Goal: Task Accomplishment & Management: Complete application form

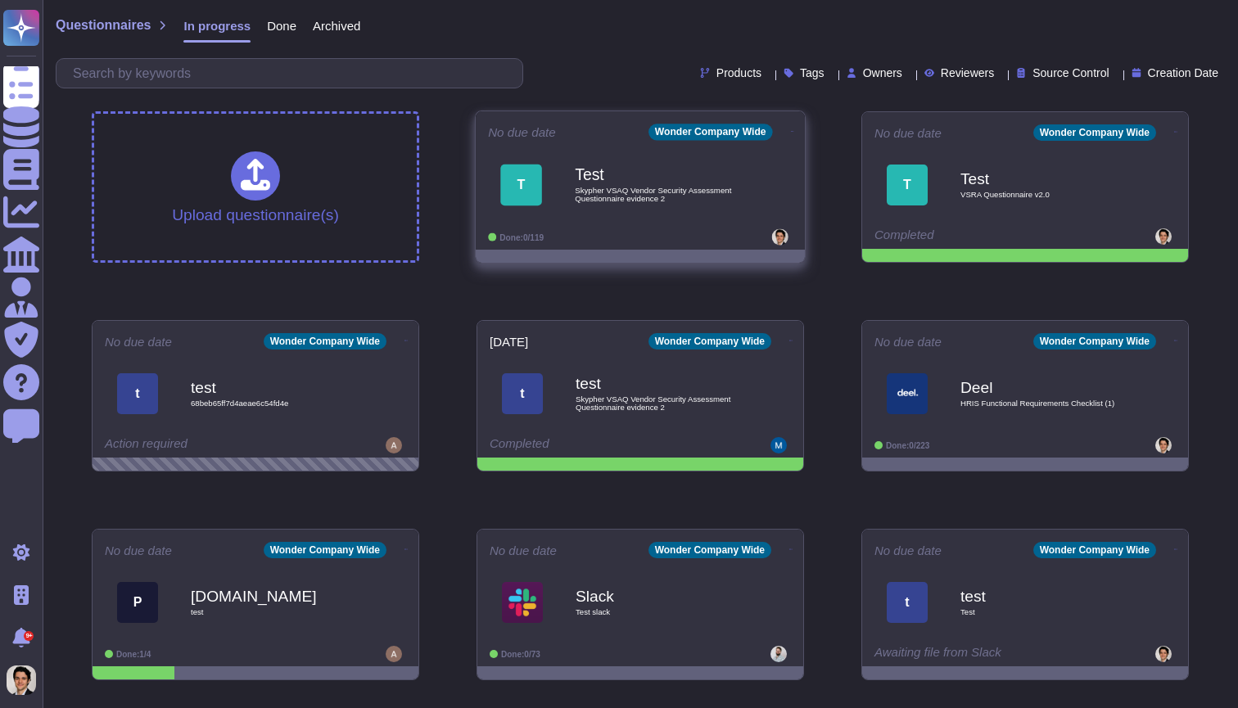
click at [711, 173] on b "Test" at bounding box center [657, 175] width 165 height 16
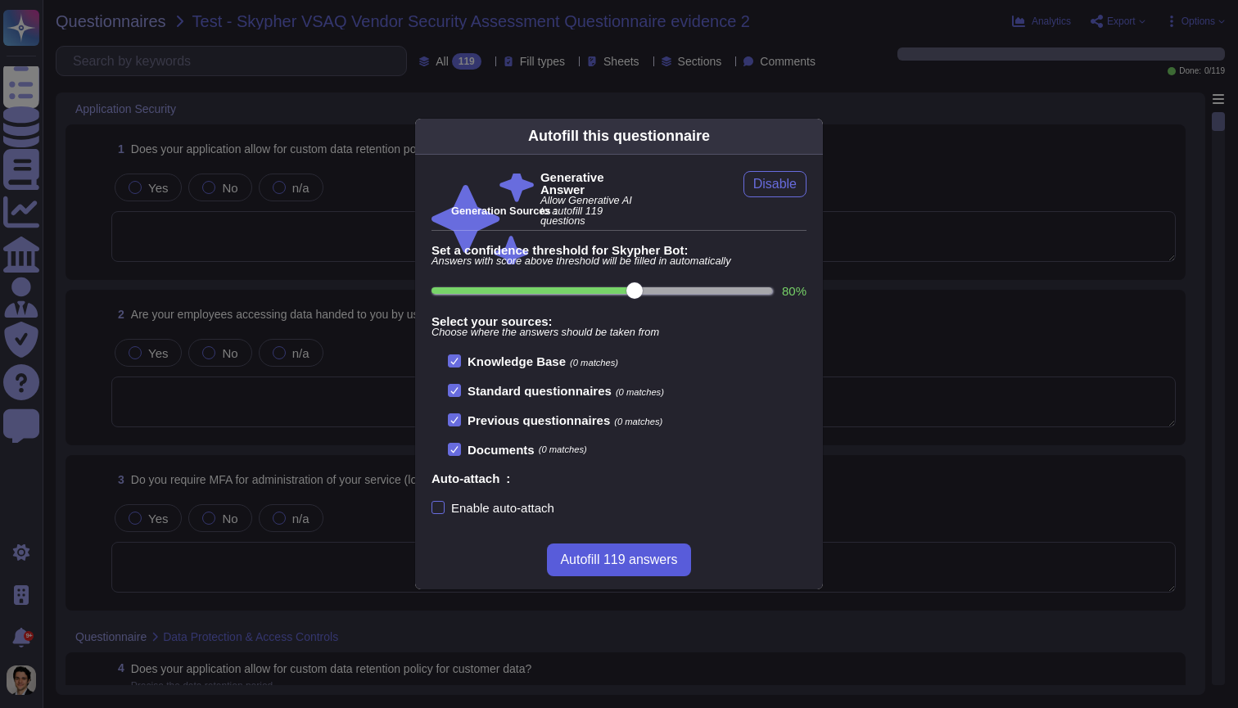
click at [625, 562] on span "Autofill 119 answers" at bounding box center [618, 560] width 117 height 13
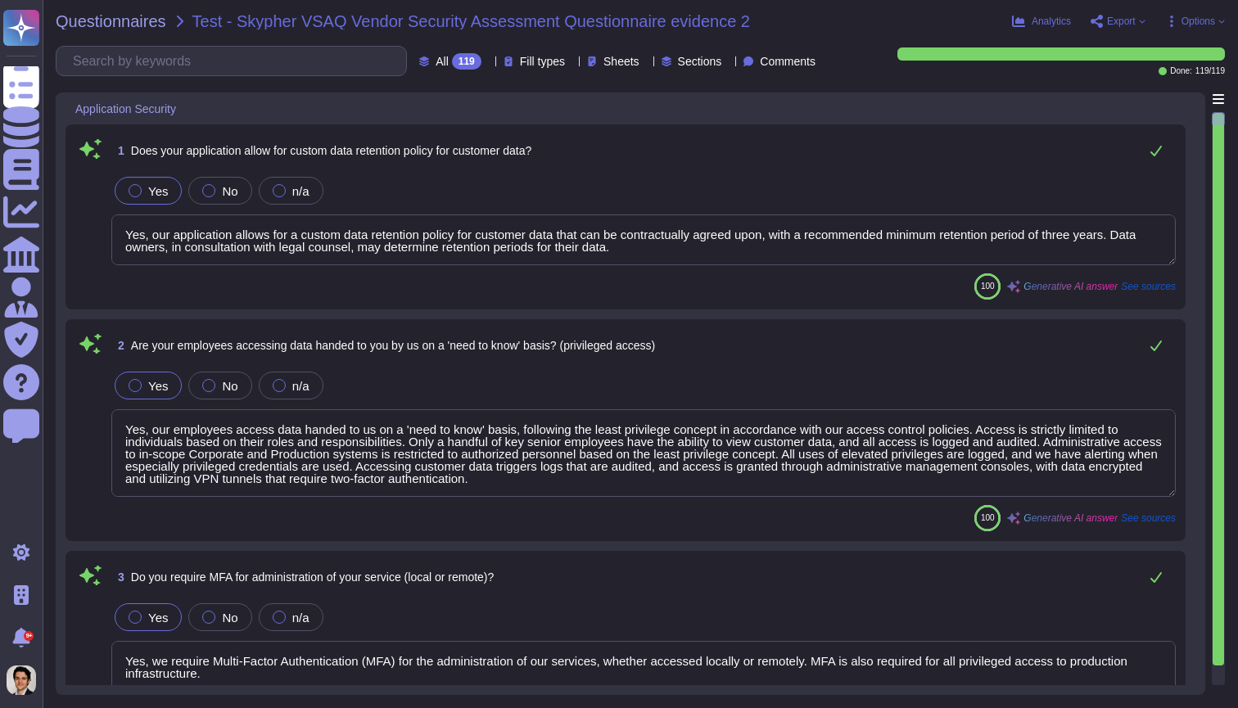
type textarea "Yes, our application allows for a custom data retention policy for customer dat…"
type textarea "Yes, our employees access data handed to us on a 'need to know' basis, followin…"
type textarea "Yes, we require Multi-Factor Authentication (MFA) for the administration of our…"
type textarea "Yes, our application allows for a custom data retention policy for customer dat…"
type textarea "Yes, our employees access data handed to us on a 'need to know' basis, followin…"
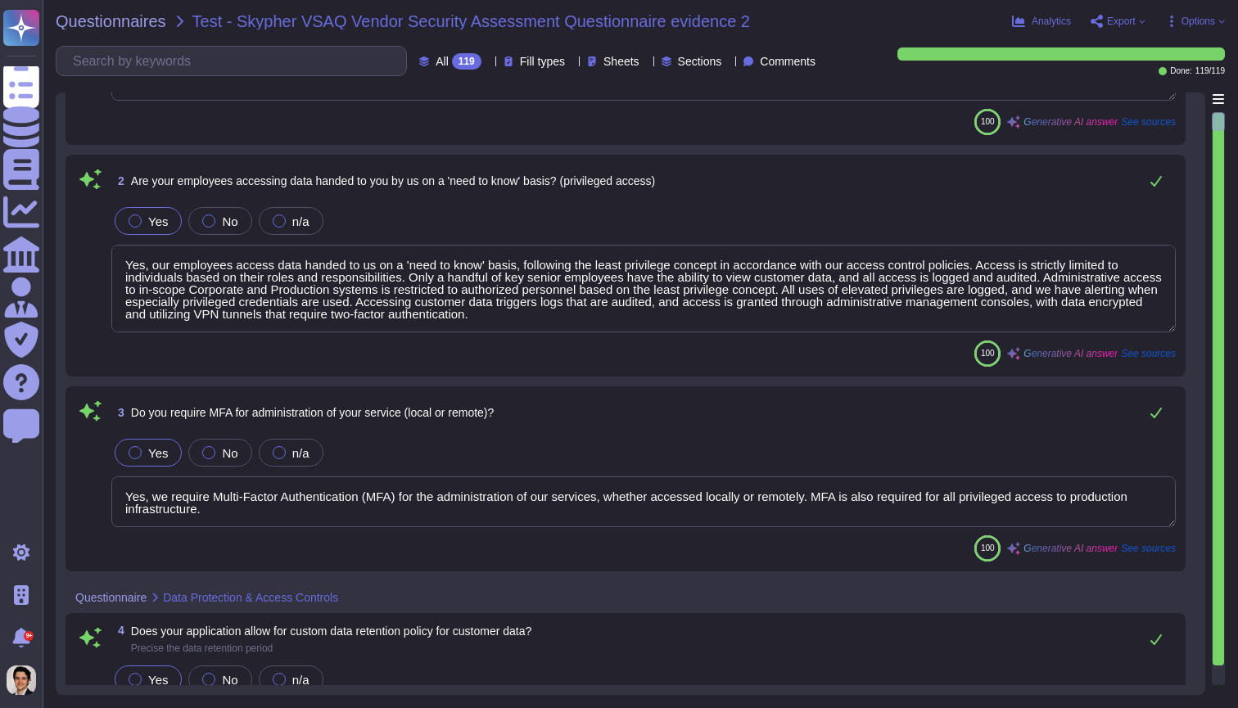
type textarea "Yes, we support secure deletion of archived or backed-up data, including method…"
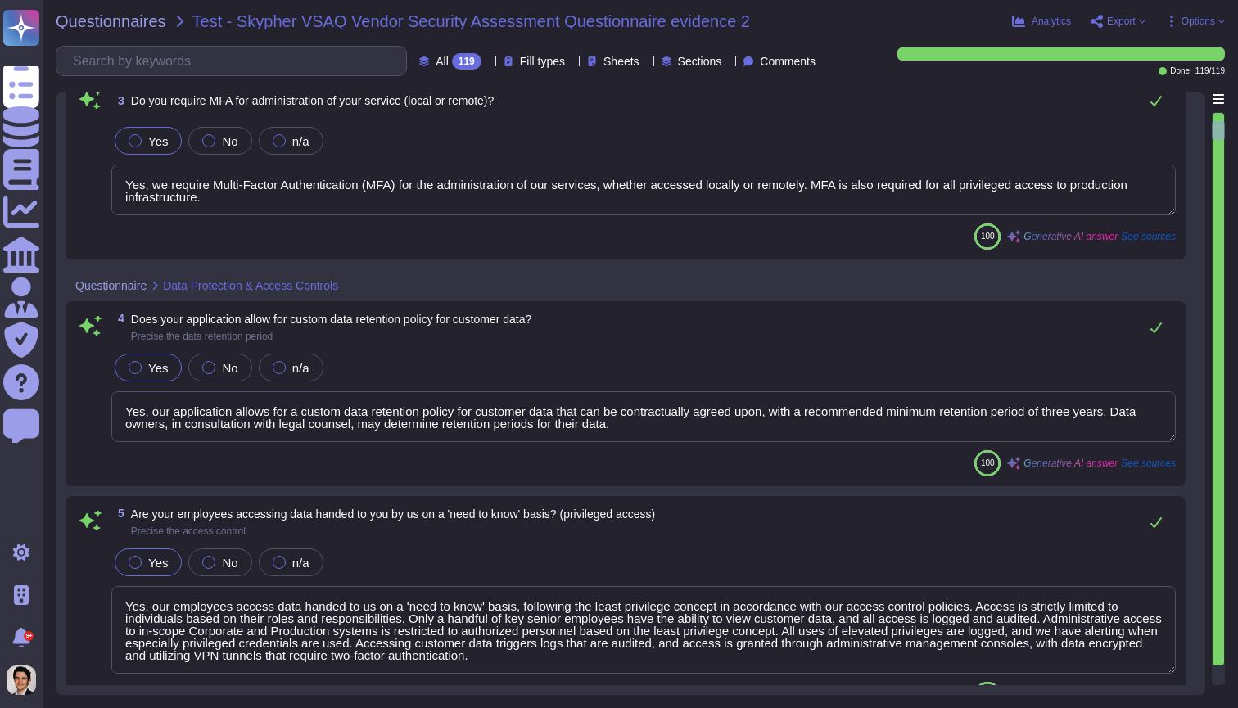
type textarea "Yes, XXX Company has a formal Information Security Program (InfoSec SP) in plac…"
type textarea "Yes, we review our Information Security Policies at least once a year. The ISMS…"
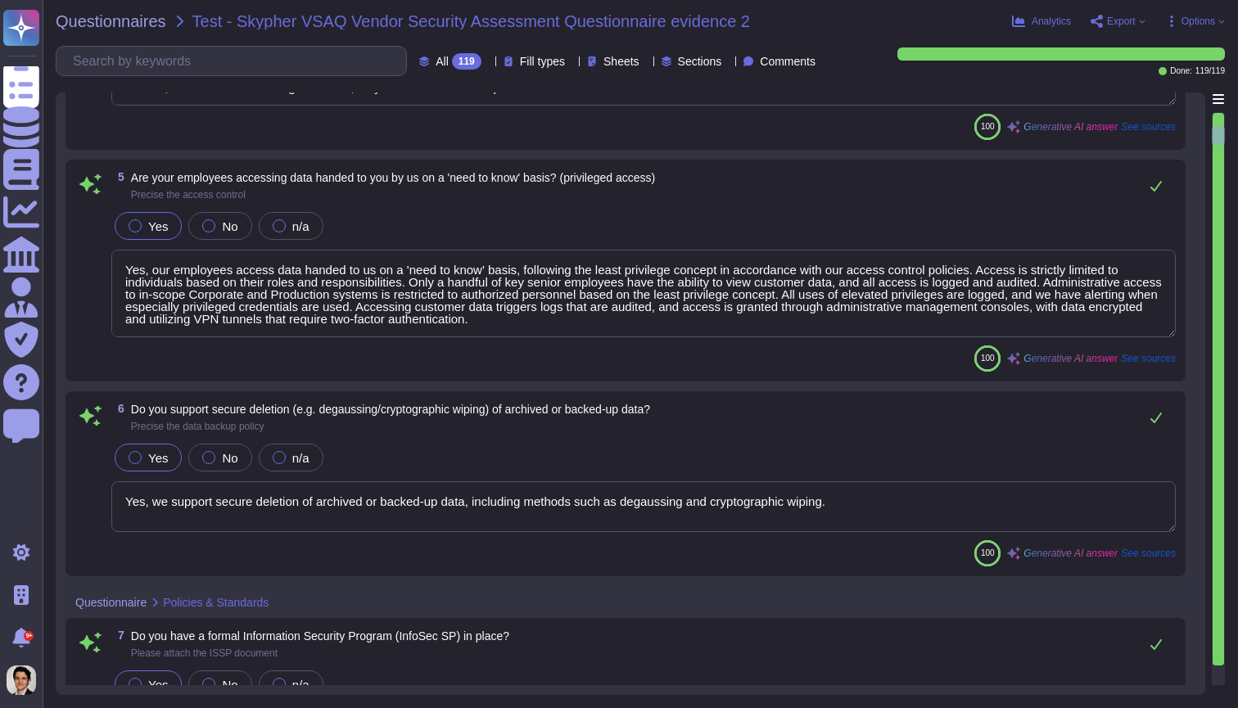
type textarea "Yes, we have an Information security risk management program (InfoSec RMP)."
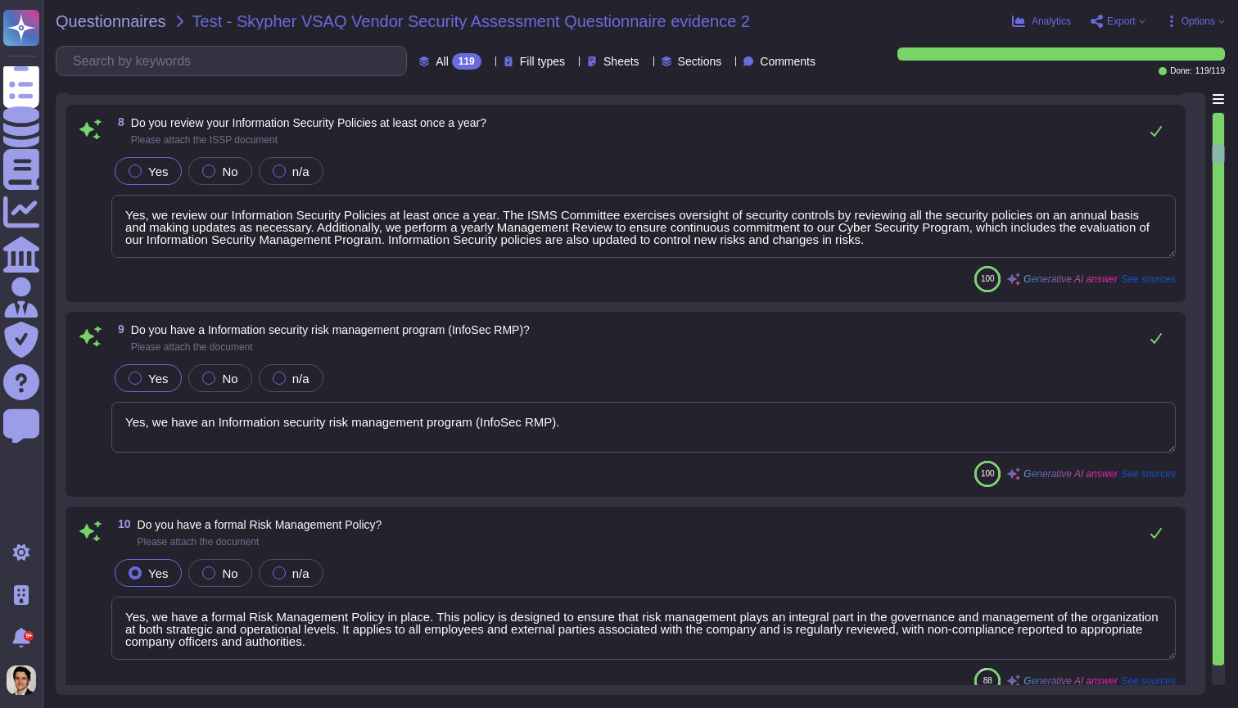
type textarea "Yes, we have a formal Risk Management Policy in place. This policy is designed …"
type textarea "No, XXX Company does not have a policy that defines conditions under which secu…"
type textarea "Our Access Control Policy is designed to ensure that staff access rights are gr…"
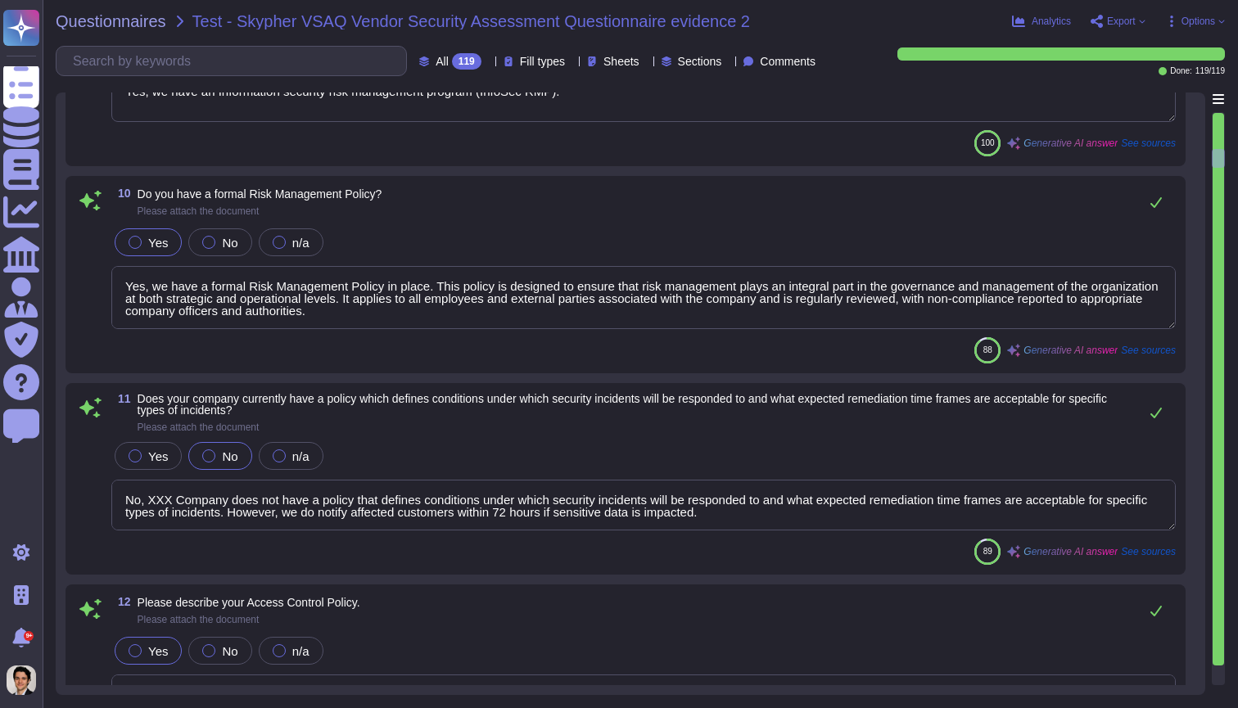
type textarea "Yes, we share our business continuity and redundancy plans with our customers u…"
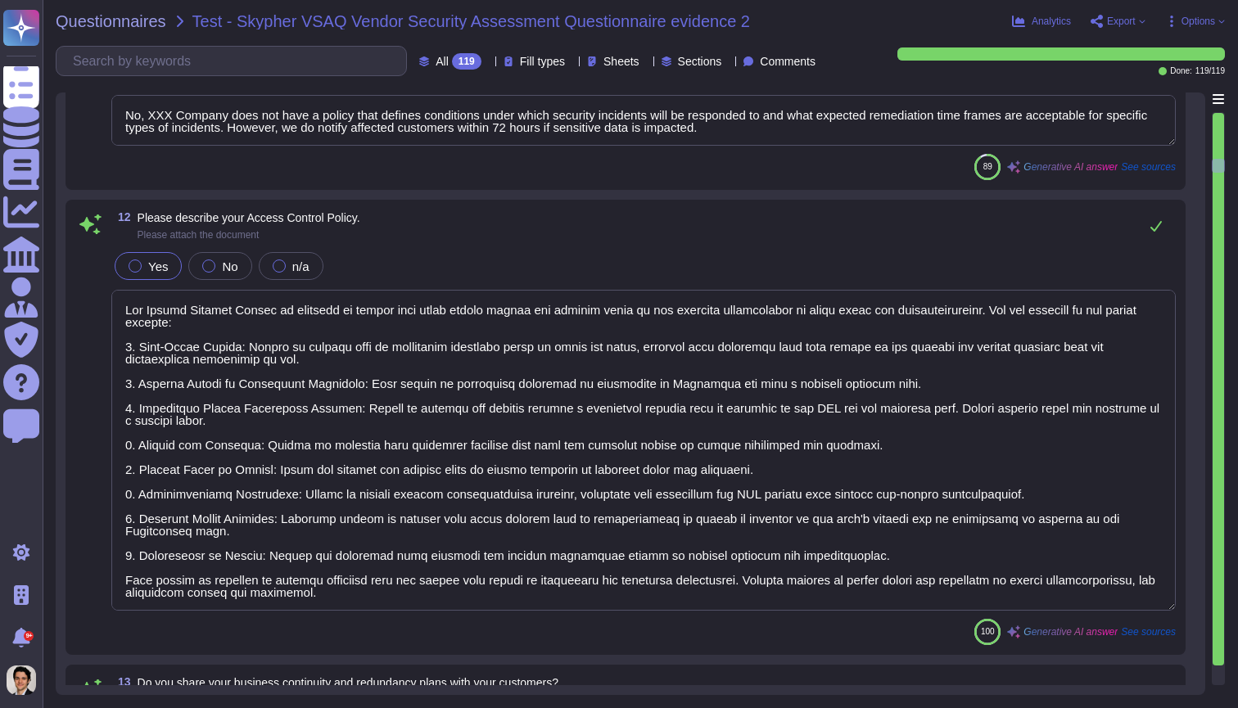
type textarea "Yes, our company has data backup procedures in place. The key elements include:…"
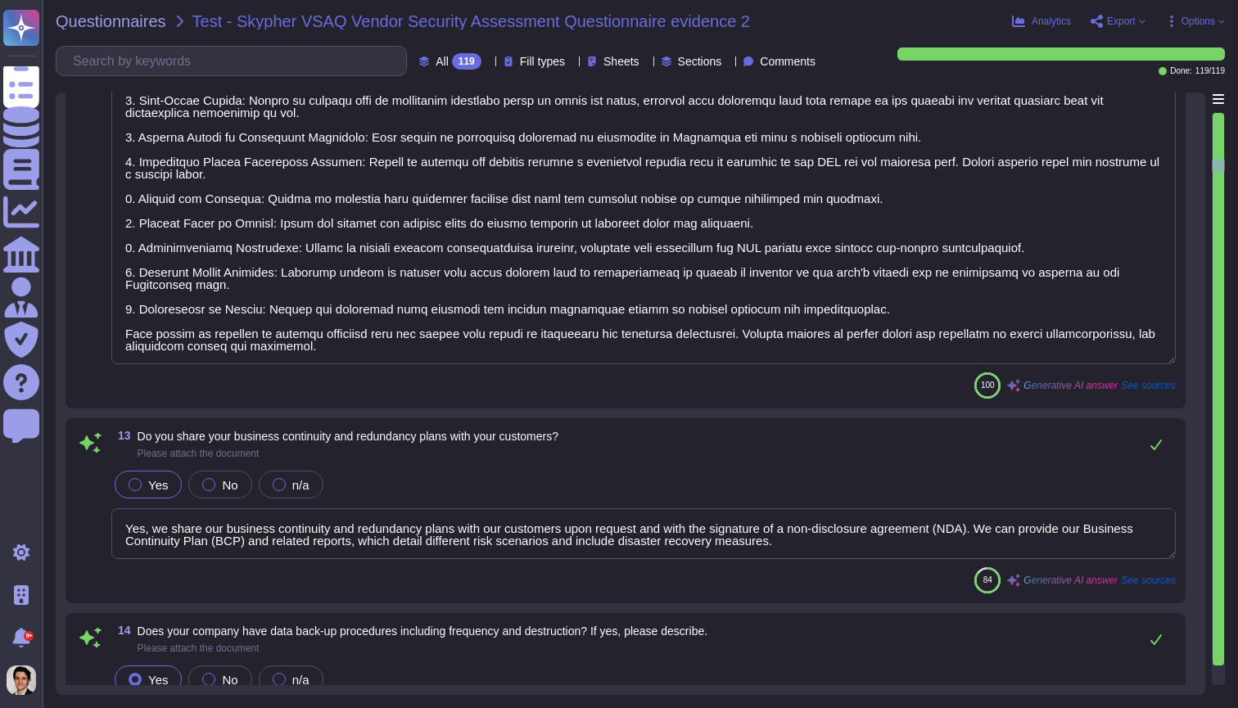
scroll to position [2569, 0]
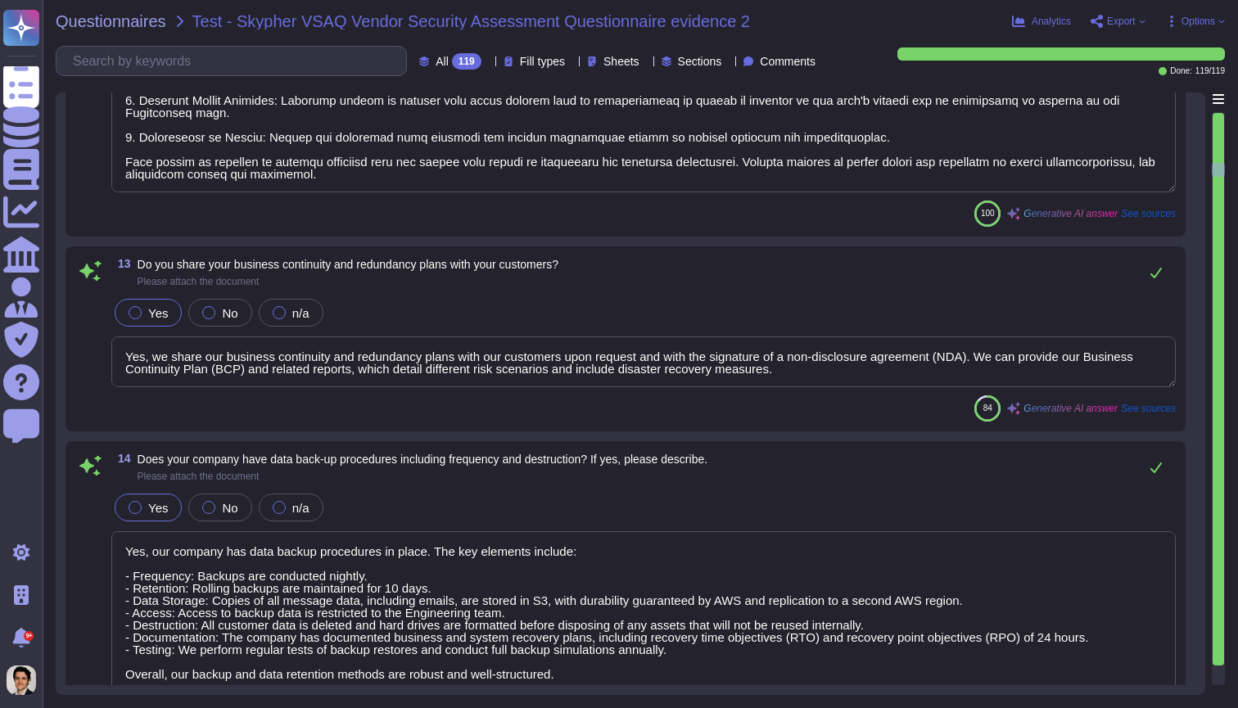
type textarea "Yes, there is a documented change management process in place that ensures chan…"
type textarea "Yes, XXX Company has a dedicated information security team. The team is compose…"
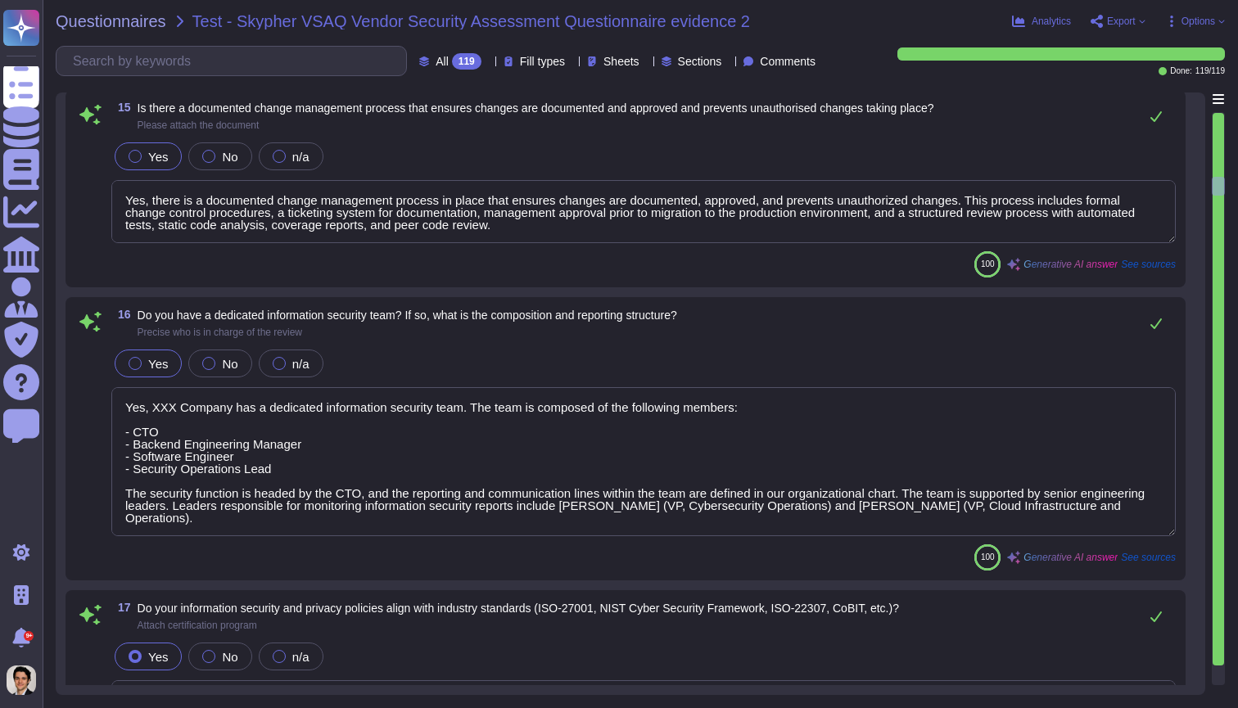
type textarea "Yes, our information security and privacy policies align with industry standard…"
type textarea "Yes, a formal disciplinary or sanction policy is established for employees who …"
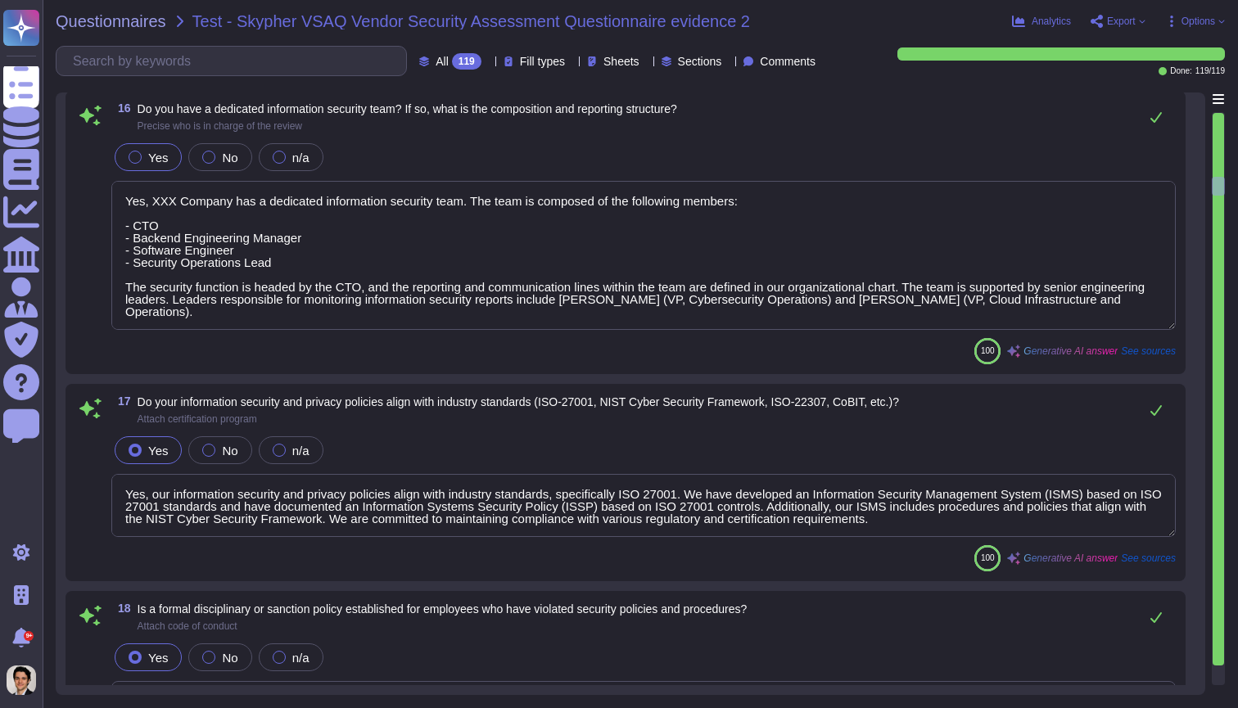
type textarea "Yes, all employment candidates, contractors, and involved third parties are sub…"
type textarea "Yes, all personnel are required to sign confidentiality agreements to protect c…"
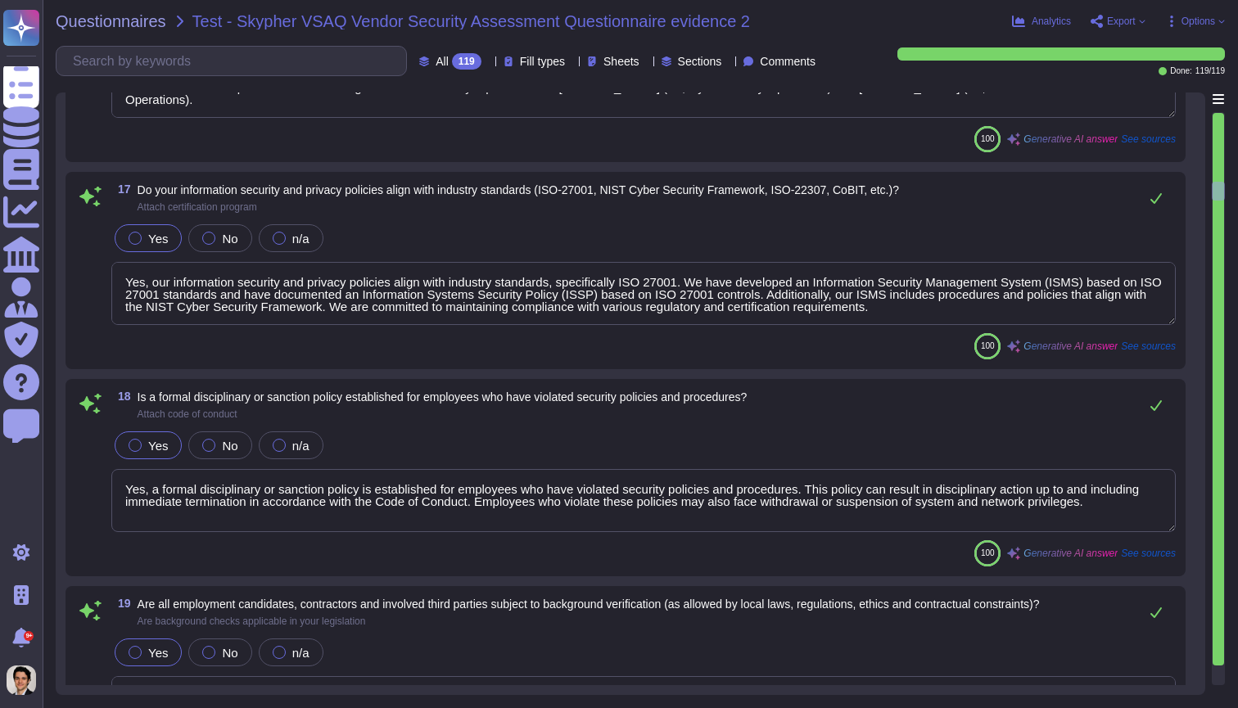
type textarea "Yes, documented procedures are followed to govern change in employment and/or t…"
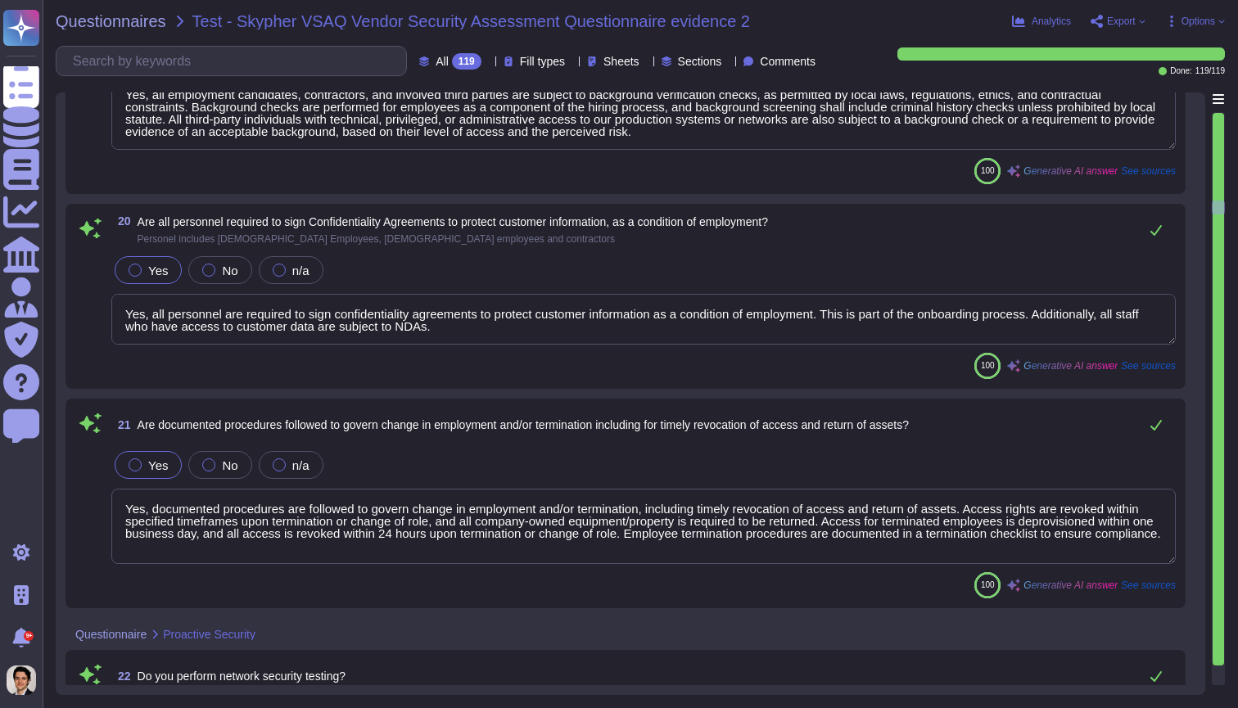
type textarea "Yes, we perform network security testing annually. This includes penetration te…"
type textarea "Yes, we perform application security testing, which includes assessments that c…"
type textarea "Yes, we have an established bug bounty program that is managed by the Engineeri…"
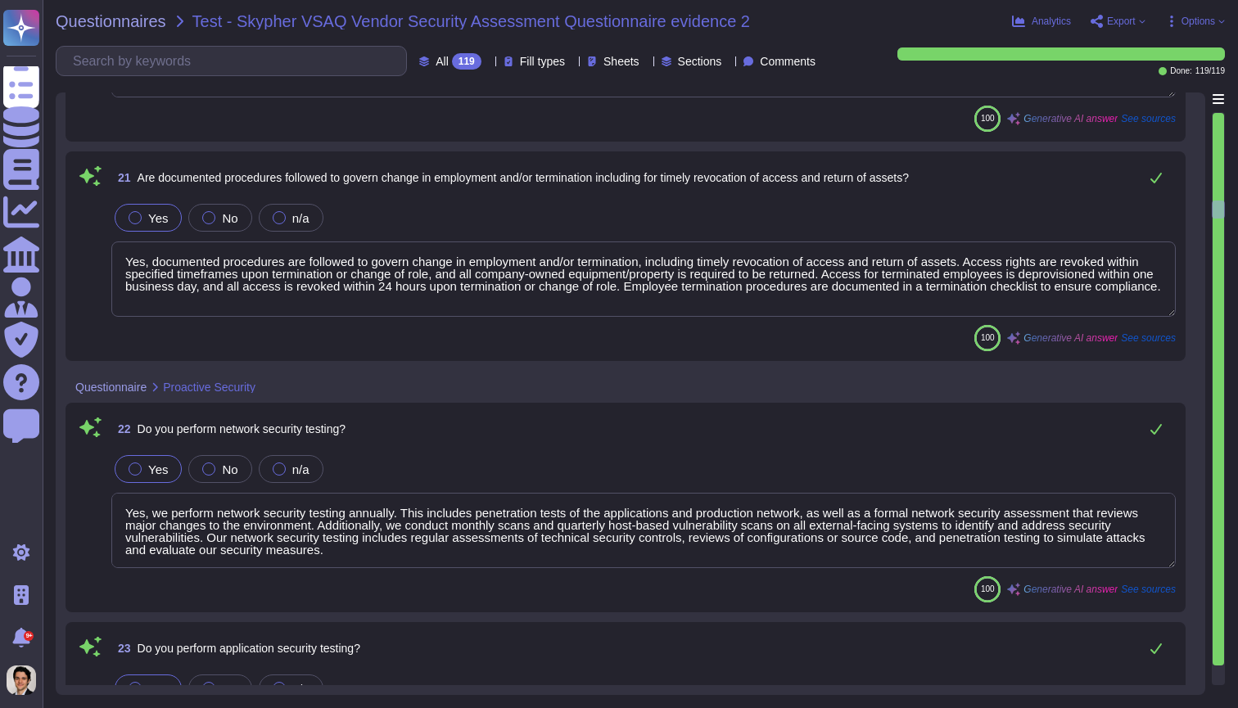
type textarea "Yes, all endpoint laptops that connect directly to production networks are cent…"
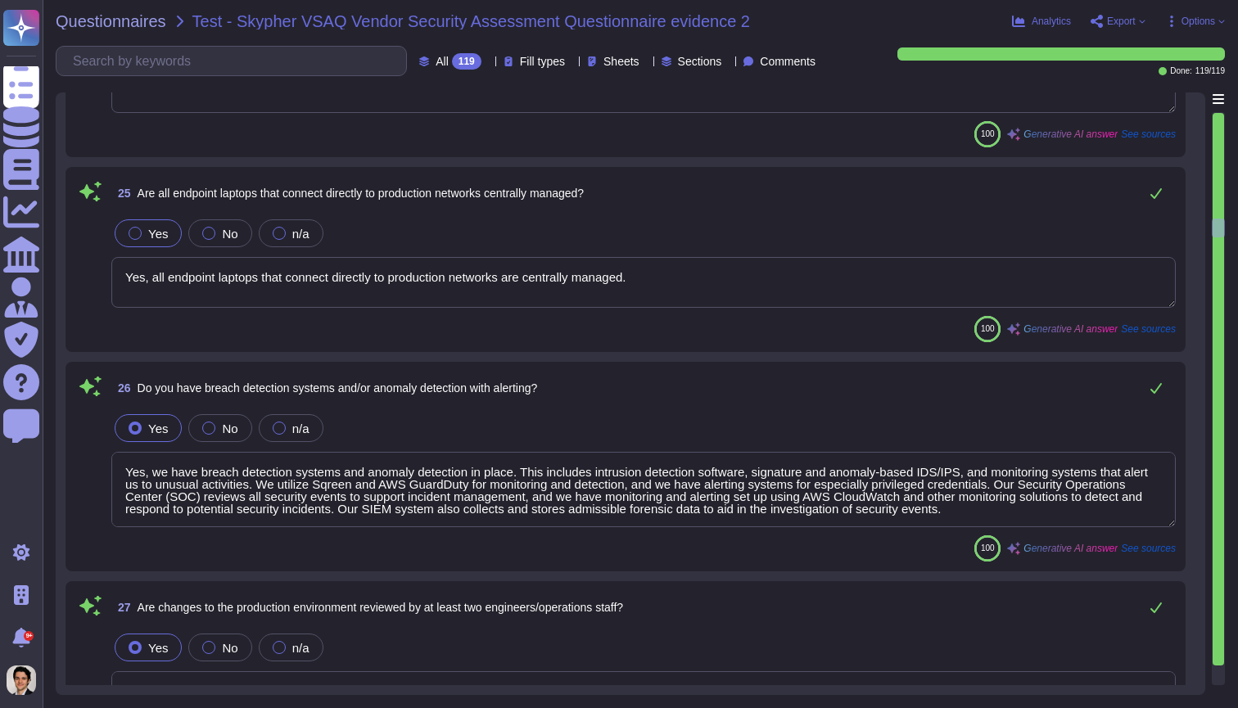
type textarea "Yes, we have breach detection systems and anomaly detection in place. This incl…"
type textarea "Yes, changes to the production environment are reviewed by at least two enginee…"
type textarea "Yes, all security events in production, including authentication events, SSH se…"
type textarea "Yes, the production network is segmented into different zones based on security…"
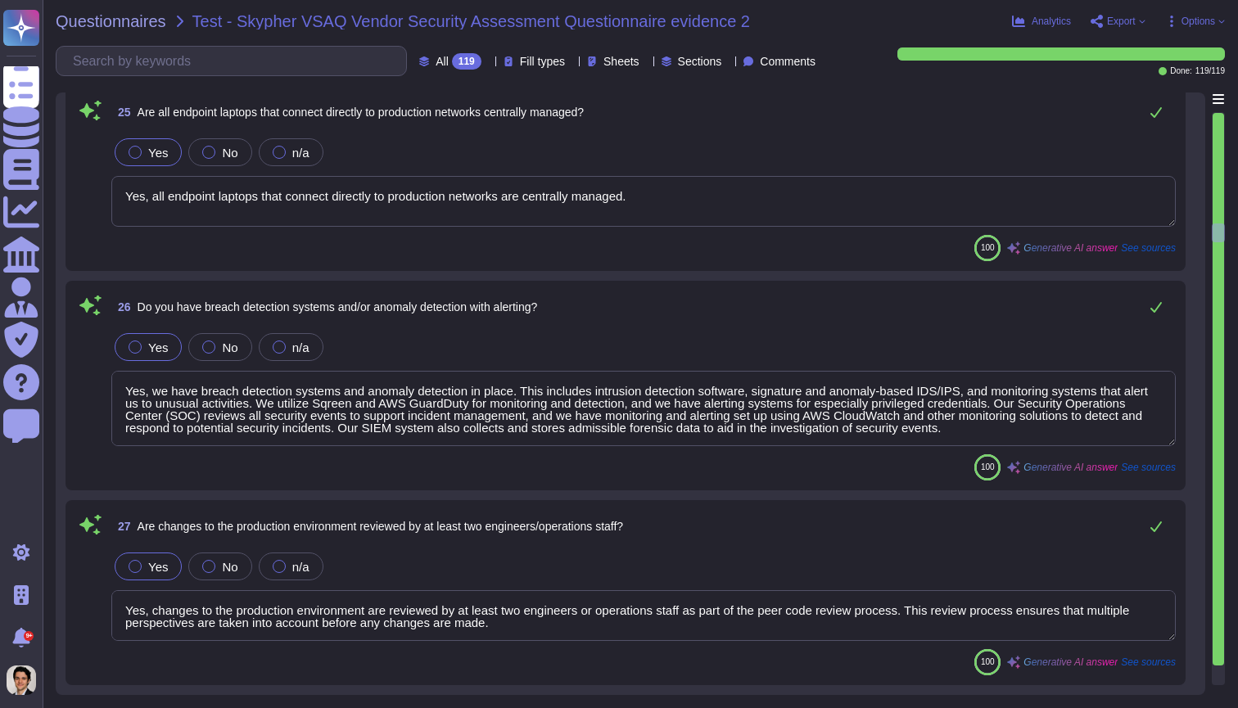
type textarea "Yes, we support and maintain development, test, staging, and production environ…"
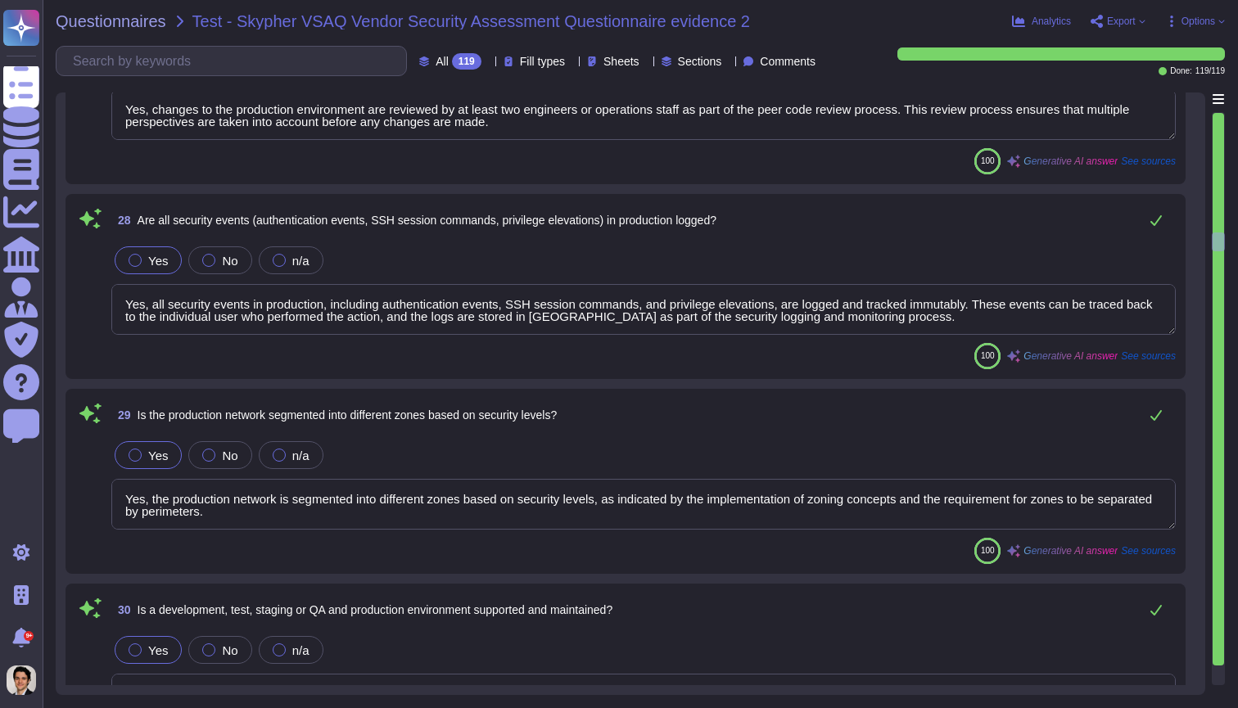
type textarea "Yes, all network traffic over public networks to the production infrastructure …"
type textarea "Yes, only standard cryptographic frameworks and implementations are used, adher…"
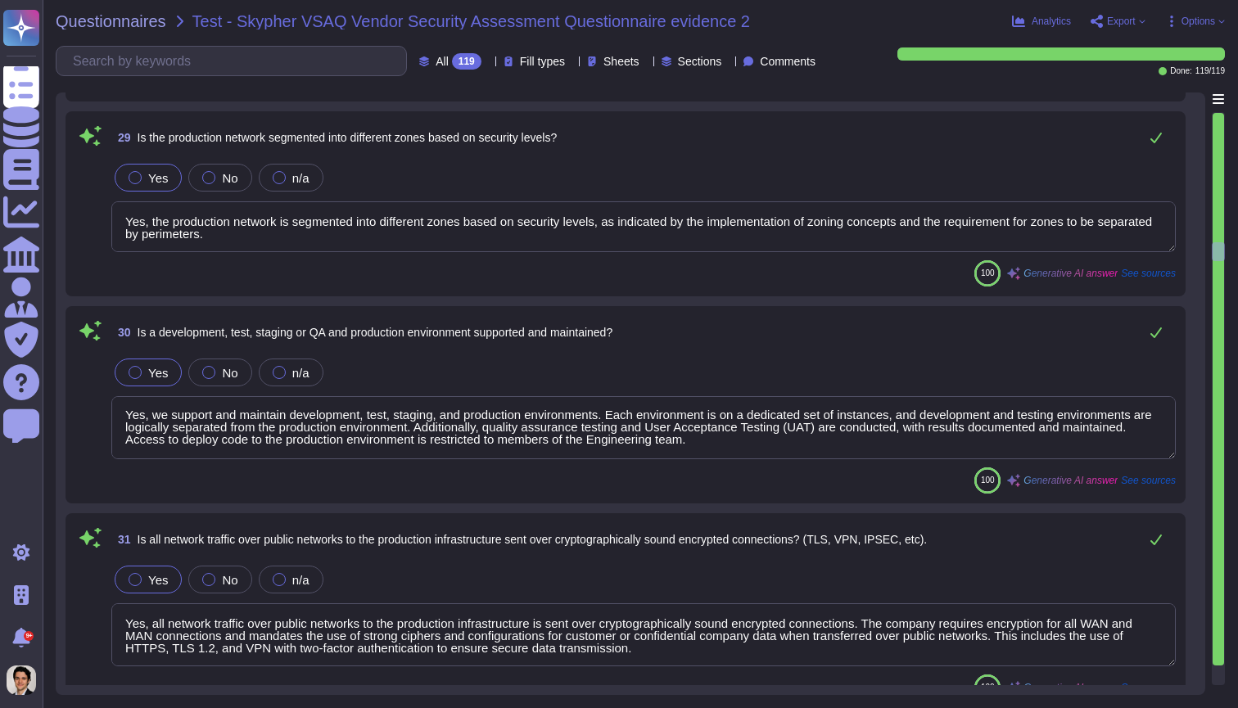
type textarea "Yes, XXX Company has a formalized Security Incident Response Program. This prog…"
type textarea "Yes, we have formally defined criteria for notifying clients during an incident…"
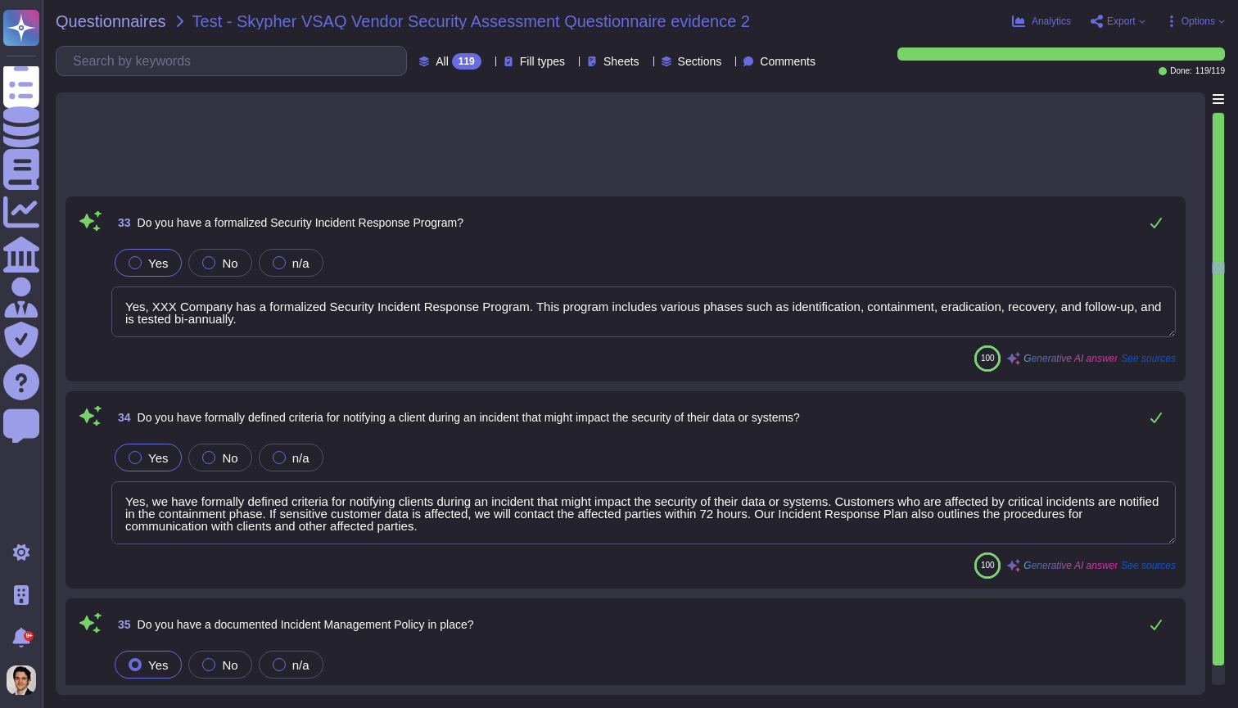
type textarea "Yes, XXX Company has a documented Incident Management Policy in place."
type textarea "Yes, we conduct incident response training scenarios annually by re-enacting ou…"
type textarea "Yes, XXX Company has a documented Business Continuity and Disaster Recovery (BC…"
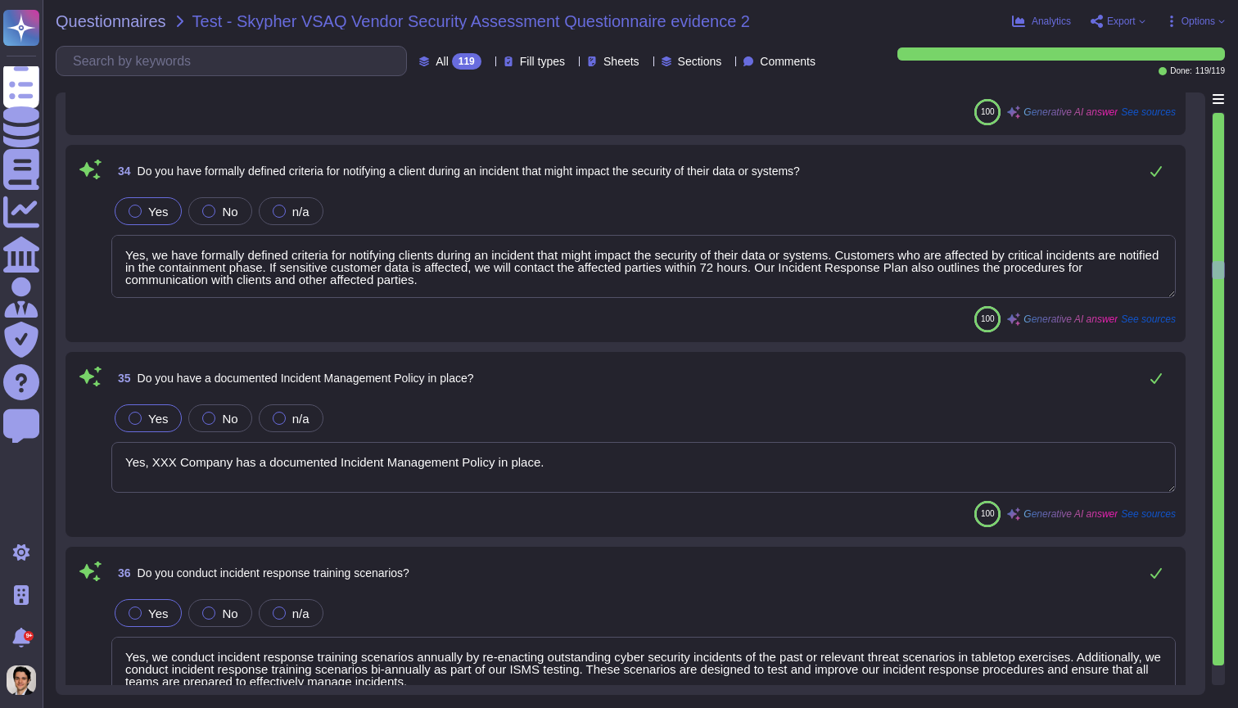
type textarea "Yes, all code artifacts are run through automated validation of production-read…"
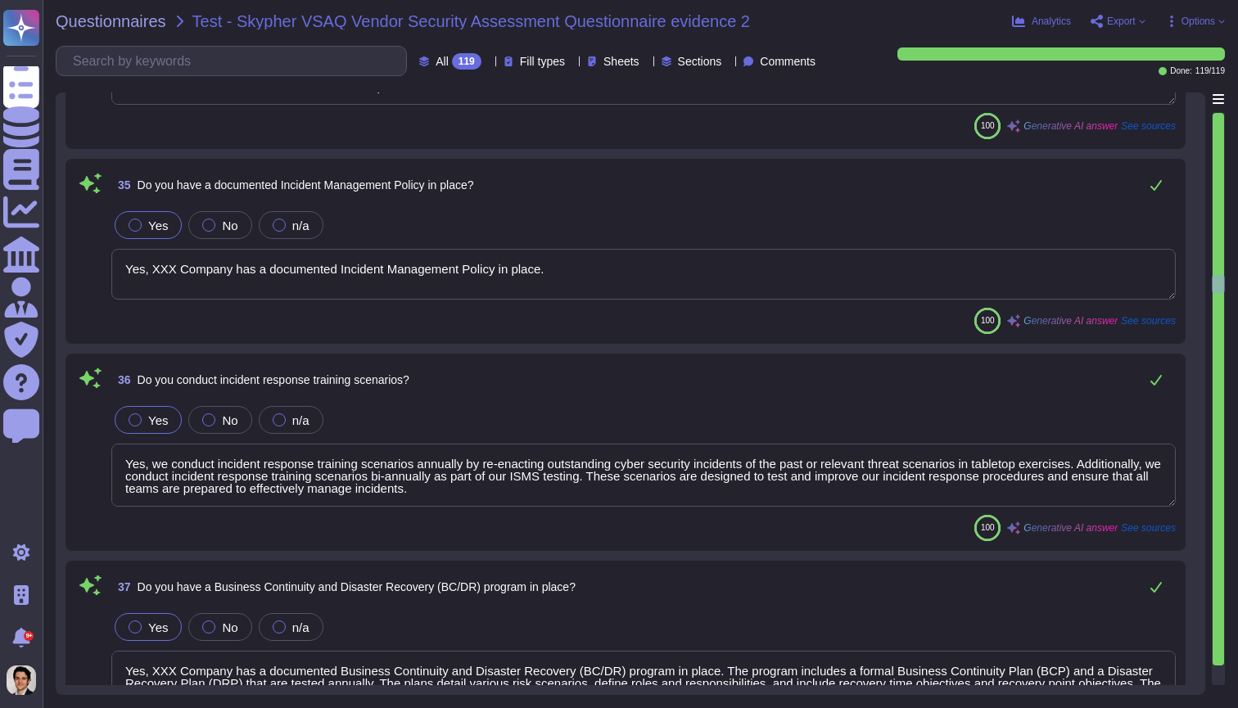
type textarea "Yes, a staging/pre-production system is used to validate build artifacts before…"
type textarea "Yes, we utilize an automated source-code analysis tool to detect code security …"
type textarea "Yes, we maintain a bill of materials for third-party libraries or code in our s…"
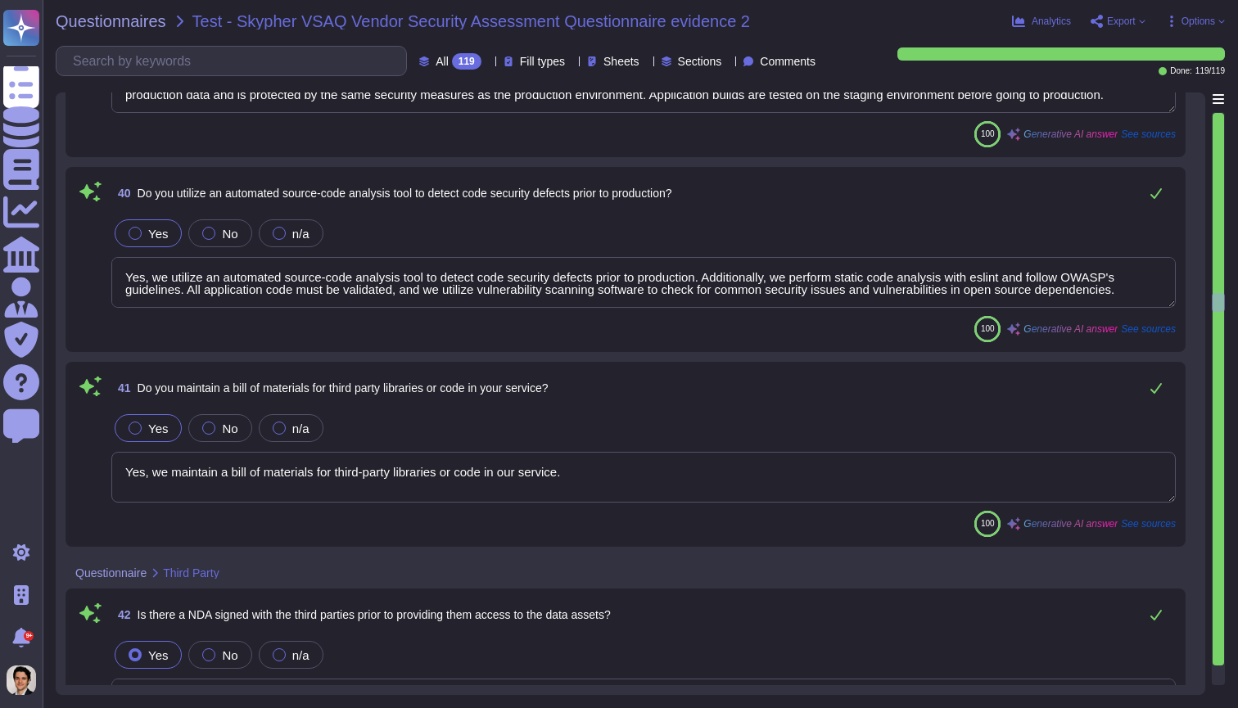
type textarea "Yes, Skypher requires third parties to sign a non-disclosure agreement (NDA) th…"
type textarea "The only processor that accesses customer information for Skypher is Microsoft …"
type textarea "No, we do not share customer data with or enable direct access by any third par…"
type textarea "Yes, we have a vulnerability management process that includes monitoring for an…"
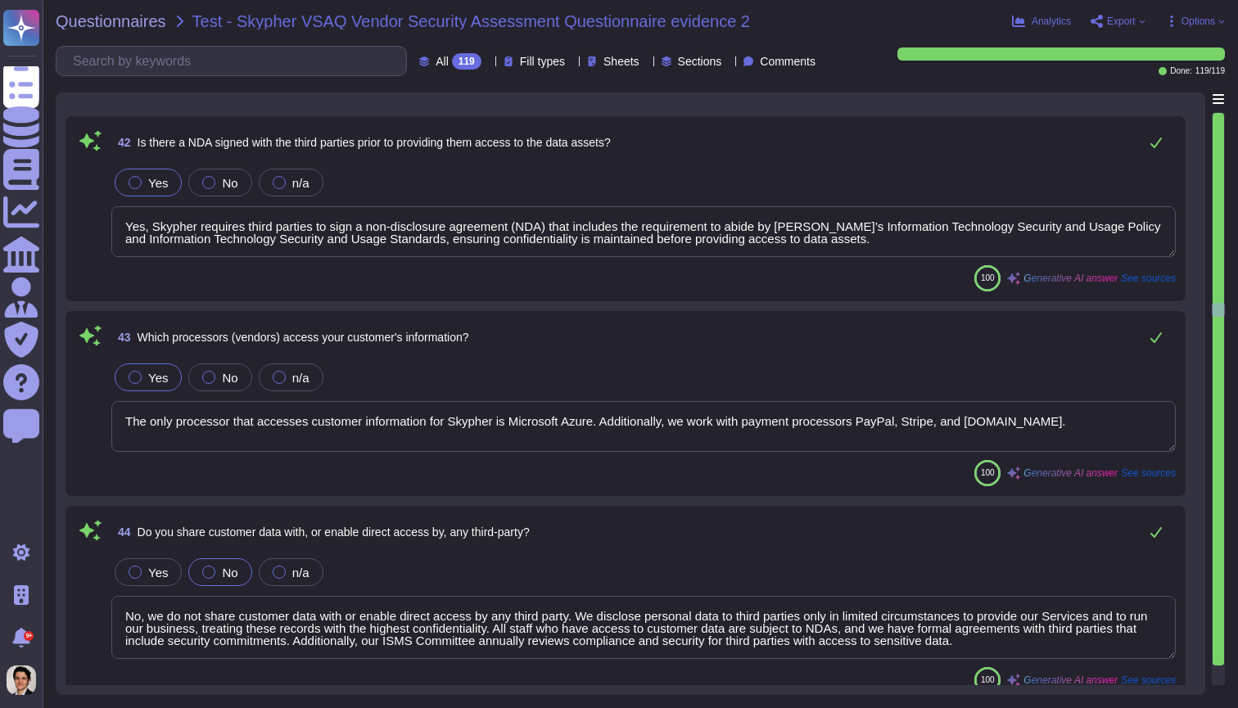
type textarea "Yes, host-based intrusion detection/prevention devices (HIDS/HIPS) are used on …"
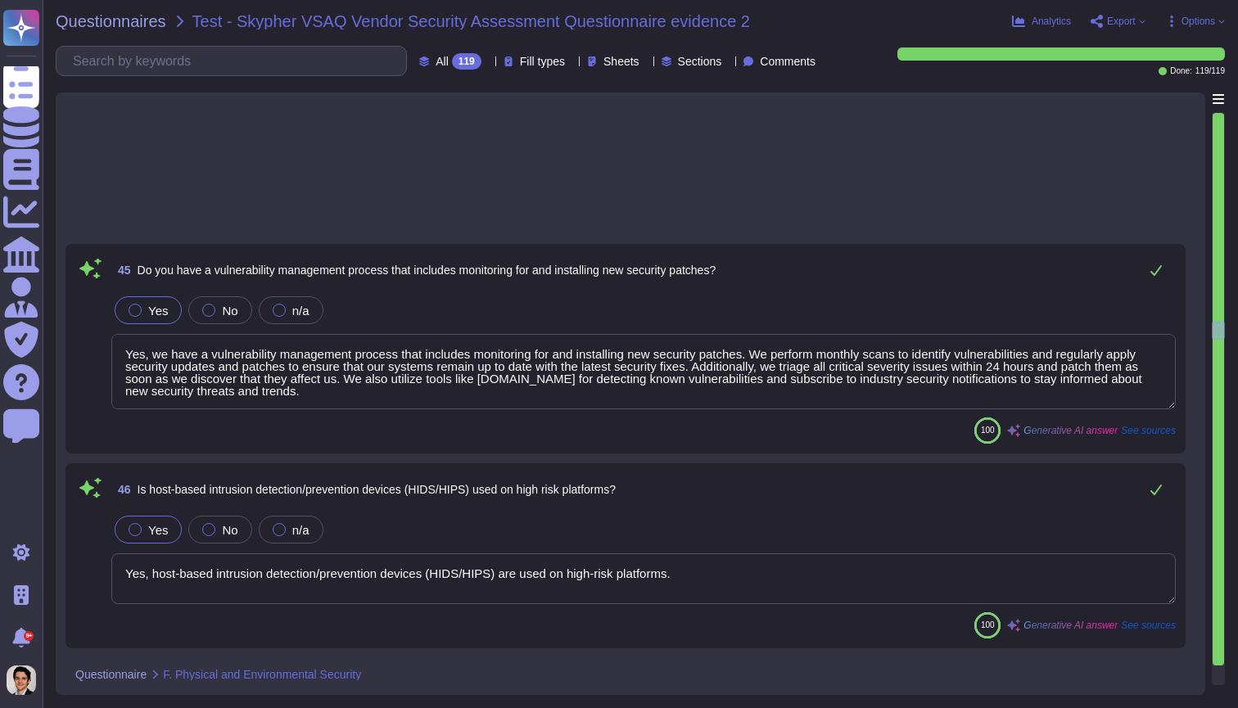
type textarea "Yes, CCTV is utilized with video storage, reporting, and playback capabilities …"
type textarea "Yes, there is a smoke detection system currently in place as part of the enviro…"
type textarea "Yes, there is a fire suppression system currently in place as part of the envir…"
type textarea "Yes, there is a heat detection system currently in place, which includes temper…"
type textarea "Yes, we conduct external audits of our service through annual penetration tests…"
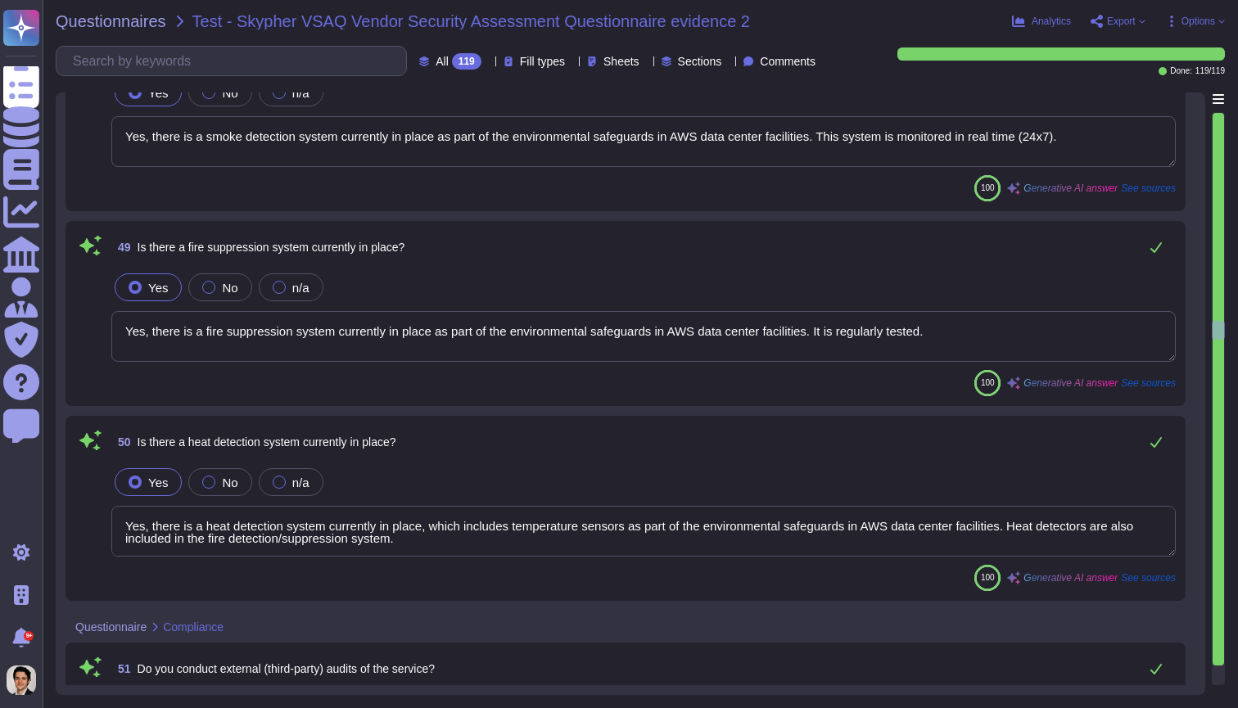
scroll to position [10106, 0]
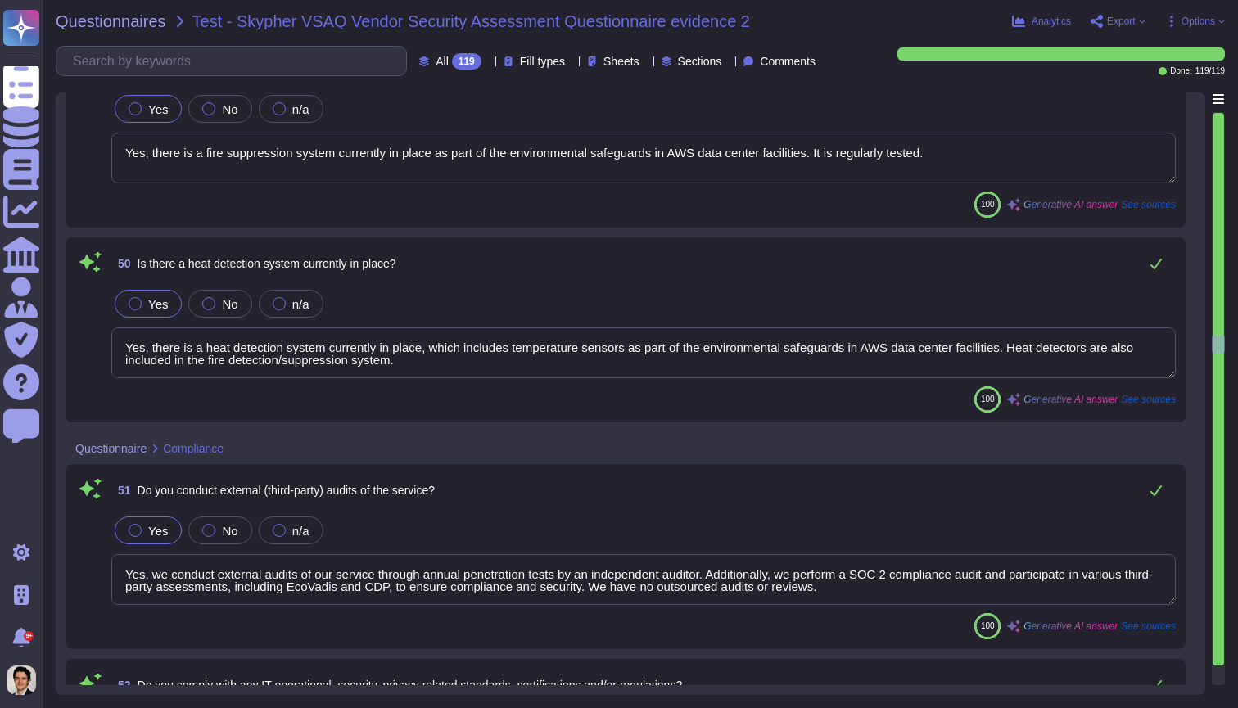
type textarea "Yes, we comply with several IT operational, security, and privacy-related stand…"
type textarea "Yes, our confidential data access controls are in line with our data classifica…"
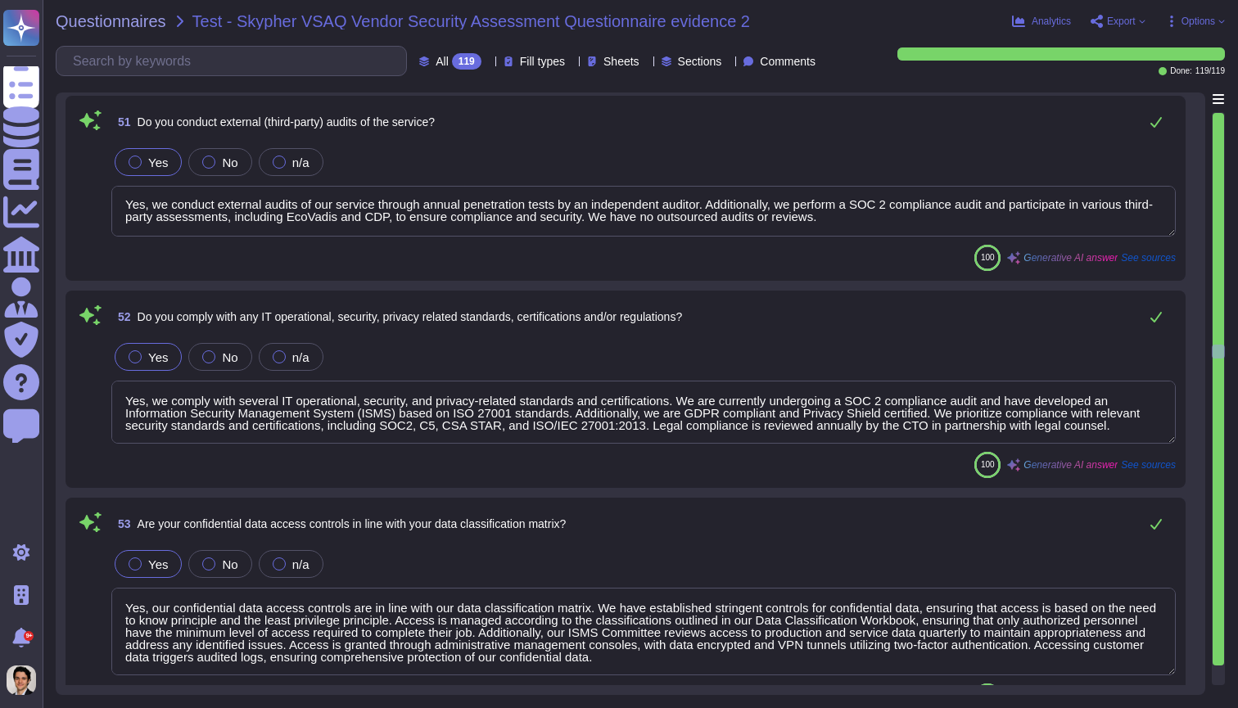
type textarea "No, we do not share customer data with or enable direct access by any third par…"
type textarea "The organization is currently going through a SOC 2 compliance audit and is in …"
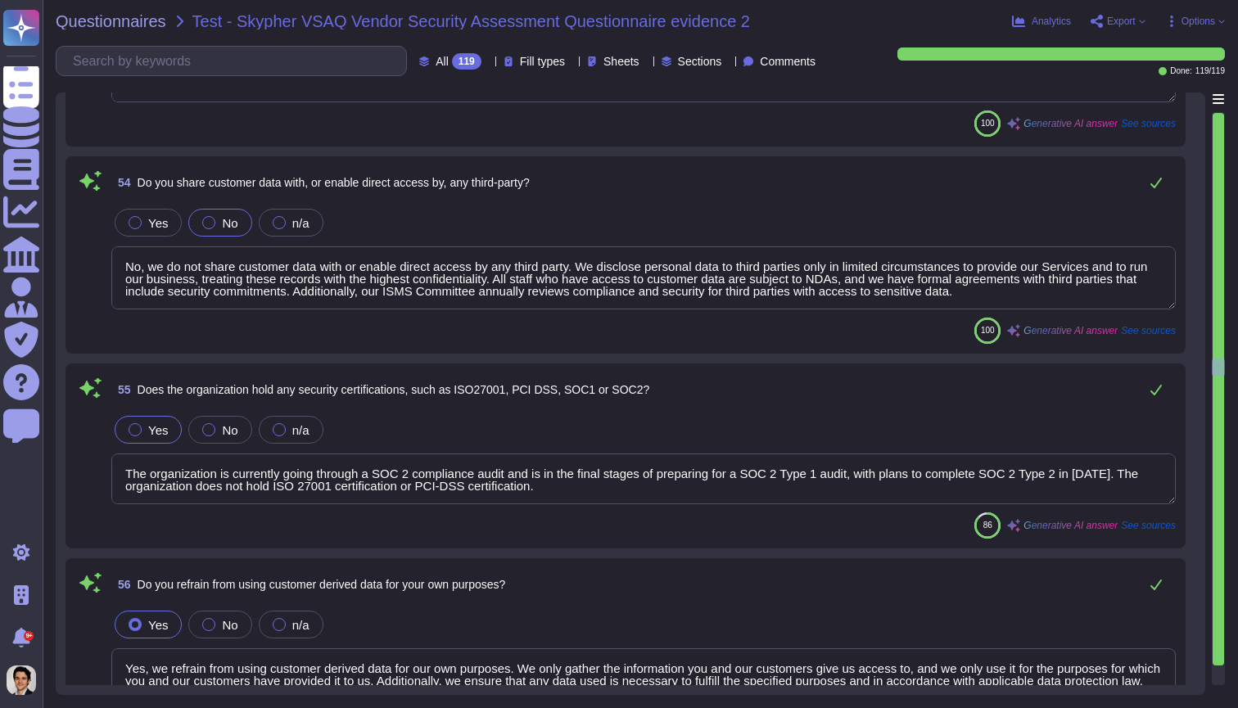
type textarea "Yes, we refrain from using customer derived data for our own purposes. We only …"
type textarea "Yes, we conduct risk assessments associated with data governance requirements a…"
type textarea "Yes, our technical, business, and executive managers are responsible for mainta…"
type textarea "Yes, we provide tenants with documentation describing our Information Security …"
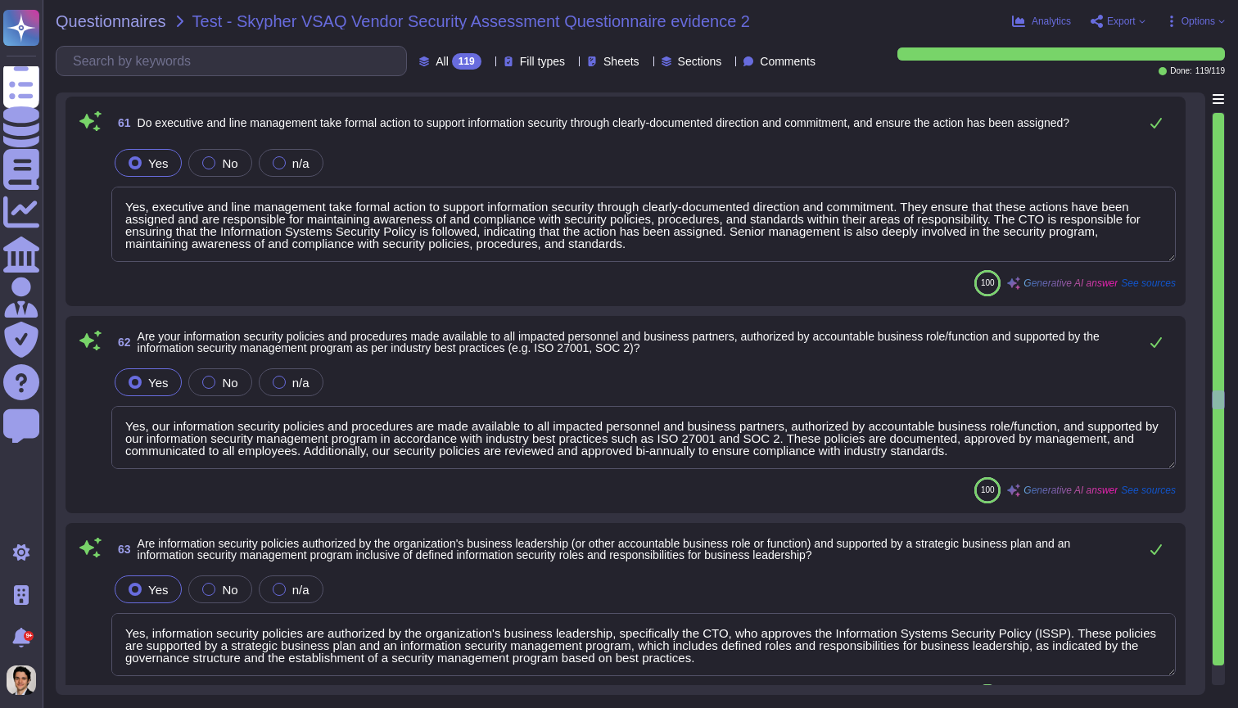
type textarea "Yes, we review our Information Security Management Program (ISMP) at least once…"
type textarea "Yes, executive and line management take formal action to support information se…"
type textarea "Yes, our information security policies and procedures are made available to all…"
type textarea "Yes, information security policies are authorized by the organization's busines…"
type textarea "Yes, we have written agreements in place with our vendors and related third par…"
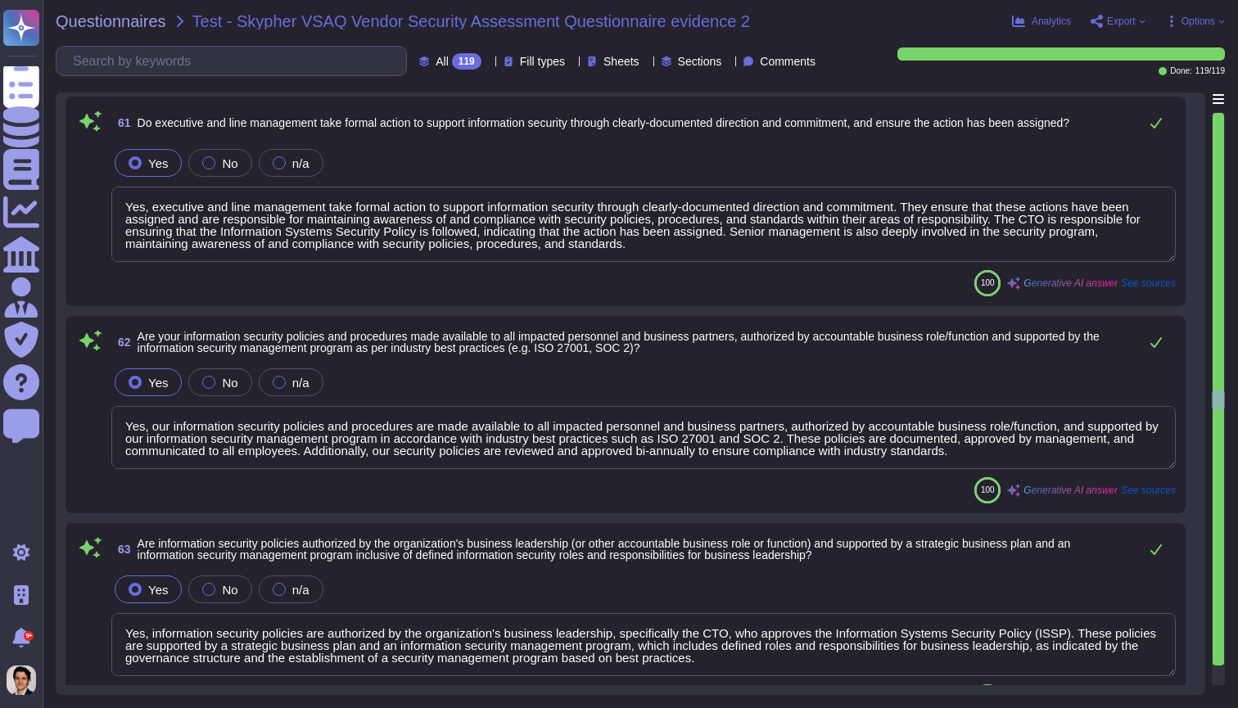
type textarea "Yes, we can provide evidence of due diligence mapping of our controls, architec…"
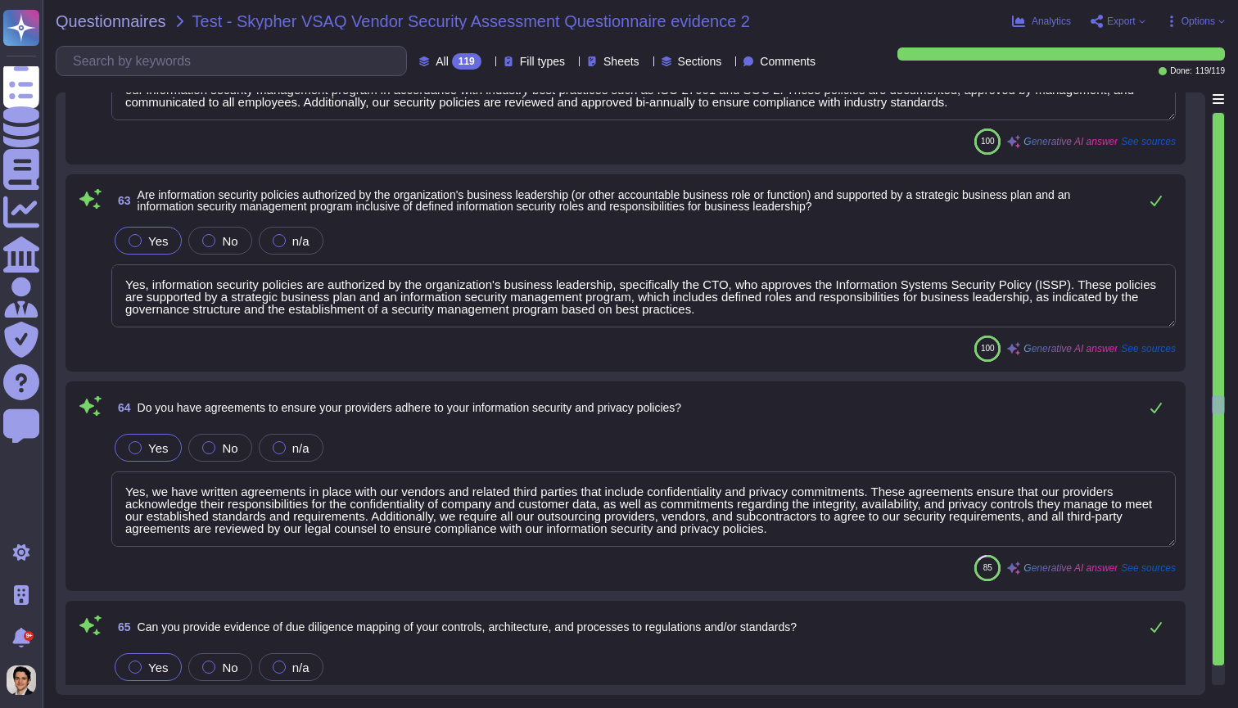
type textarea "Yes, we disclose which controls, standards, certifications, and regulations we …"
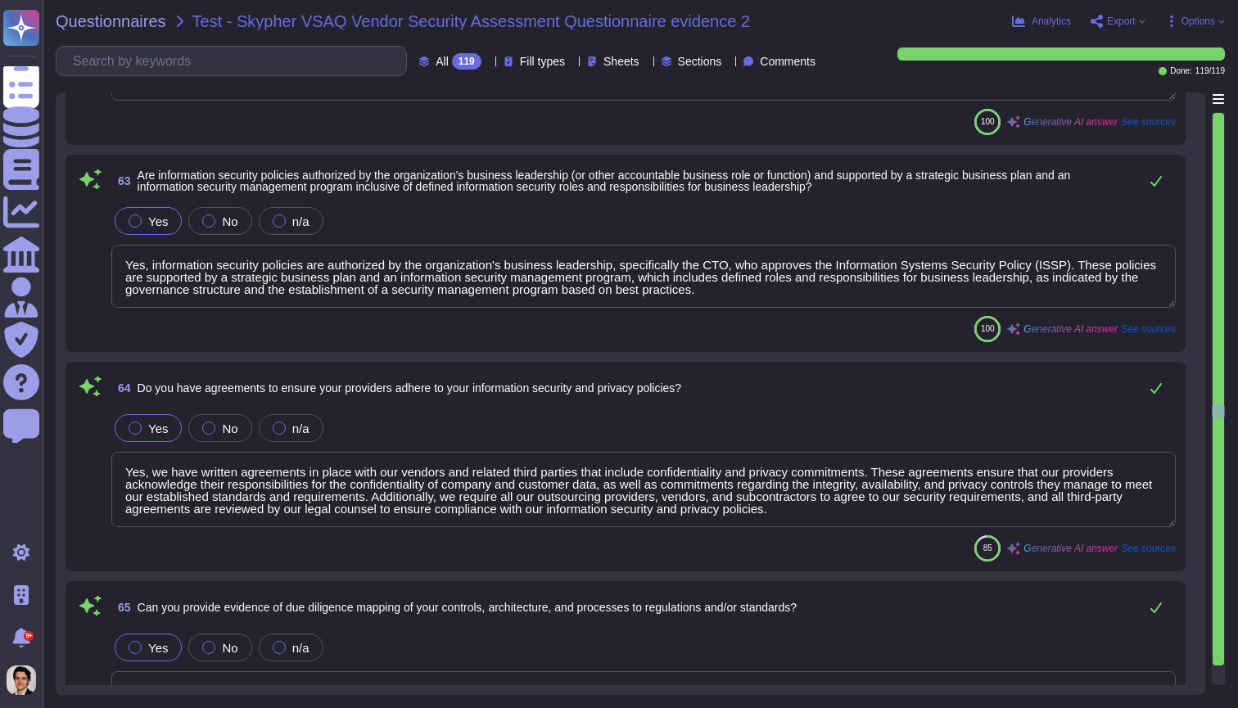
type textarea "Yes, a formal disciplinary or sanction policy is established for employees who …"
type textarea "Yes, employees are made aware of what actions could be taken in the event of a …"
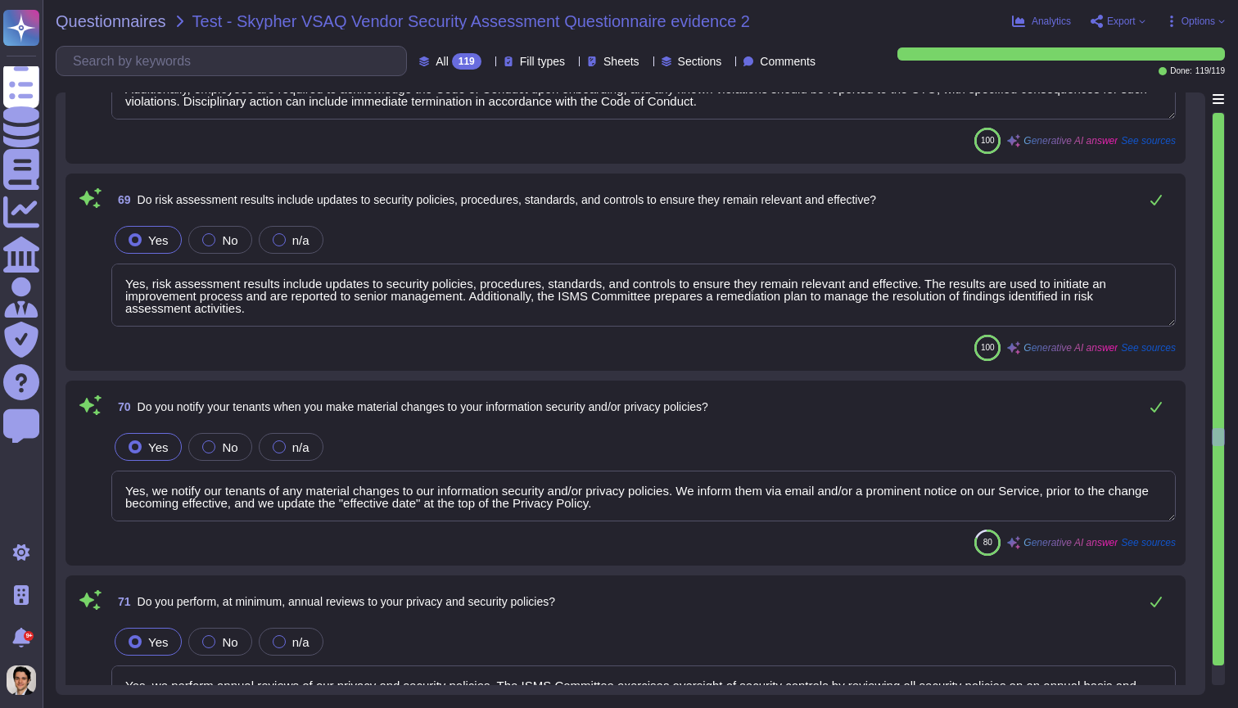
type textarea "Yes, risk assessment results include updates to security policies, procedures, …"
type textarea "Yes, we notify our tenants of any material changes to our information security …"
type textarea "Yes, we perform annual reviews of our privacy and security policies. The ISMS C…"
type textarea "Yes, formal risk assessments are aligned with the enterprise-wide framework and…"
type textarea "Yes, the likelihood and impact associated with inherent and residual risk are d…"
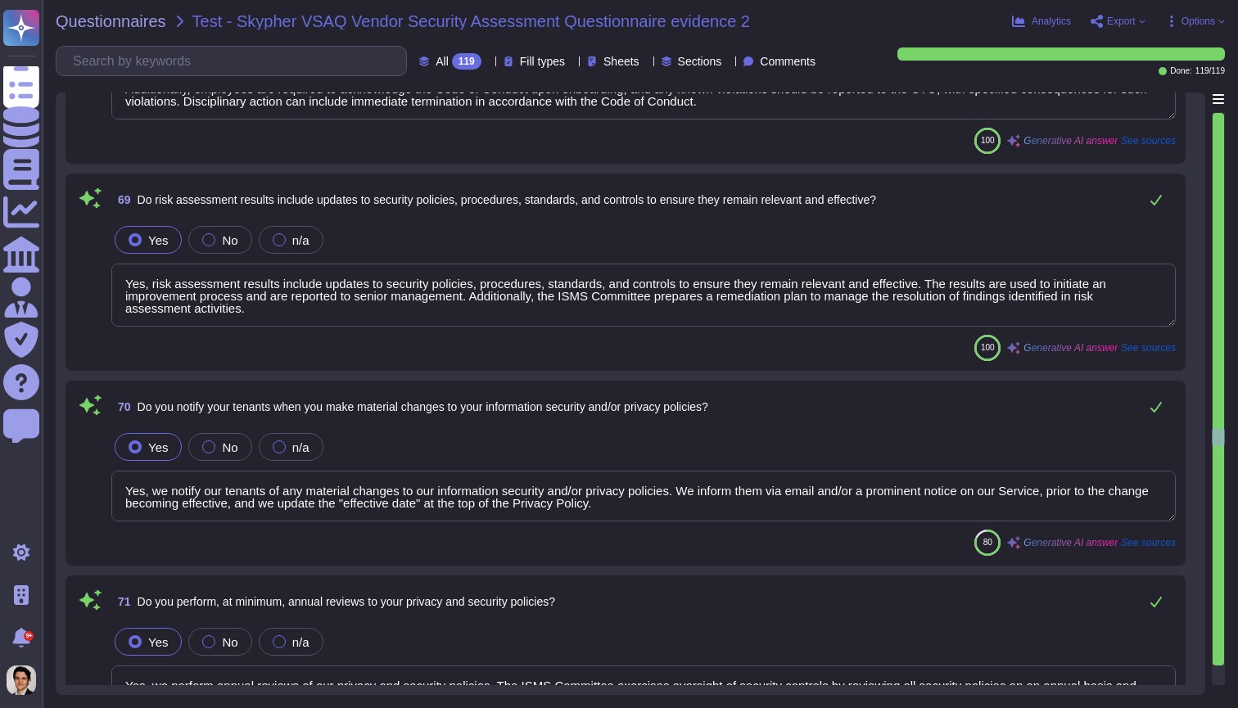
type textarea "Yes, we have a documented, organization-wide risk management program in place. …"
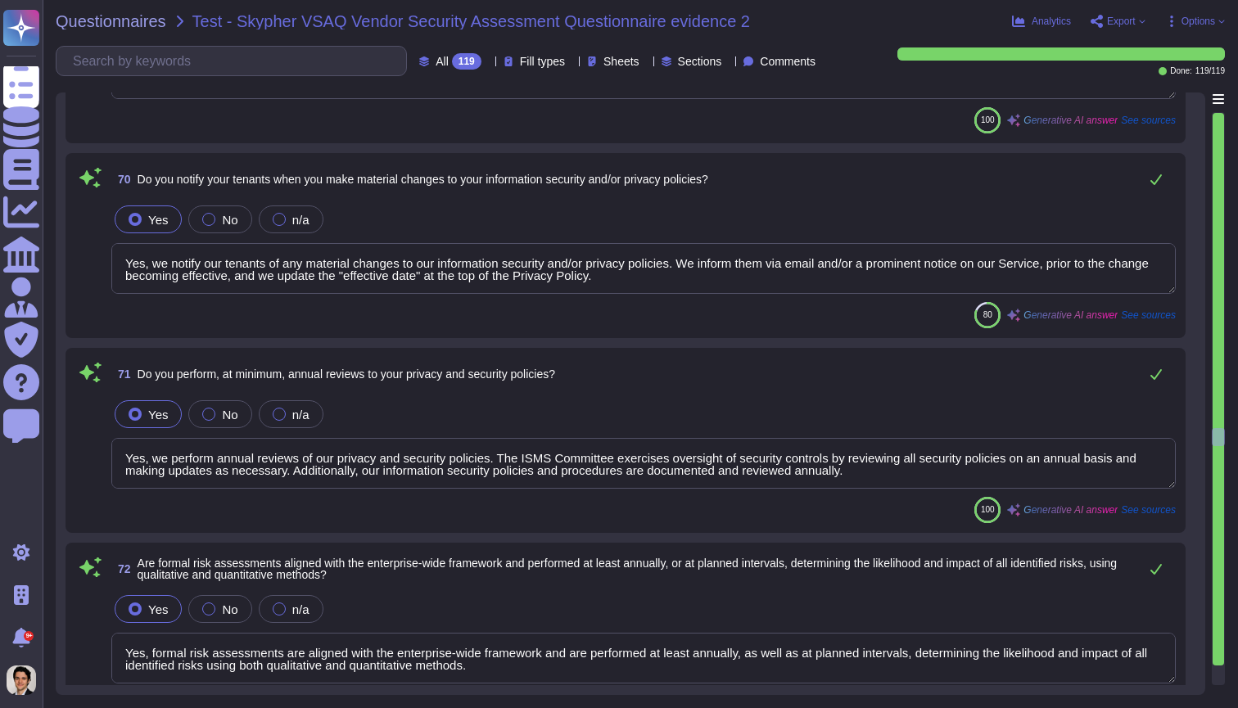
scroll to position [14417, 0]
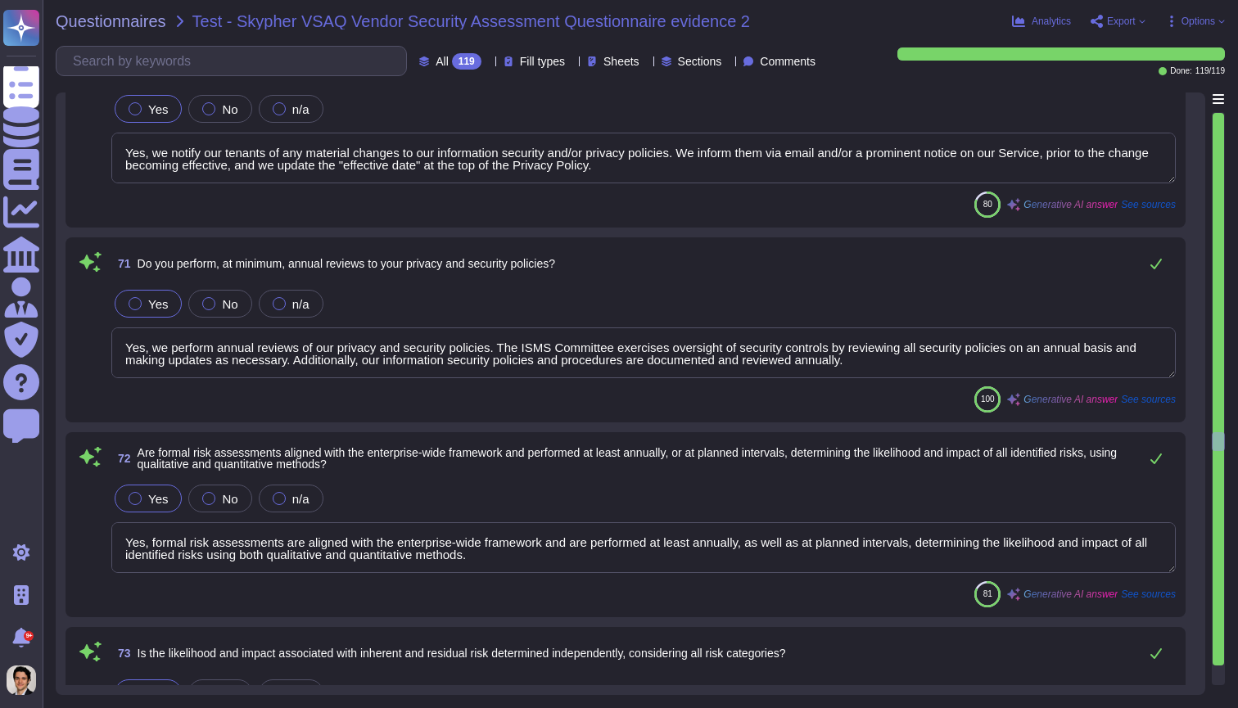
type textarea "Yes, we make available documentation of our organization-wide risk management p…"
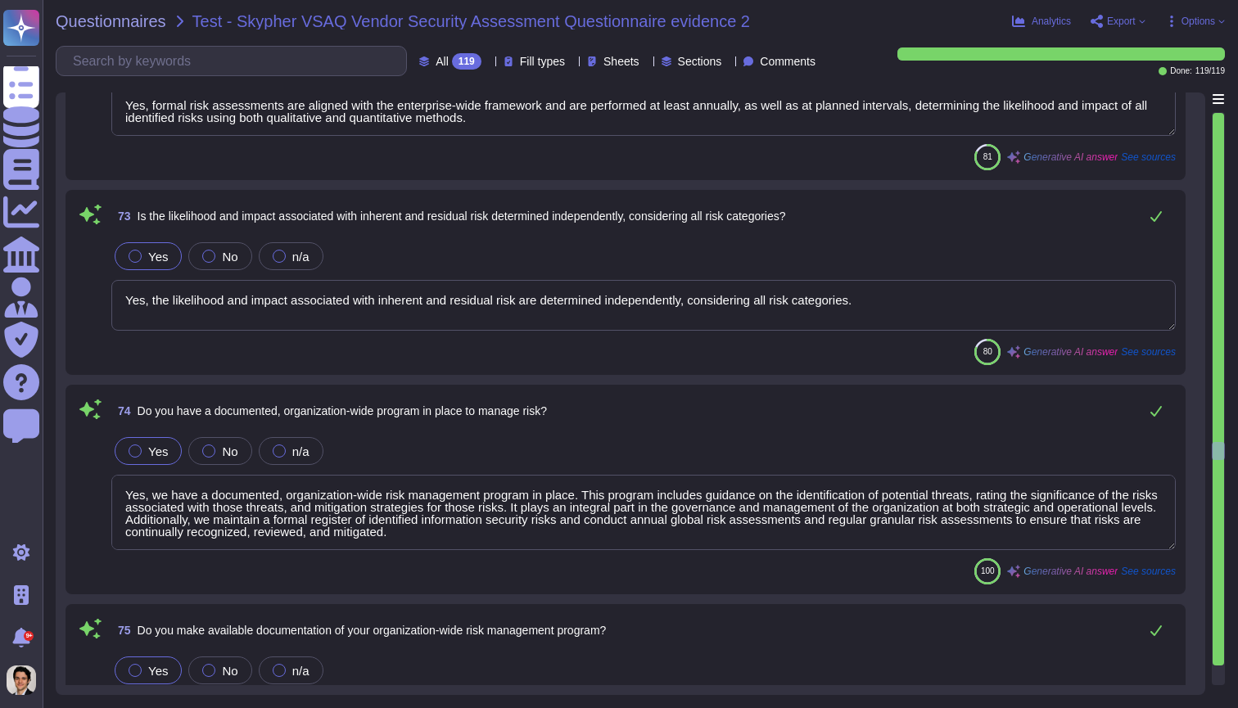
type textarea "Yes, employees and business partners are adequately informed of their obligatio…"
type textarea "Yes, we have asset return procedures that outline how assets should be returned…"
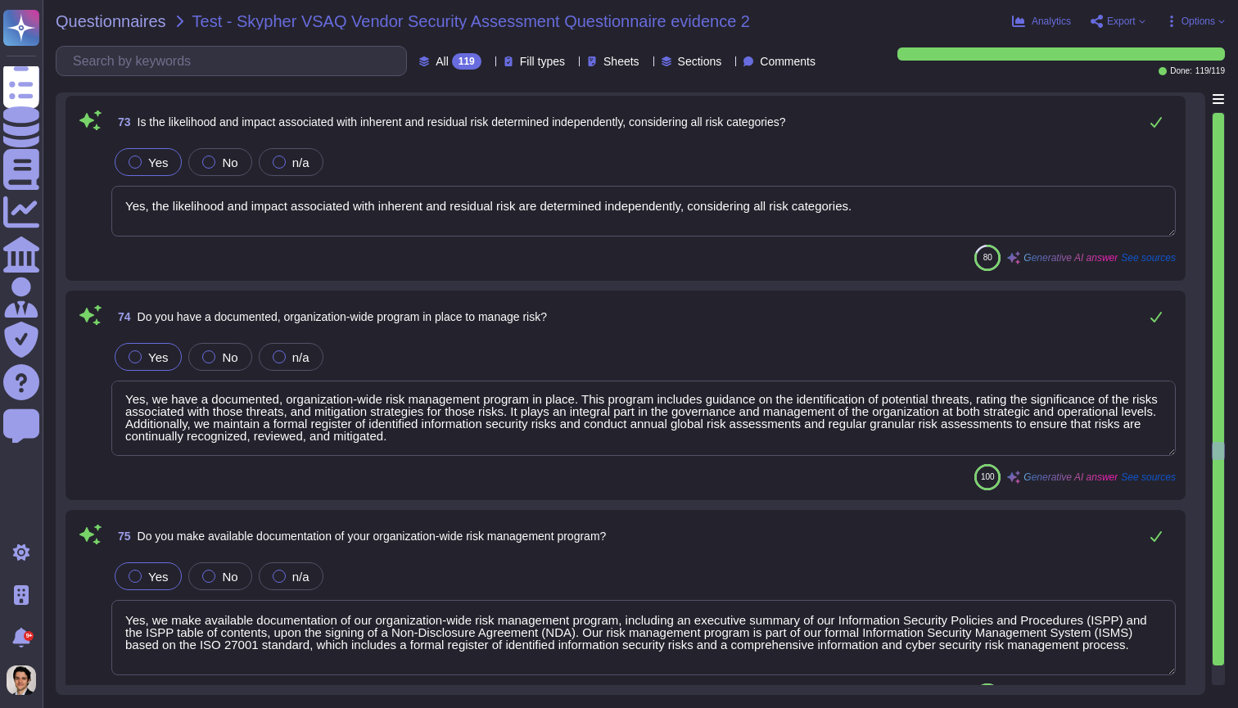
scroll to position [14942, 0]
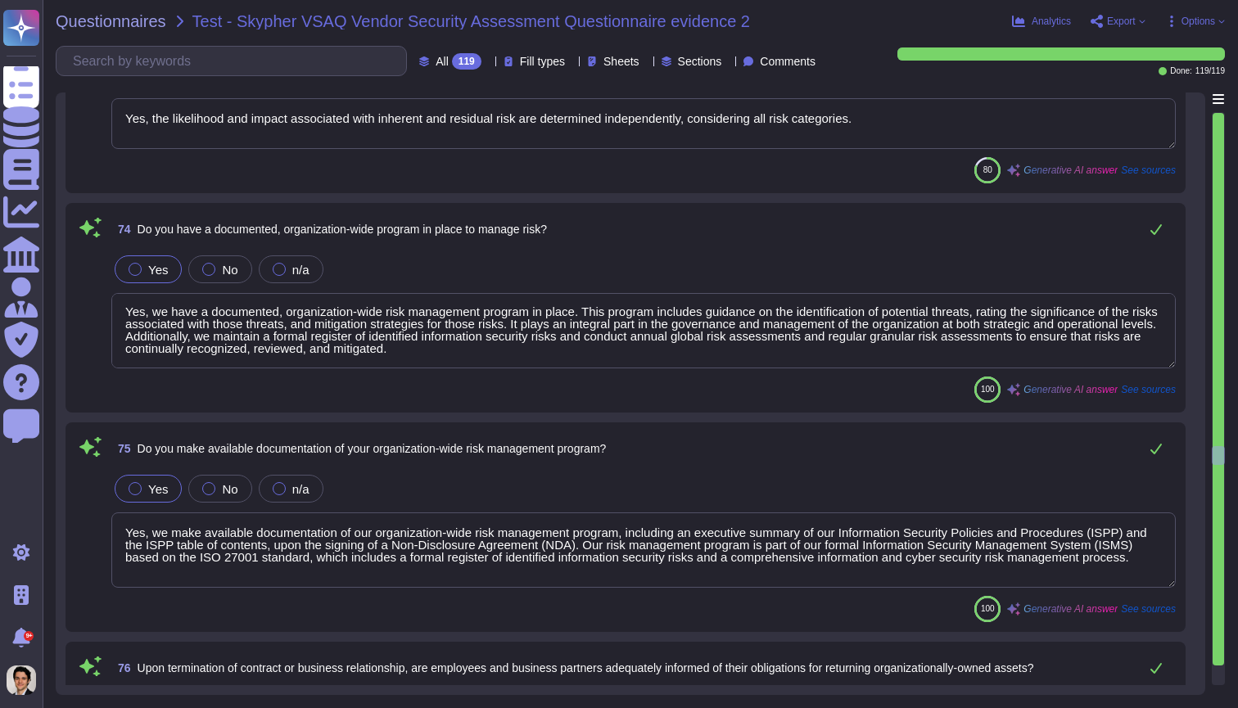
type textarea "Yes, all employment candidates, contractors, and involved third parties are sub…"
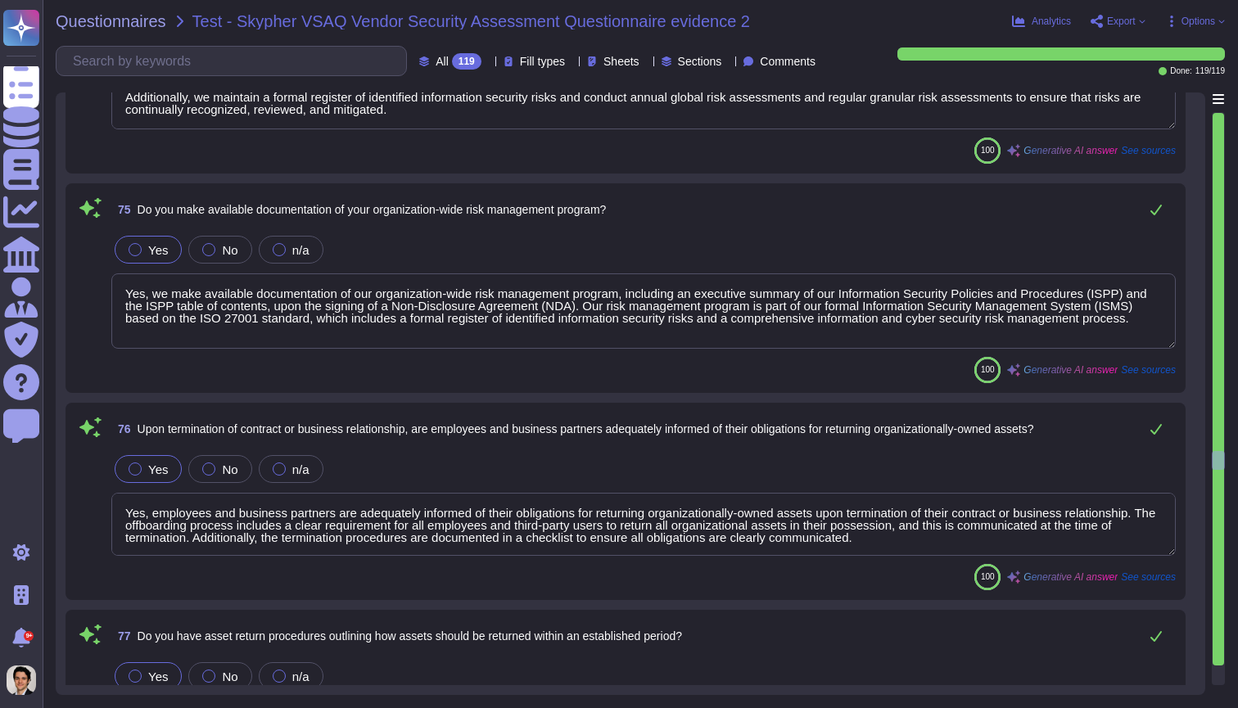
type textarea "Yes, our employment agreements incorporate provisions and terms that adhere to …"
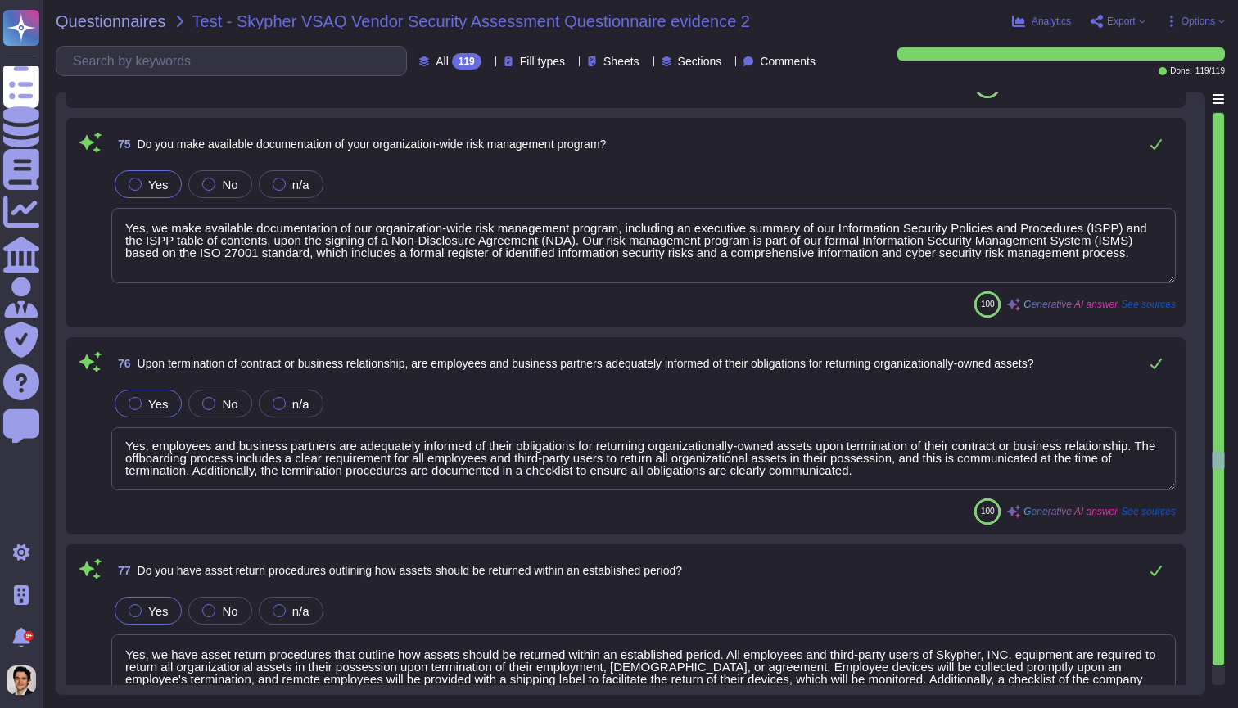
scroll to position [2, 0]
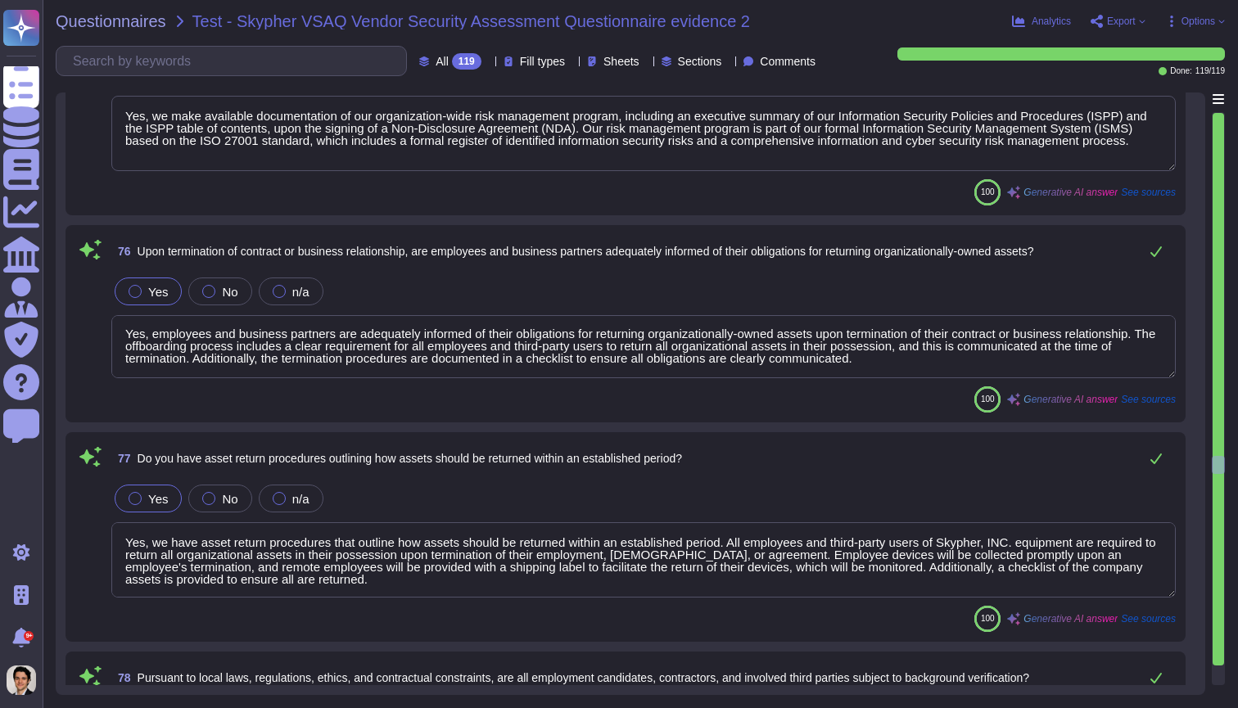
type textarea "Yes, we require that employment agreements, including the acknowledgment of the…"
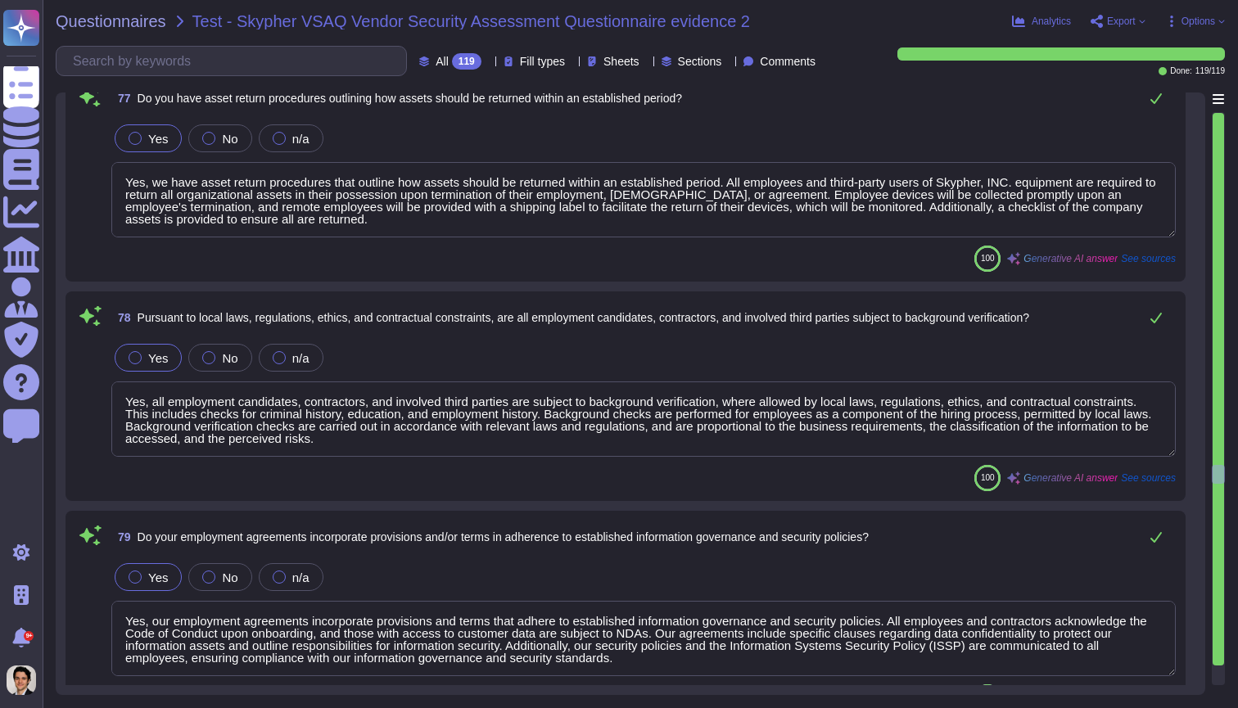
type textarea "Yes, documented policies, procedures, and guidelines are in place to govern cha…"
type textarea "Yes, the procedures and guidelines account for timely revocation of access and …"
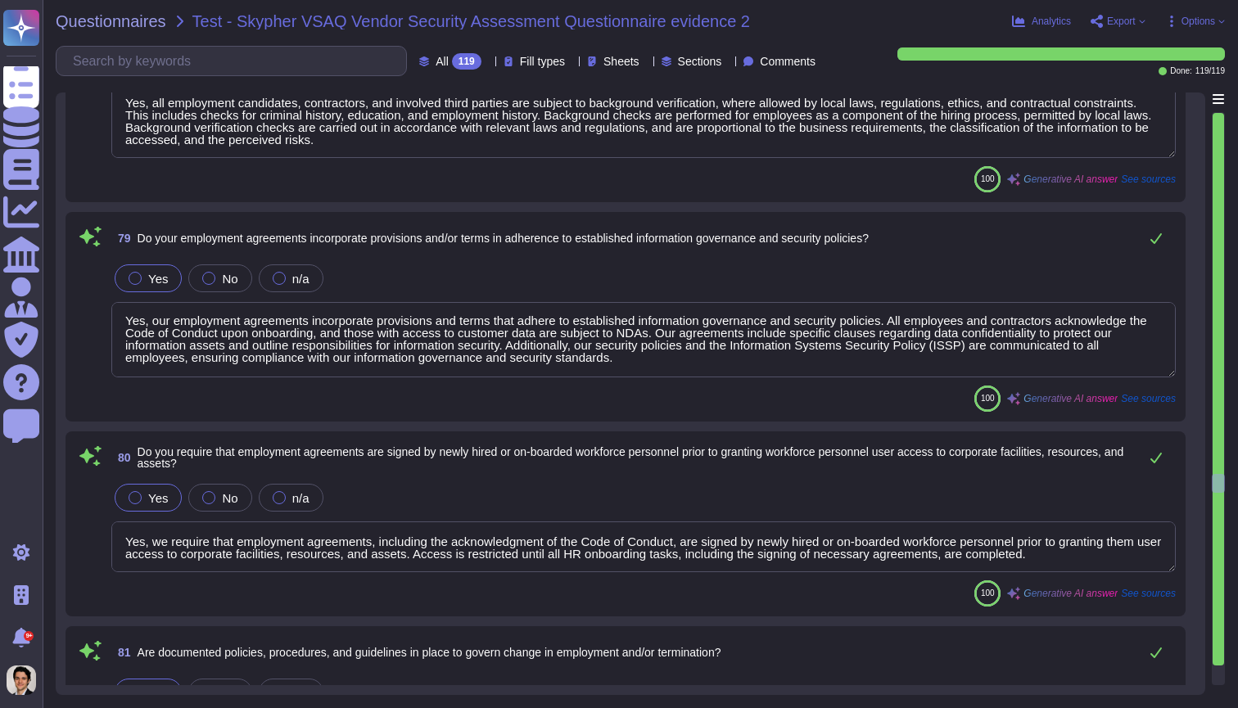
type textarea "Yes, XXX Company has established policies and procedures to strictly limit acce…"
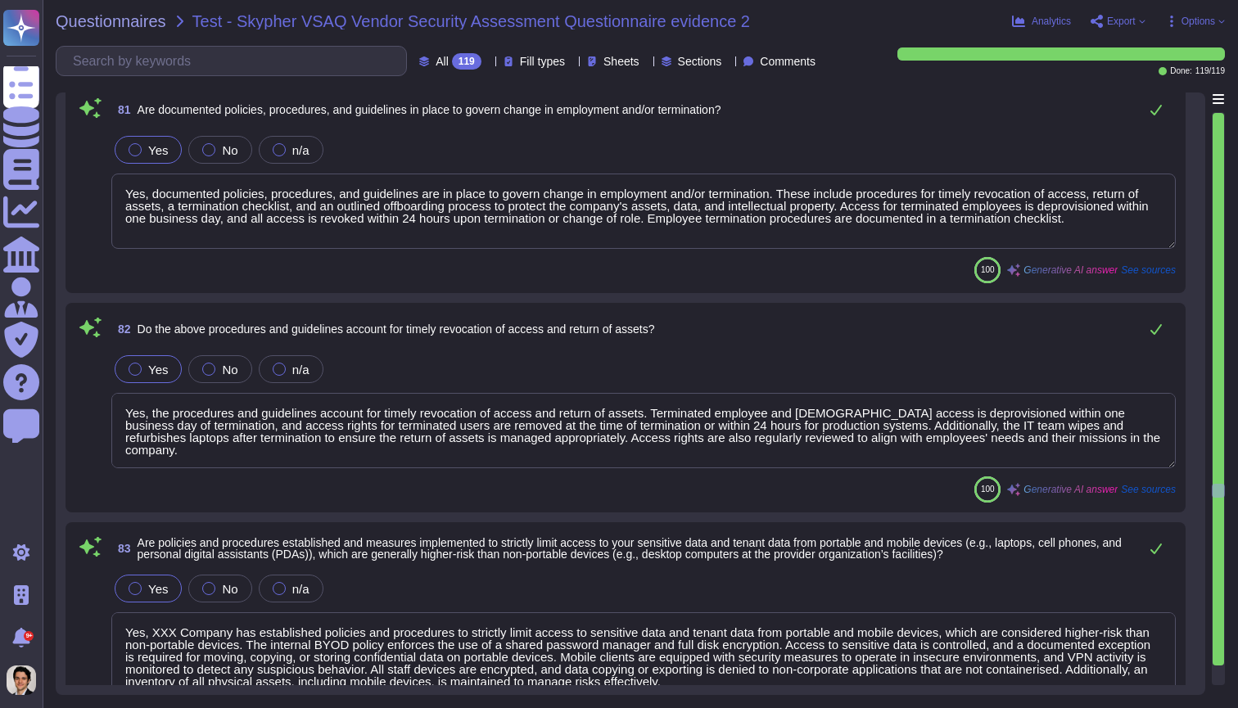
type textarea "Yes, the requirements for non-disclosure or confidentiality agreements reflecti…"
type textarea "Yes, we provide tenants with a role definition document that clarifies our admi…"
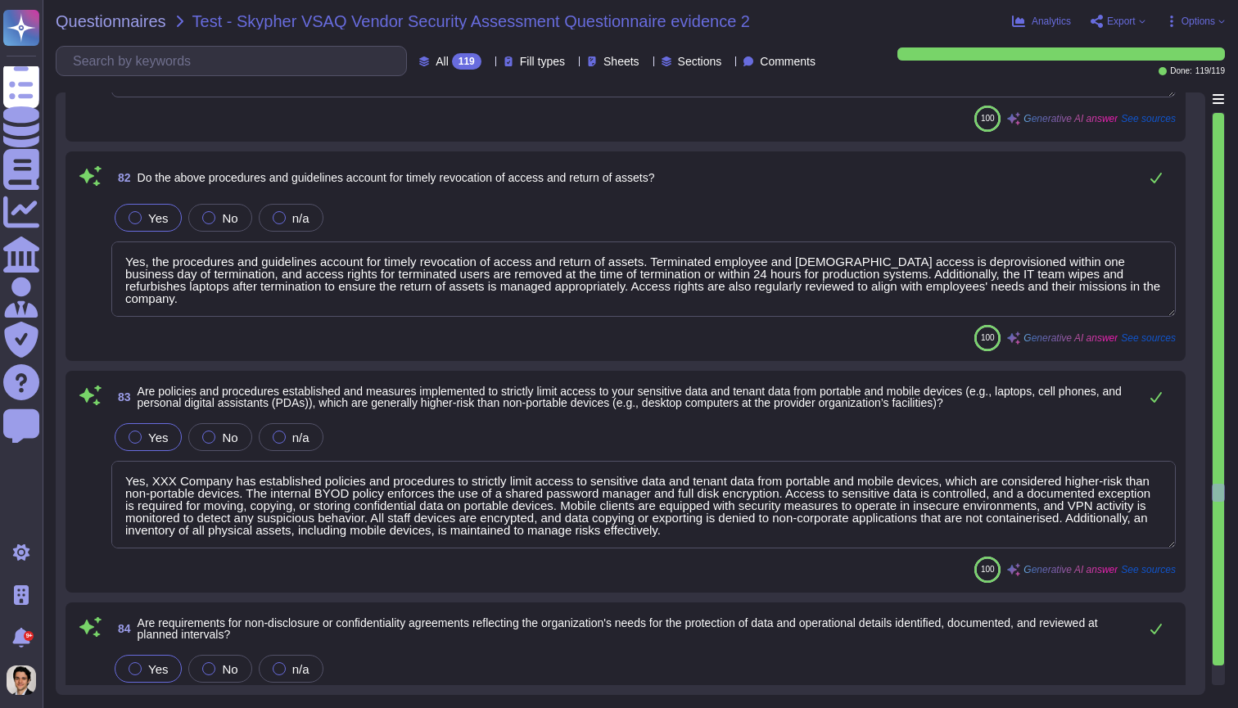
type textarea "Yes, XXX Company has established policies and procedures to manage the usage of…"
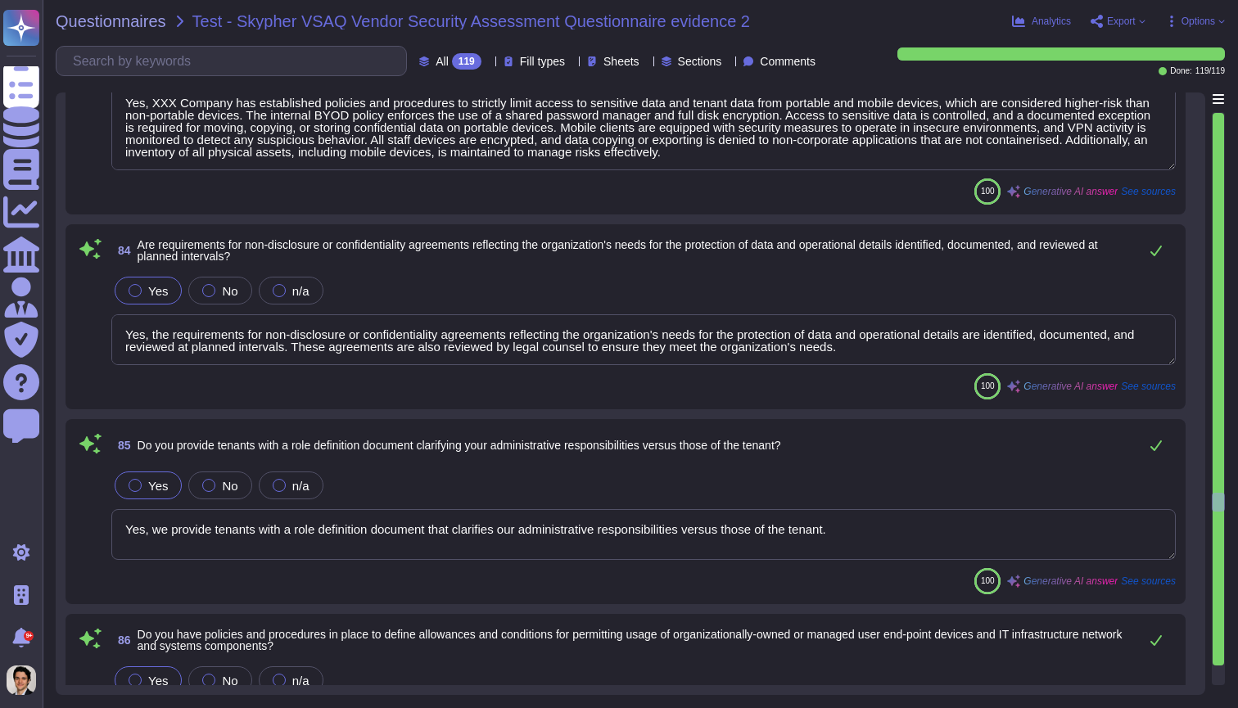
type textarea "Yes, we define allowances and conditions for BYOD devices and their application…"
type textarea "Yes, we provide a formal, role-based security awareness training program for cl…"
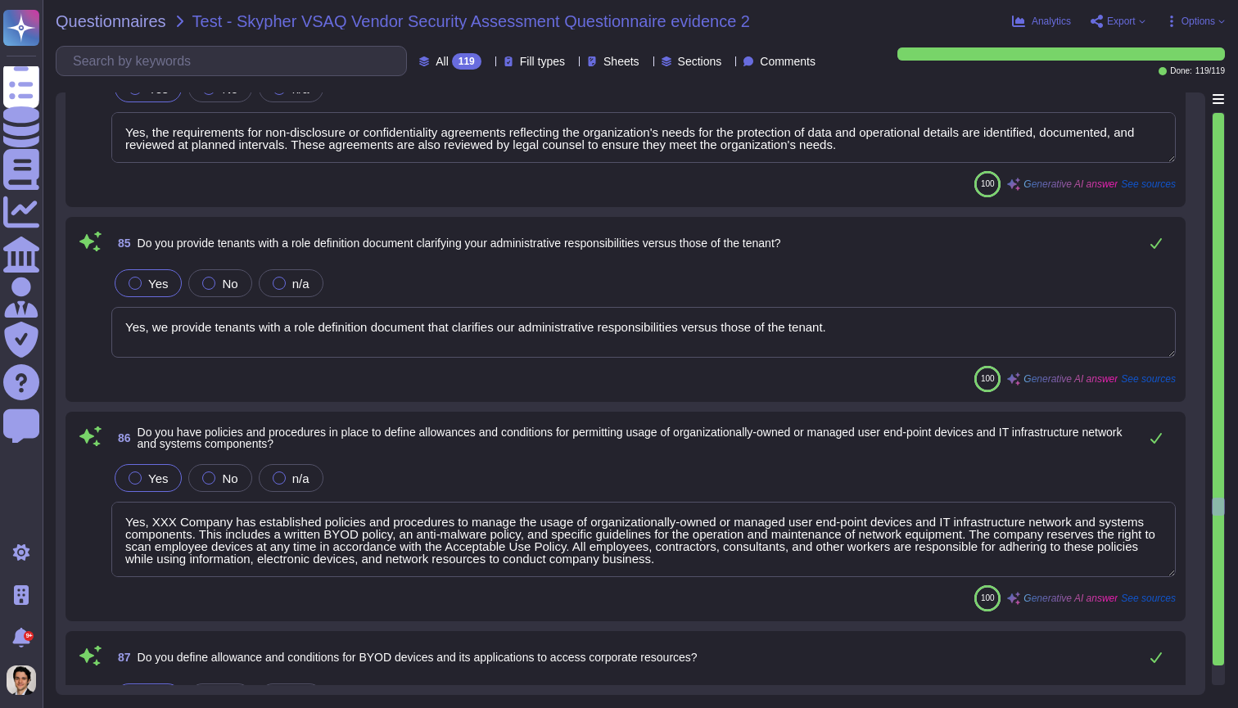
type textarea "Yes, we specifically train our employees regarding their specific roles and the…"
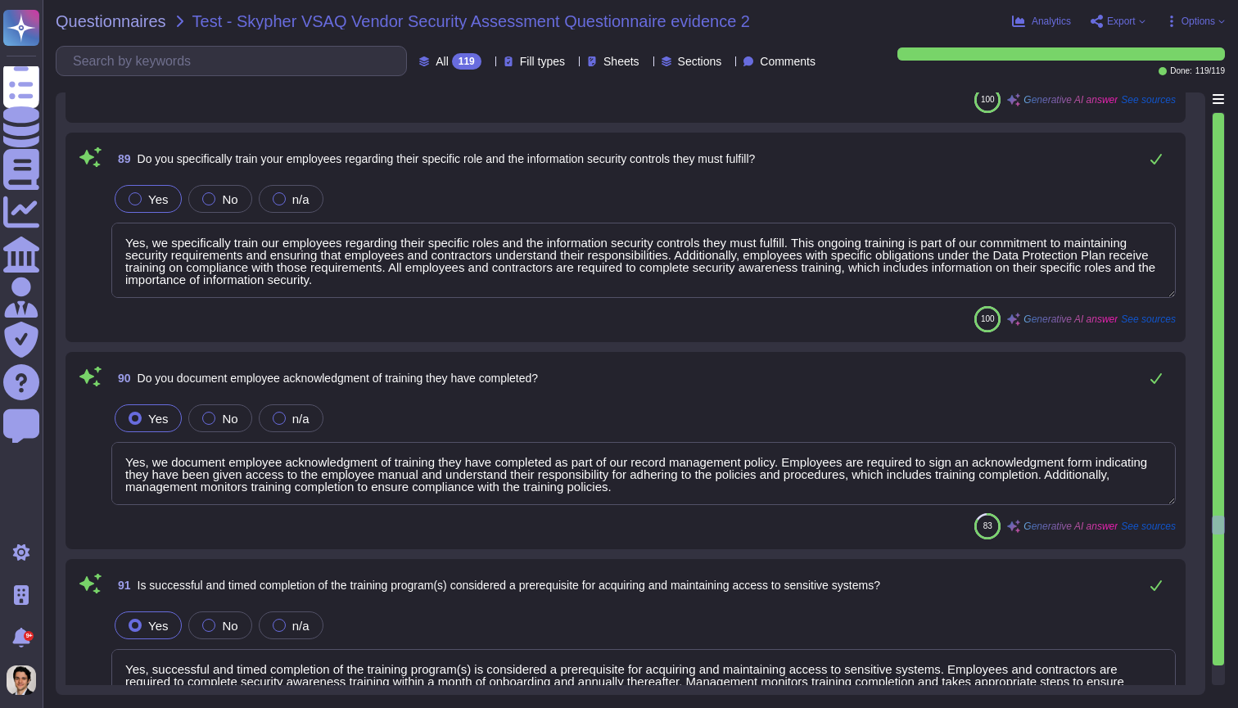
type textarea "Yes, we document employee acknowledgment of training they have completed as par…"
type textarea "Yes, successful and timed completion of the training program(s) is considered a…"
type textarea "Yes, personnel are trained and provided with awareness programs at least once a…"
type textarea "Yes, administrators and data stewards are properly educated on their legal resp…"
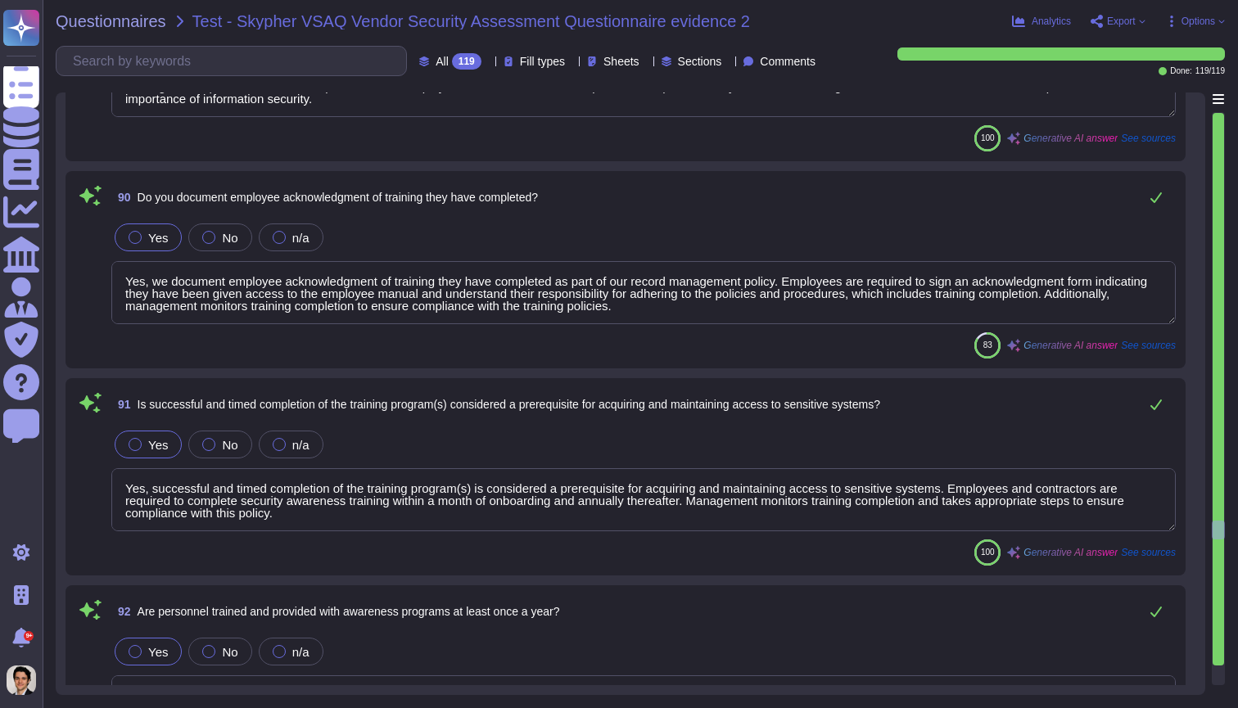
type textarea "Yes, personnel are informed of their responsibilities for maintaining awareness…"
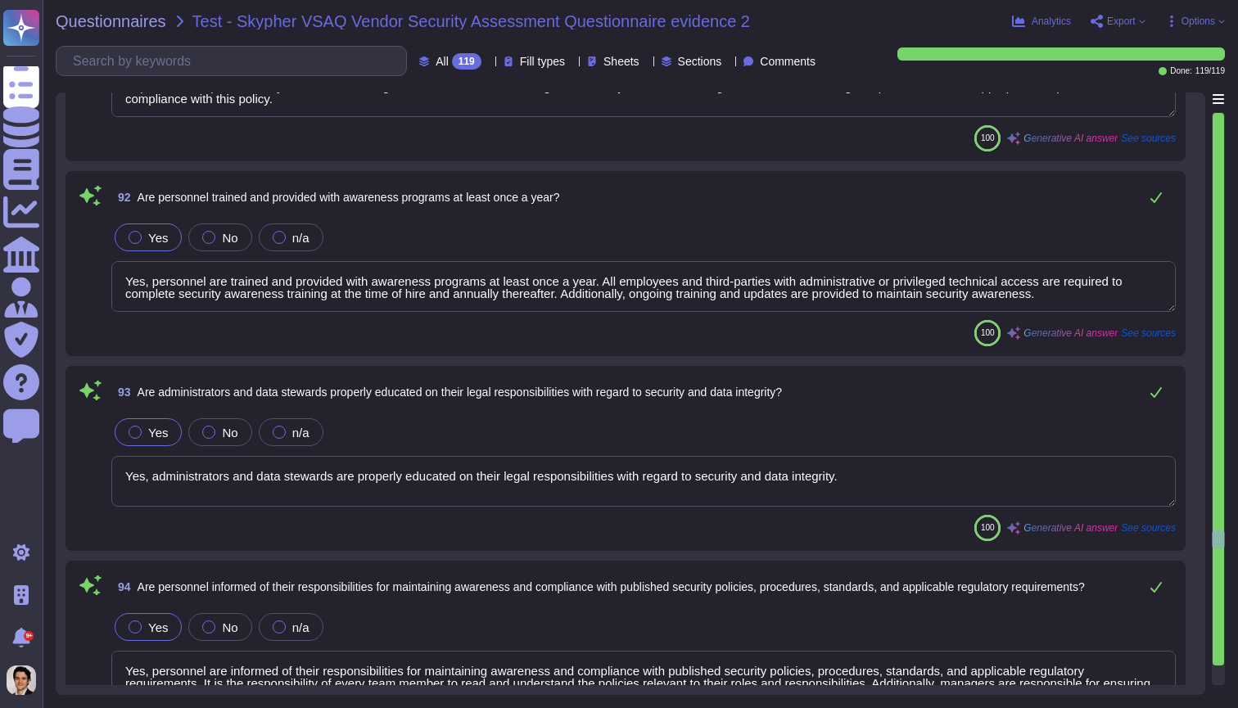
type textarea "Yes, personnel are informed of their responsibilities for maintaining a safe an…"
type textarea "Yes, personnel are informed of their responsibilities for ensuring that equipme…"
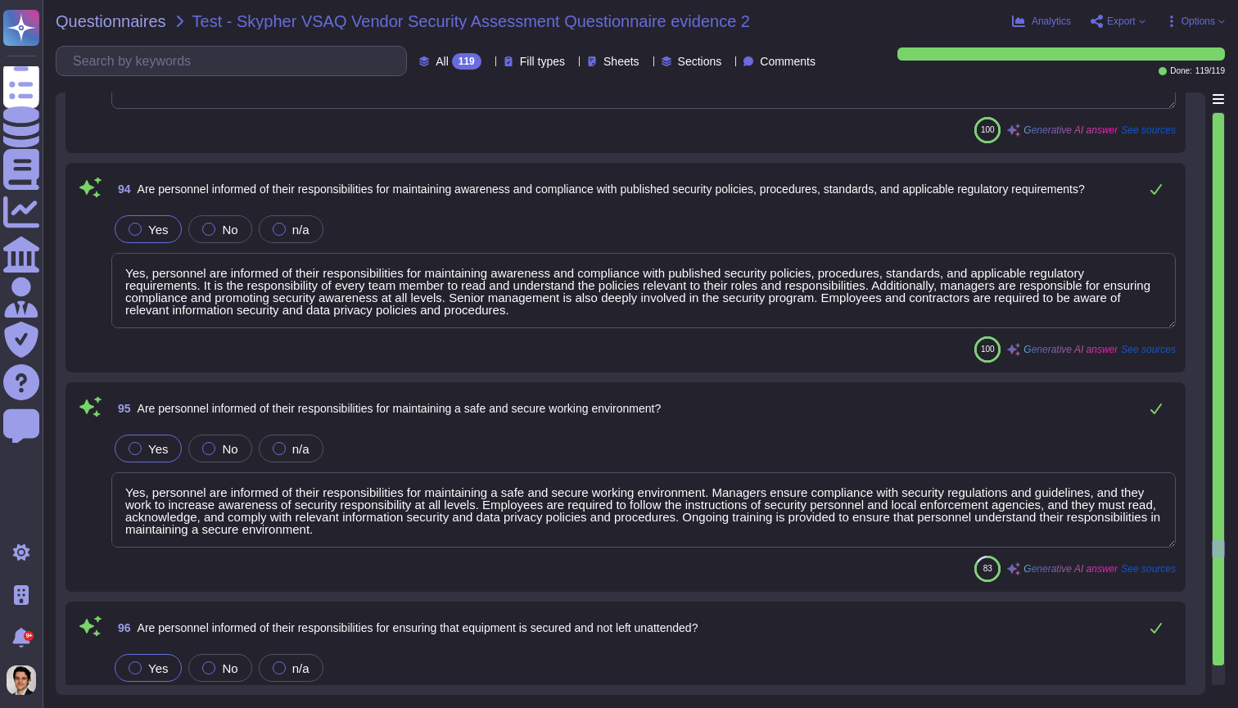
type textarea "Yes, all computers and laptops are configured to have a lockout screen after a …"
type textarea "Yes, there are policies and procedures in place to ensure that unattended works…"
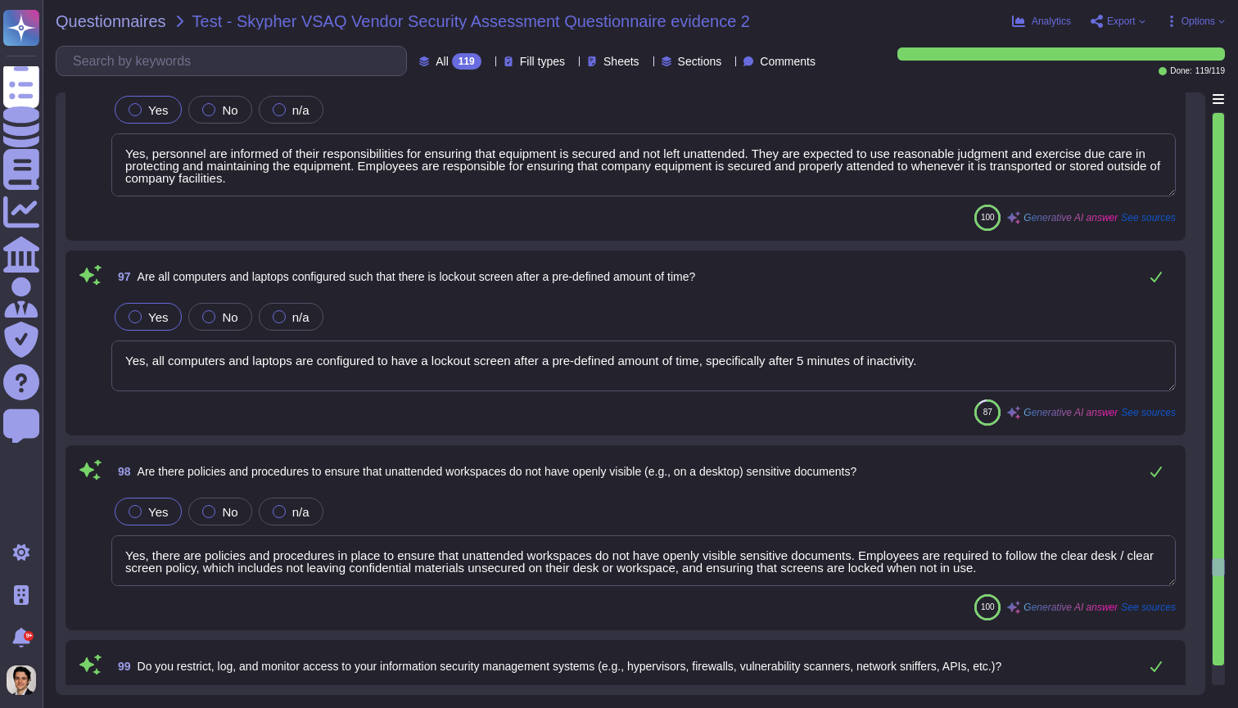
type textarea "Yes, we restrict, log, and monitor access to our information security managemen…"
type textarea "Yes, we monitor and log privileged access, including administrator-level access…"
type textarea "Yes, we have controls in place to ensure timely removal of systems access that …"
type textarea "Yes, XXX Company has established policies, procedures, and technical measures t…"
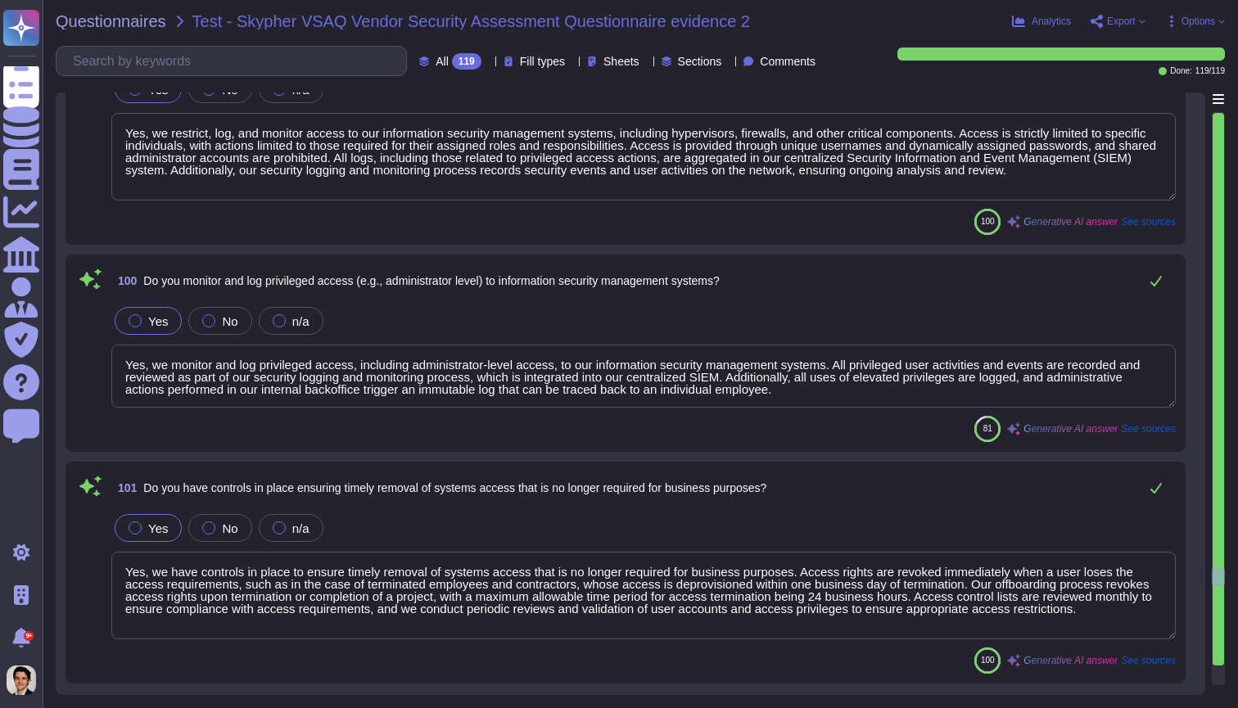
type textarea "Yes, we have established procedures and technical measures in place for user ac…"
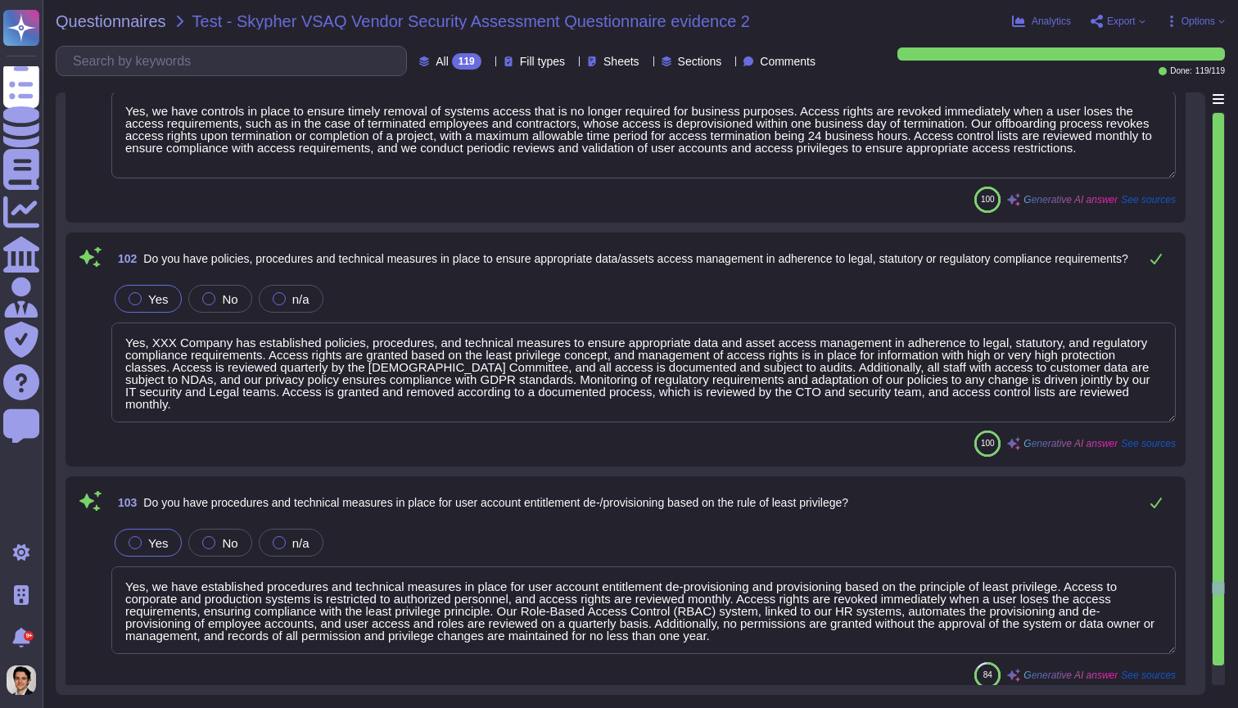
type textarea "Yes, we have procedures and technical measures in place for data access segment…"
type textarea "Yes, we enforce data access permissions based on the principles of Authenticati…"
type textarea "Yes, our policies and procedures incorporate security controls for establishing…"
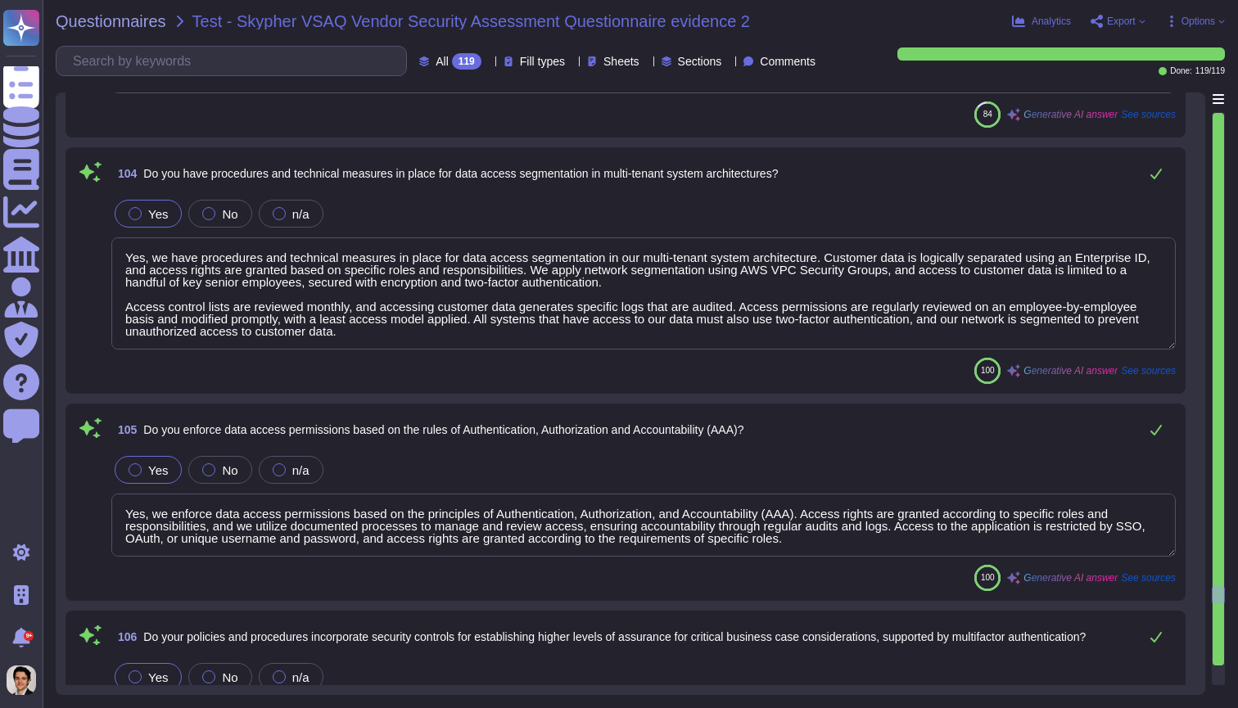
type textarea "Yes, we provide metrics to track the speed of removing systems access that is n…"
type textarea "Yes, user access to diagnostic and configuration ports is restricted to authori…"
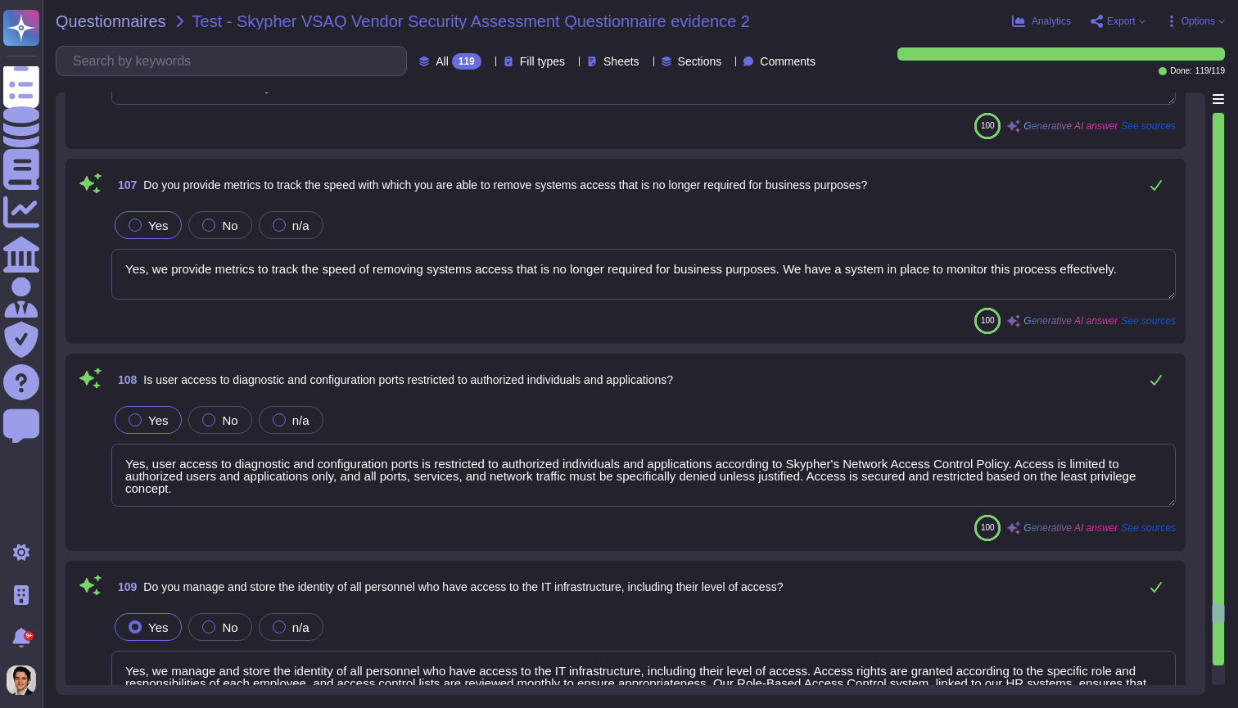
type textarea "Yes, we manage and store the identity of all personnel who have access to the I…"
type textarea "Yes, we manage and store the user identity of all personnel who have network ac…"
type textarea "Yes, we provide tenants with documentation on how we maintain segregation of du…"
type textarea "Yes, controls are in place to prevent unauthorized access to our application, p…"
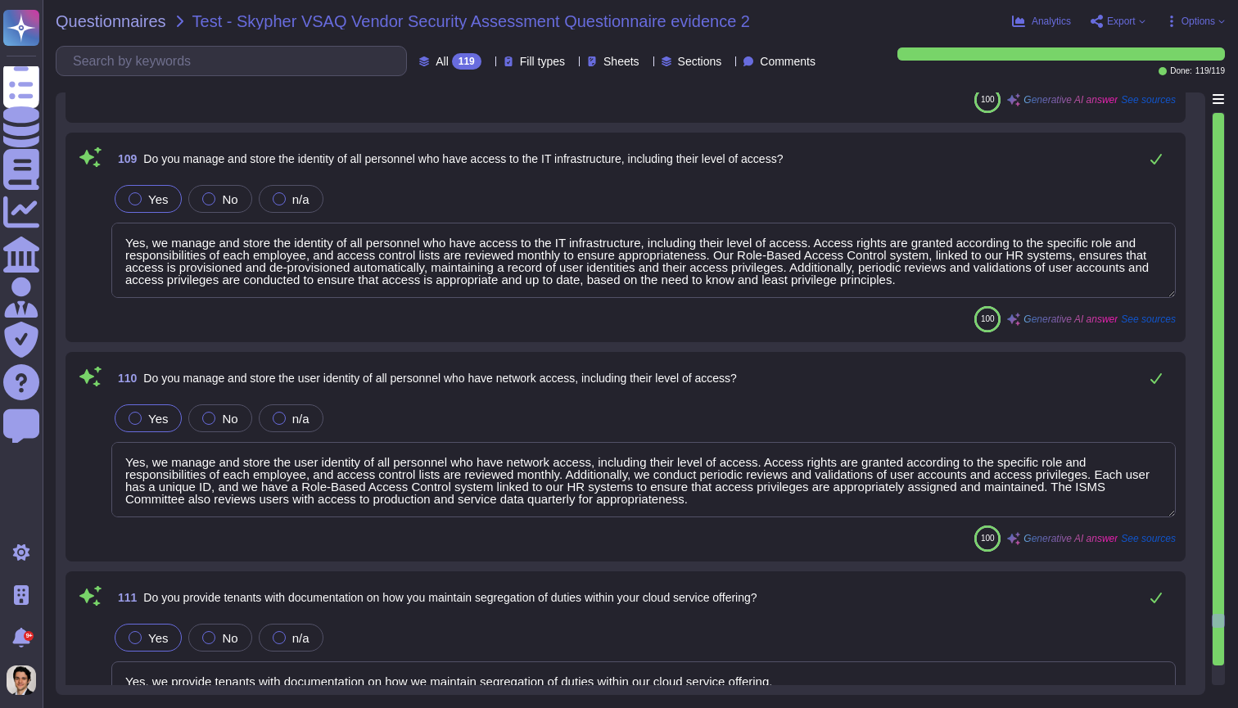
scroll to position [22279, 0]
type textarea "Yes, controls are in place to prevent unauthorized access to tenant application…"
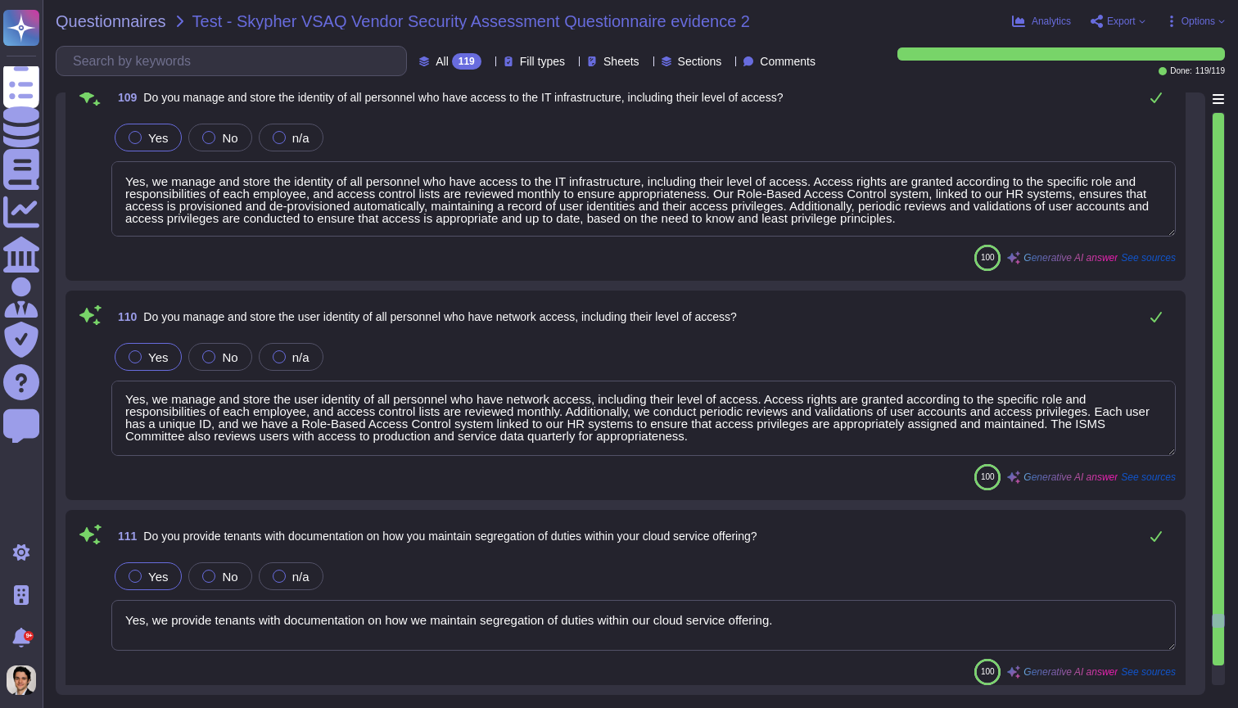
scroll to position [2, 0]
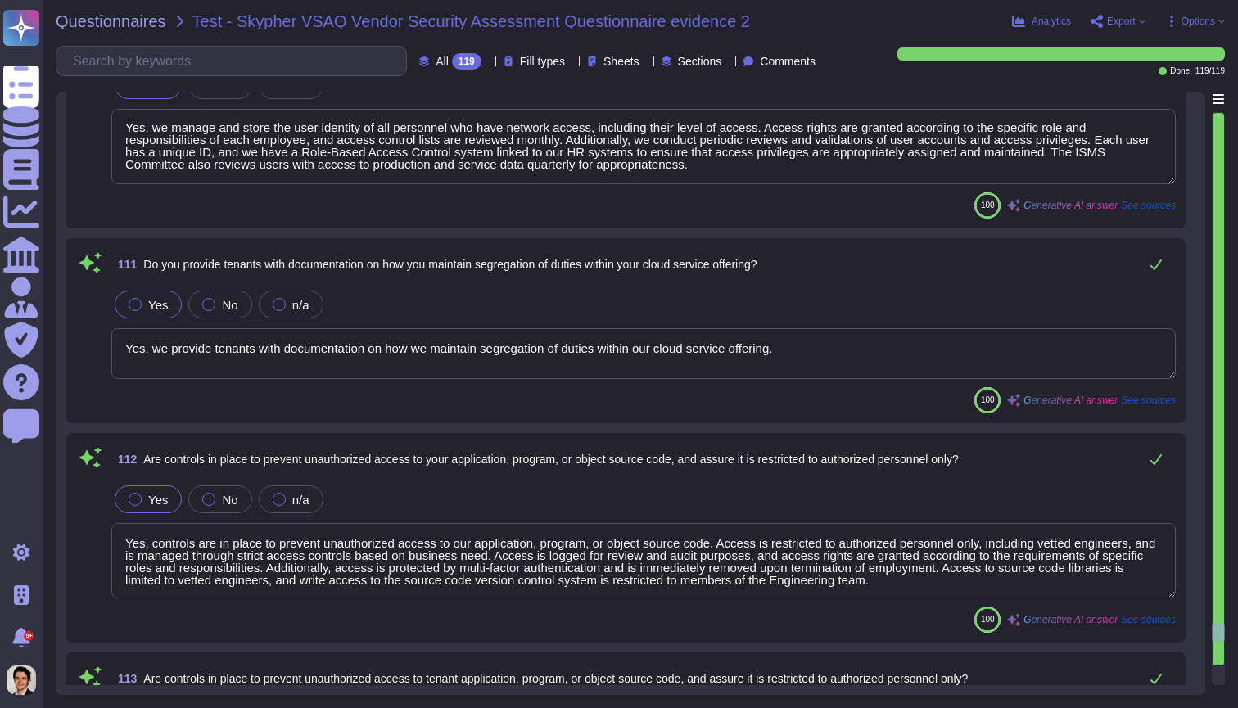
type textarea "Yes, our organization conducts third-party unauthorized access risk assessments…"
type textarea "Yes, preventive, detective, corrective, and compensating controls are in place …"
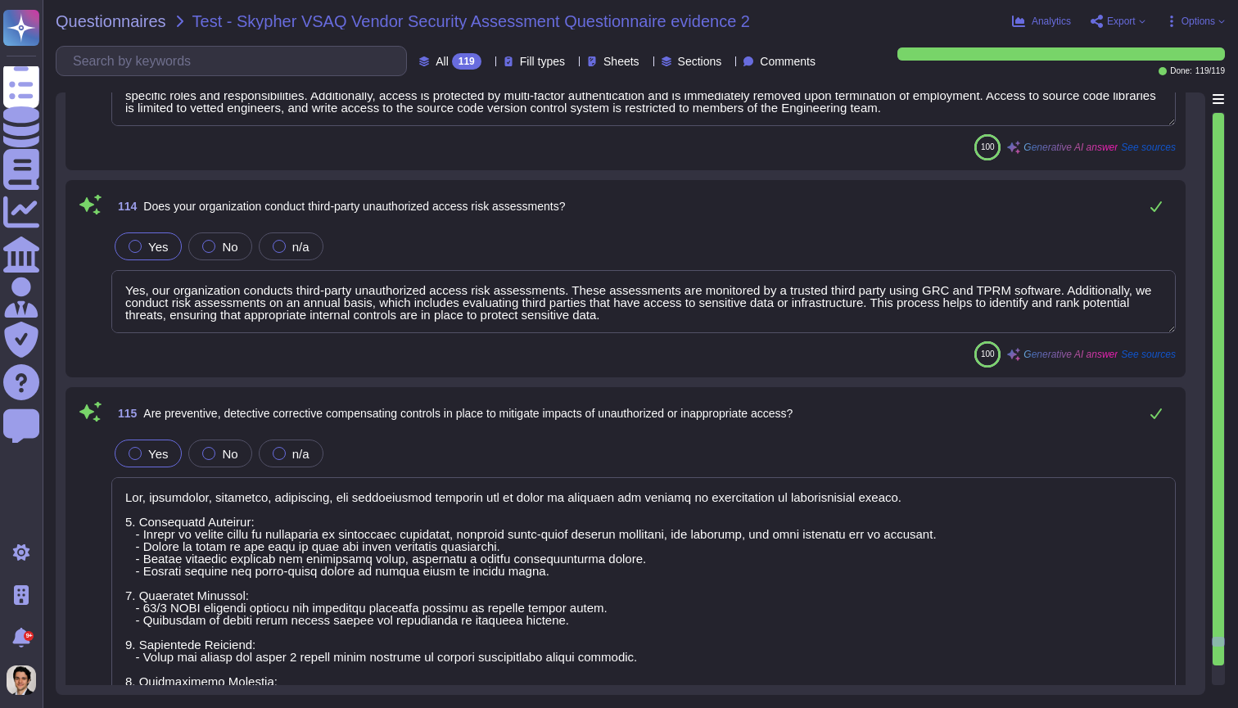
type textarea "Yes, we document how we grant, approve, and enforce access restrictions to tena…"
type textarea "Yes, we have established policies and procedures for the permissible storage an…"
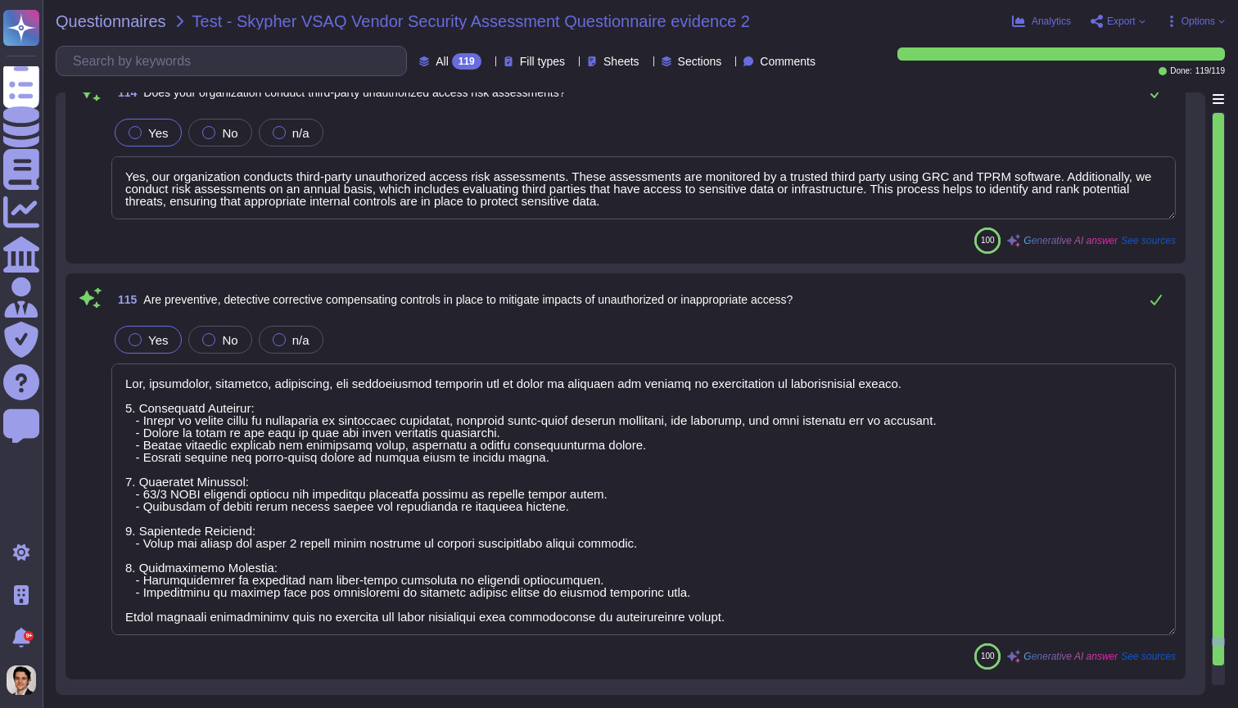
scroll to position [23356, 0]
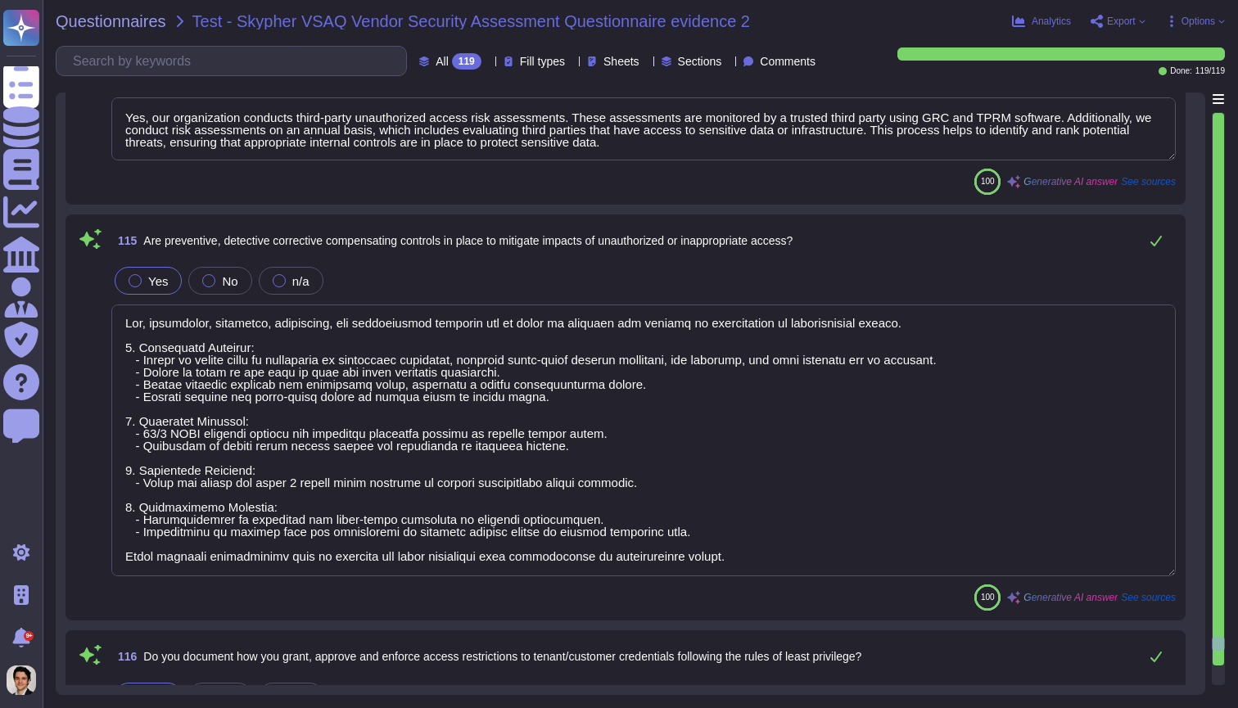
type textarea "Yes, we limit identities' replication only to users explicitly defined as busin…"
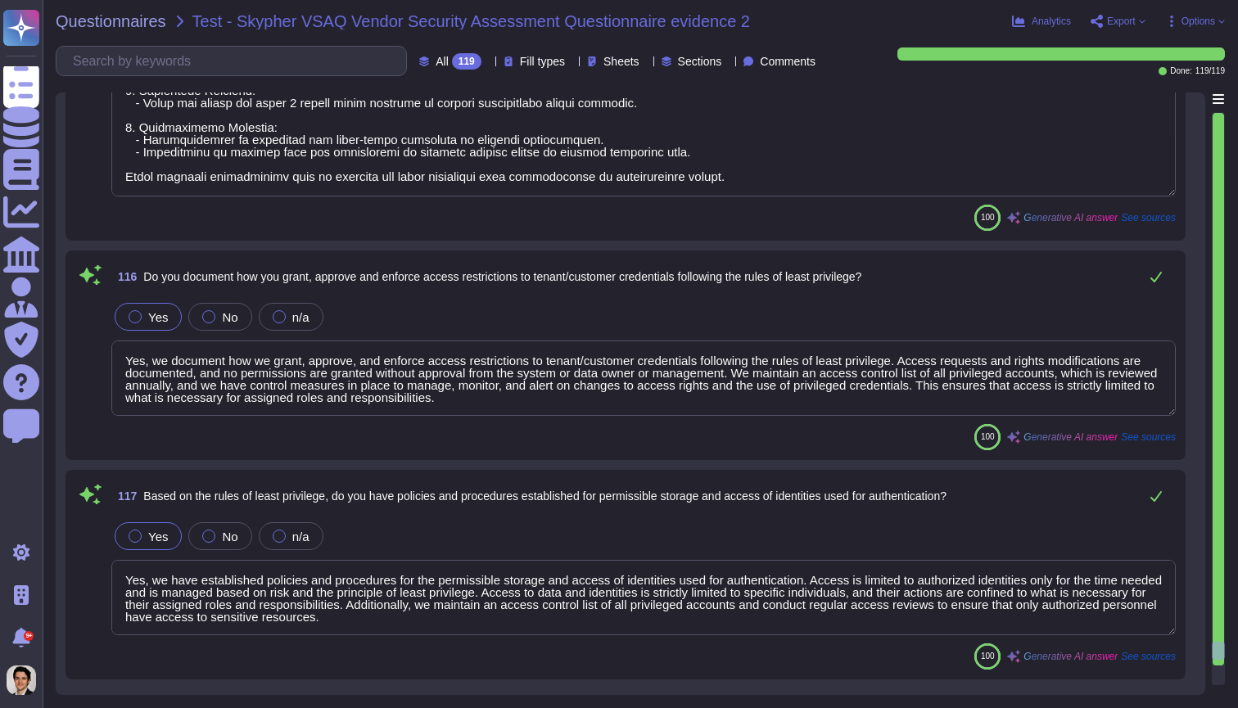
type textarea "Yes, our management provisions the authorization and restrictions for user acce…"
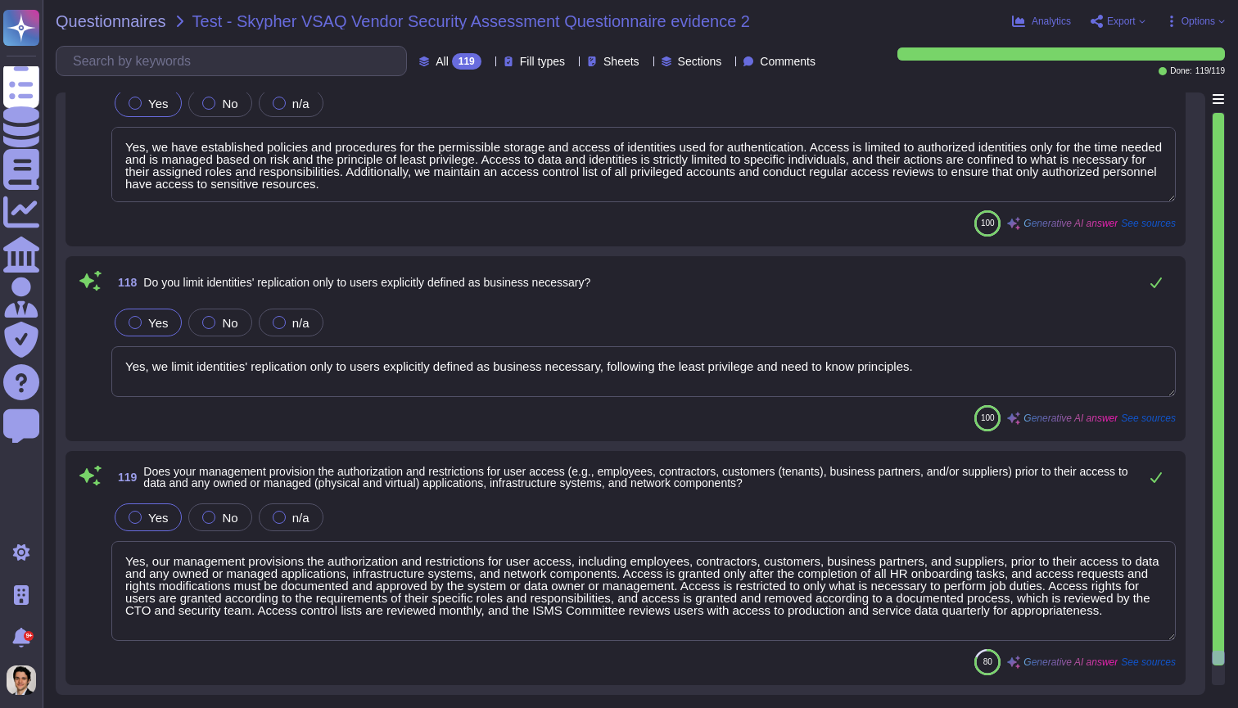
scroll to position [0, 0]
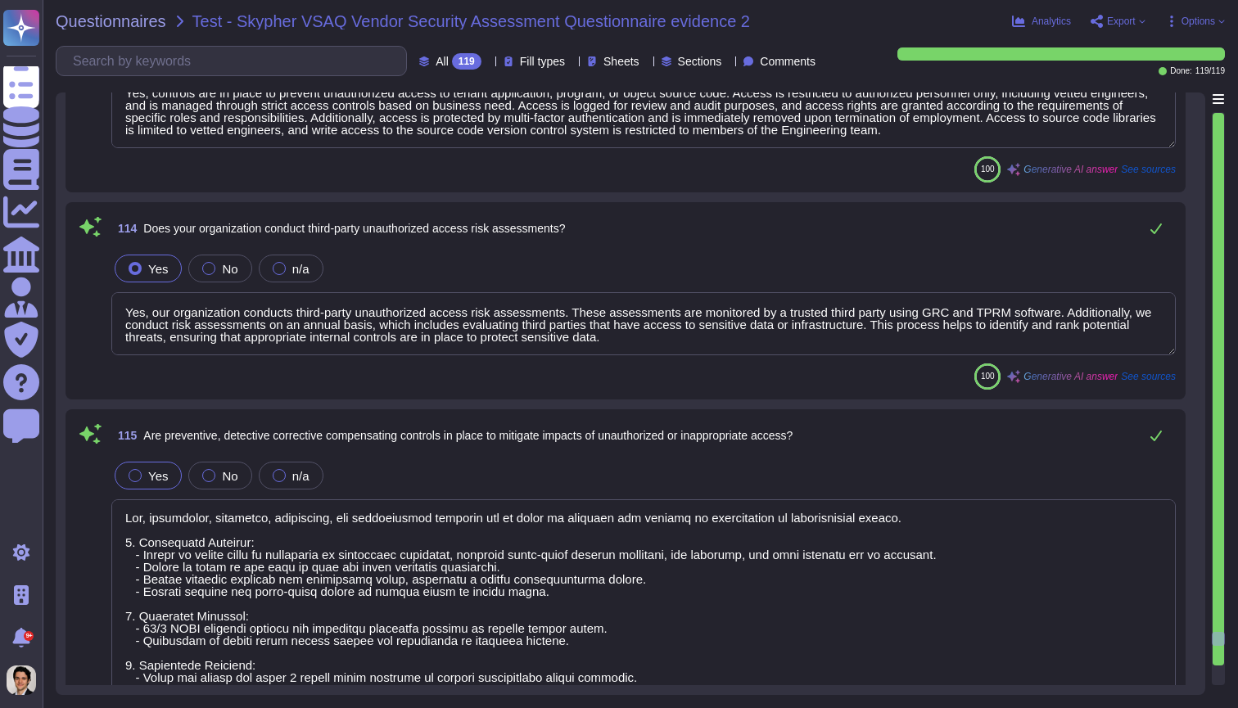
type textarea "Yes, we provide tenants with documentation on how we maintain segregation of du…"
type textarea "Yes, controls are in place to prevent unauthorized access to our application, p…"
type textarea "Yes, controls are in place to prevent unauthorized access to tenant application…"
type textarea "Yes, our organization conducts third-party unauthorized access risk assessments…"
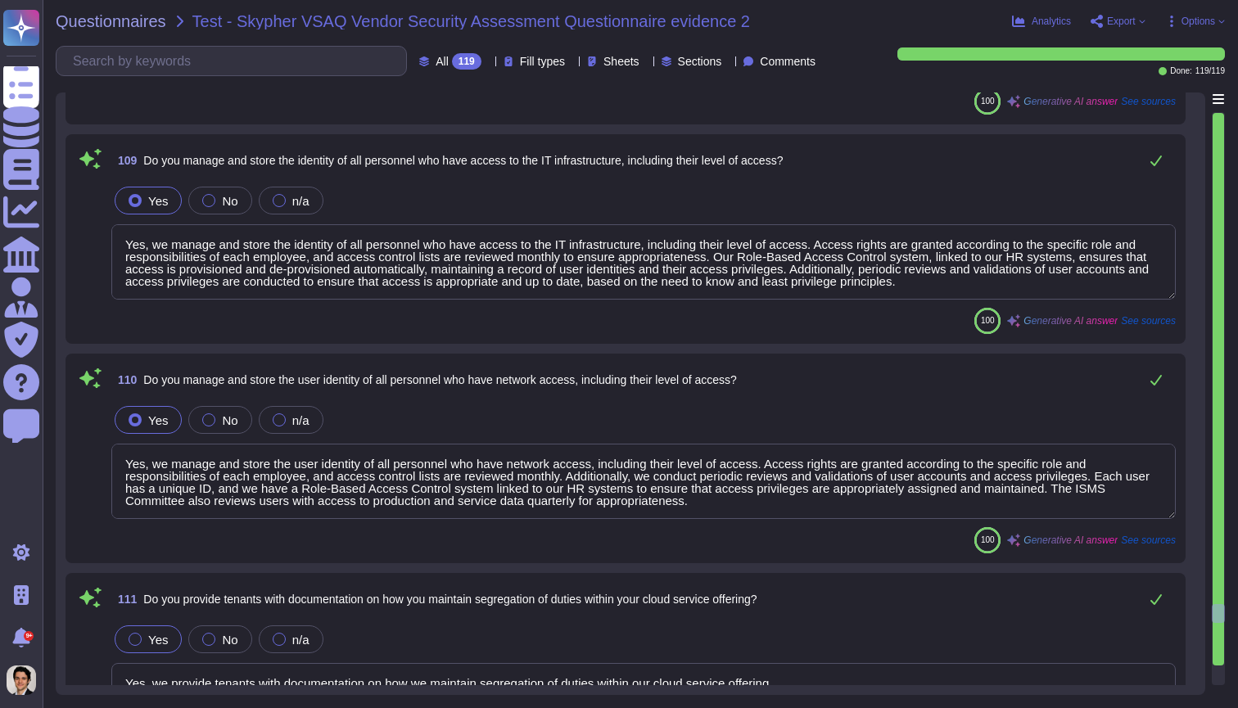
scroll to position [22039, 0]
type textarea "Yes, our policies and procedures incorporate security controls for establishing…"
type textarea "Yes, we provide metrics to track the speed of removing systems access that is n…"
type textarea "Yes, user access to diagnostic and configuration ports is restricted to authori…"
type textarea "Yes, we manage and store the identity of all personnel who have access to the I…"
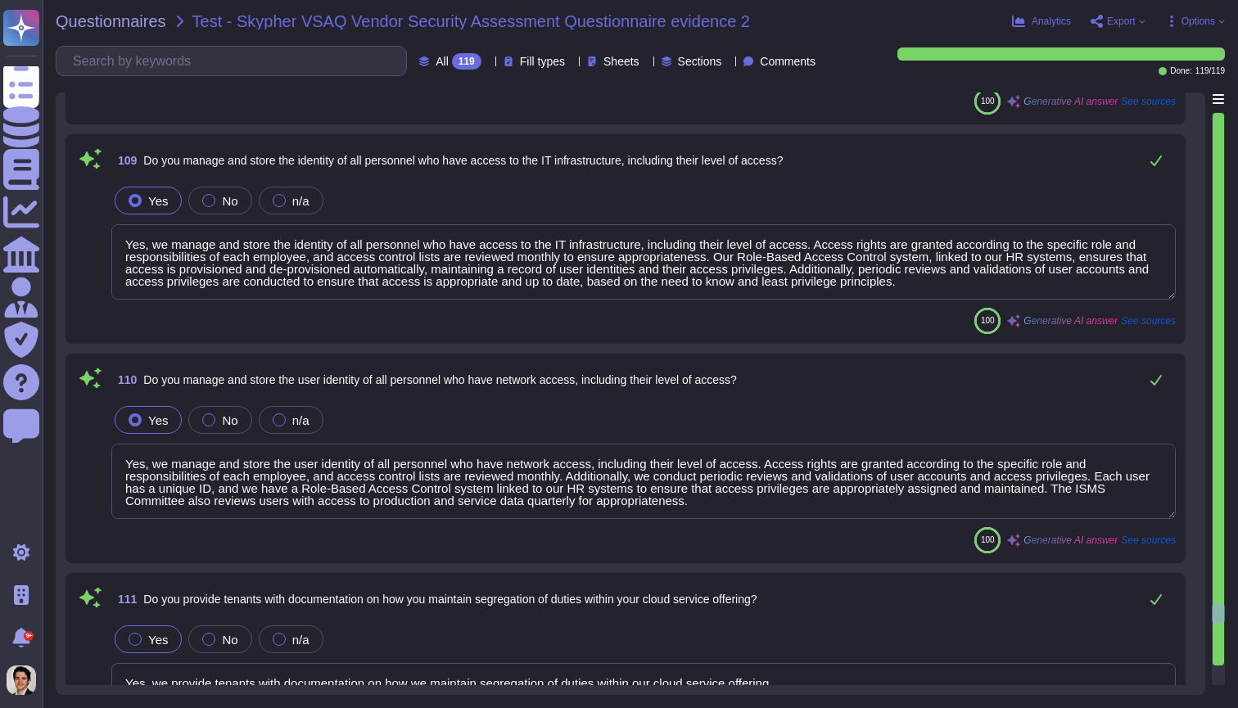
type textarea "Yes, we manage and store the user identity of all personnel who have network ac…"
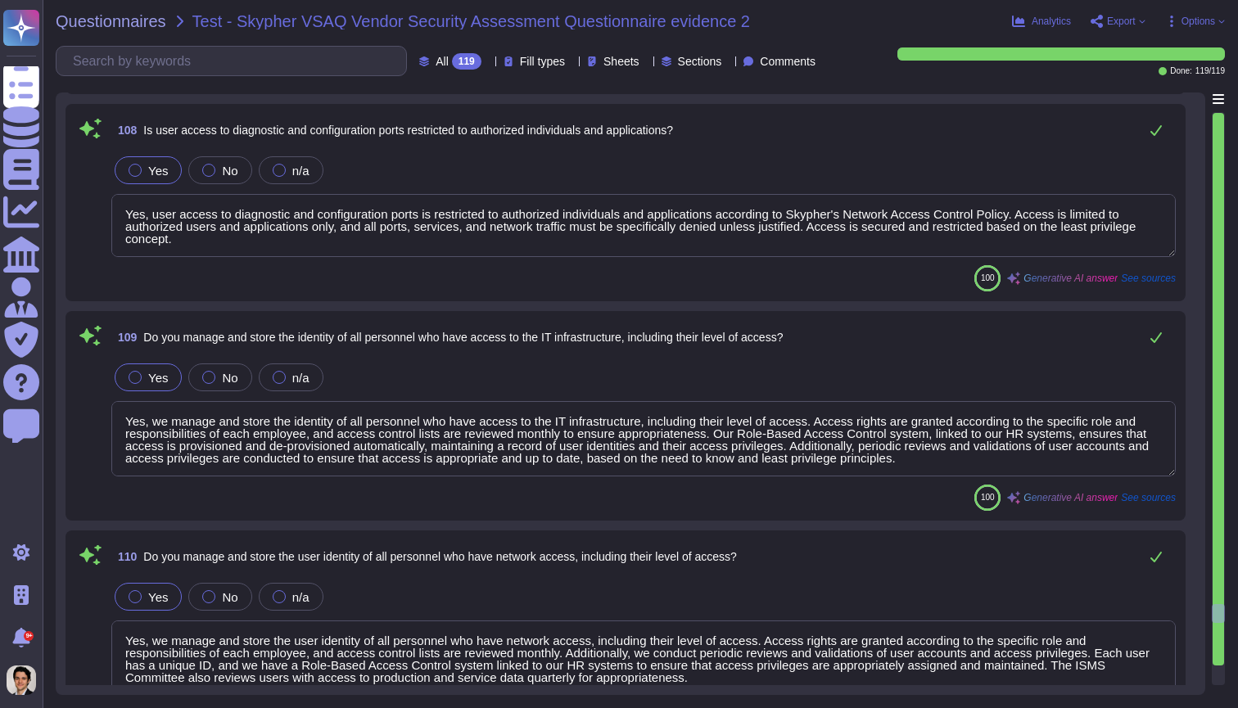
scroll to position [0, 0]
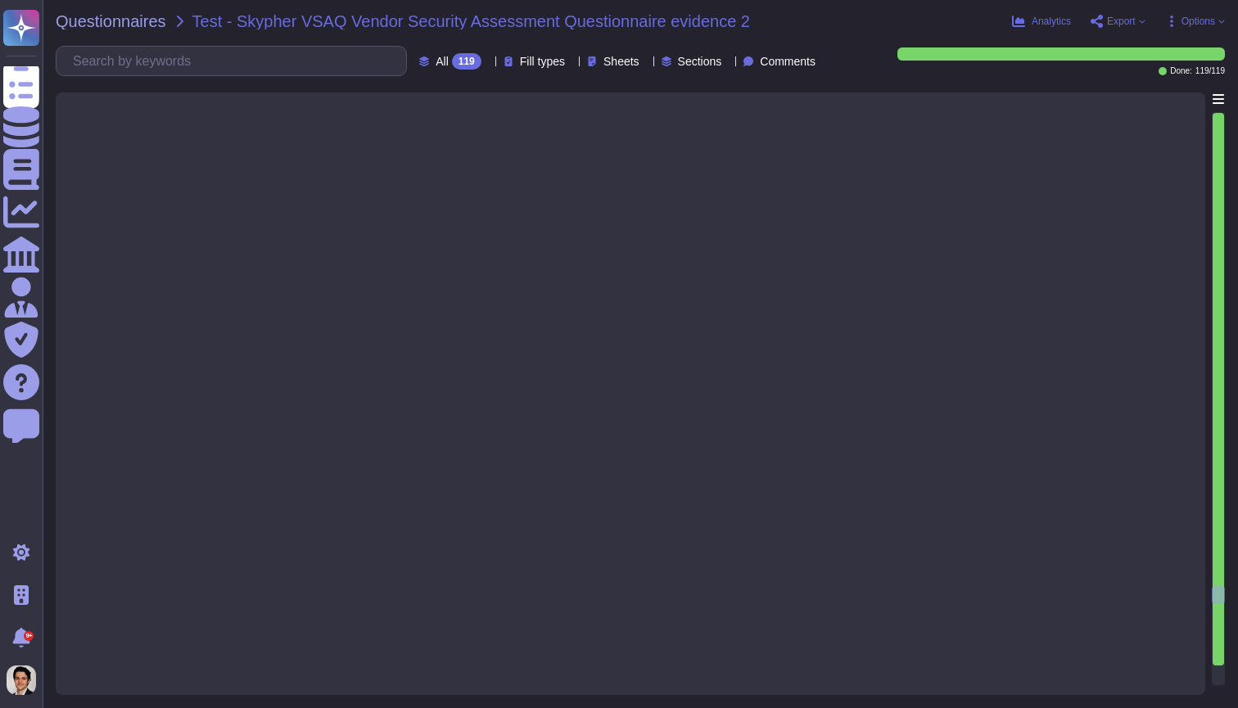
type textarea "Yes, we have controls in place to ensure timely removal of systems access that …"
type textarea "Yes, XXX Company has established policies, procedures, and technical measures t…"
type textarea "Yes, we have established procedures and technical measures in place for user ac…"
type textarea "Yes, we have procedures and technical measures in place for data access segment…"
type textarea "Yes, we enforce data access permissions based on the principles of Authenticati…"
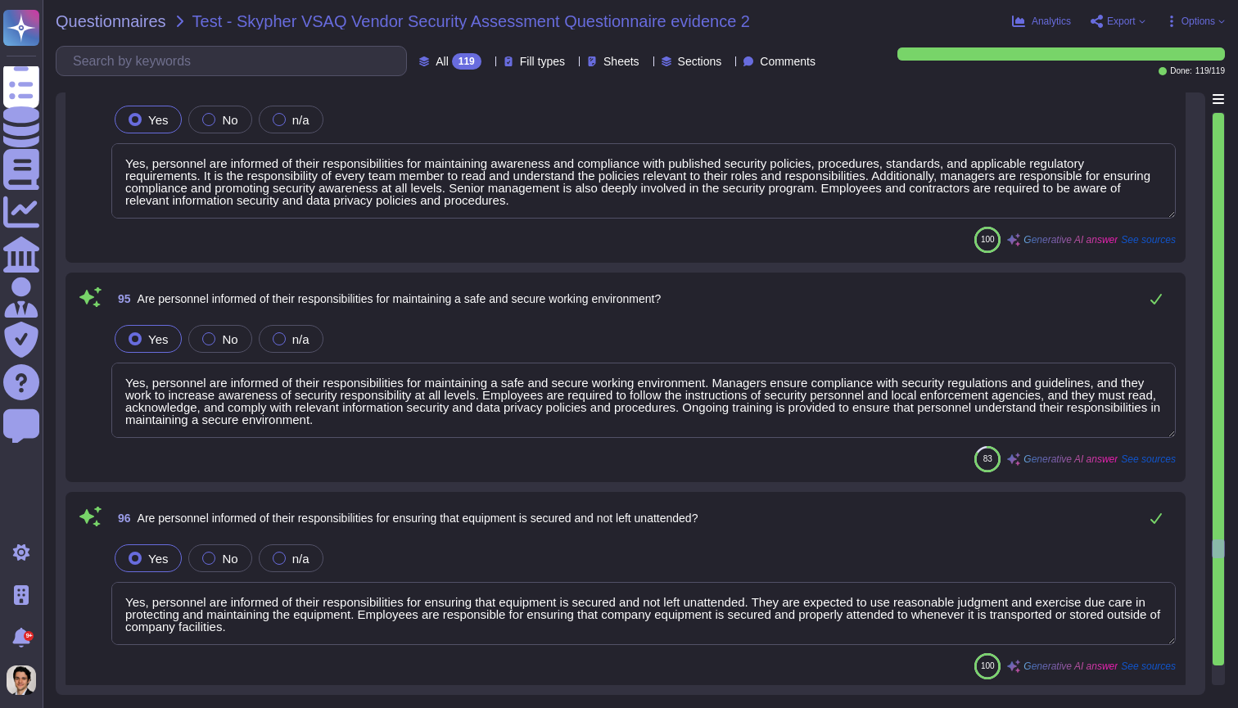
type textarea "Yes, successful and timed completion of the training program(s) is considered a…"
type textarea "Yes, personnel are trained and provided with awareness programs at least once a…"
type textarea "Yes, administrators and data stewards are properly educated on their legal resp…"
type textarea "Yes, personnel are informed of their responsibilities for maintaining awareness…"
type textarea "Yes, personnel are informed of their responsibilities for maintaining a safe an…"
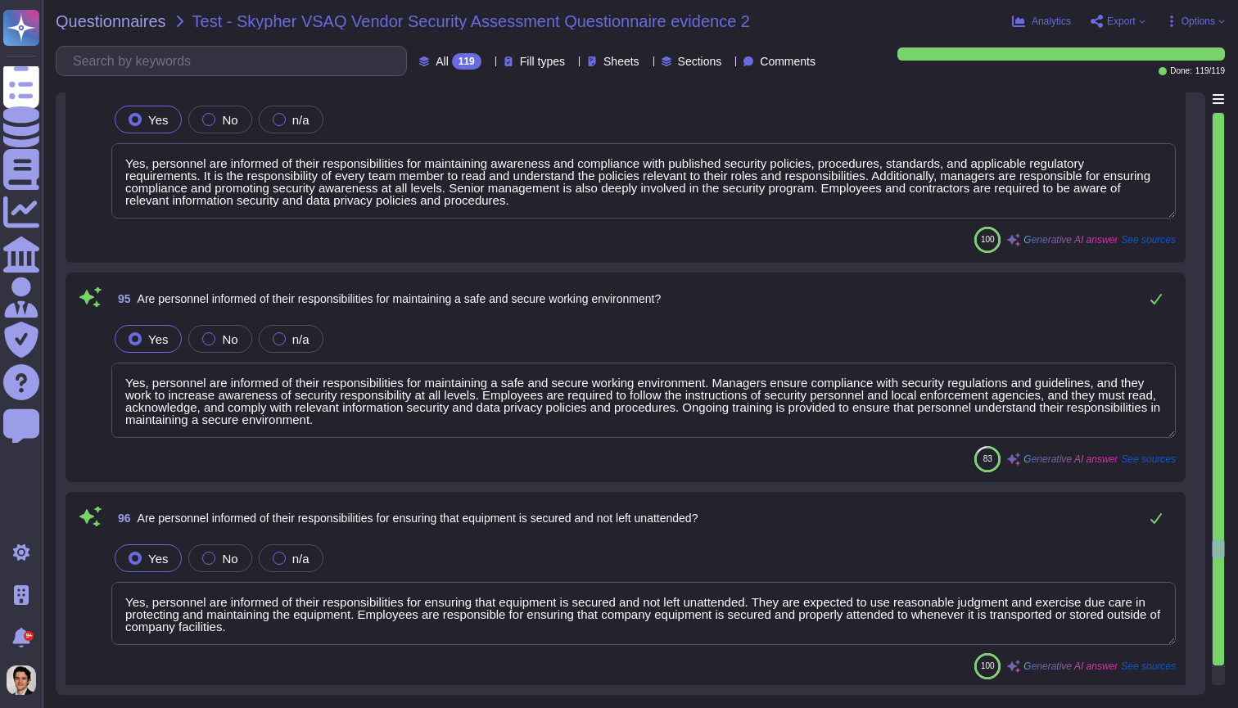
type textarea "Yes, personnel are informed of their responsibilities for ensuring that equipme…"
type textarea "Yes, all computers and laptops are configured to have a lockout screen after a …"
type textarea "Yes, there are policies and procedures in place to ensure that unattended works…"
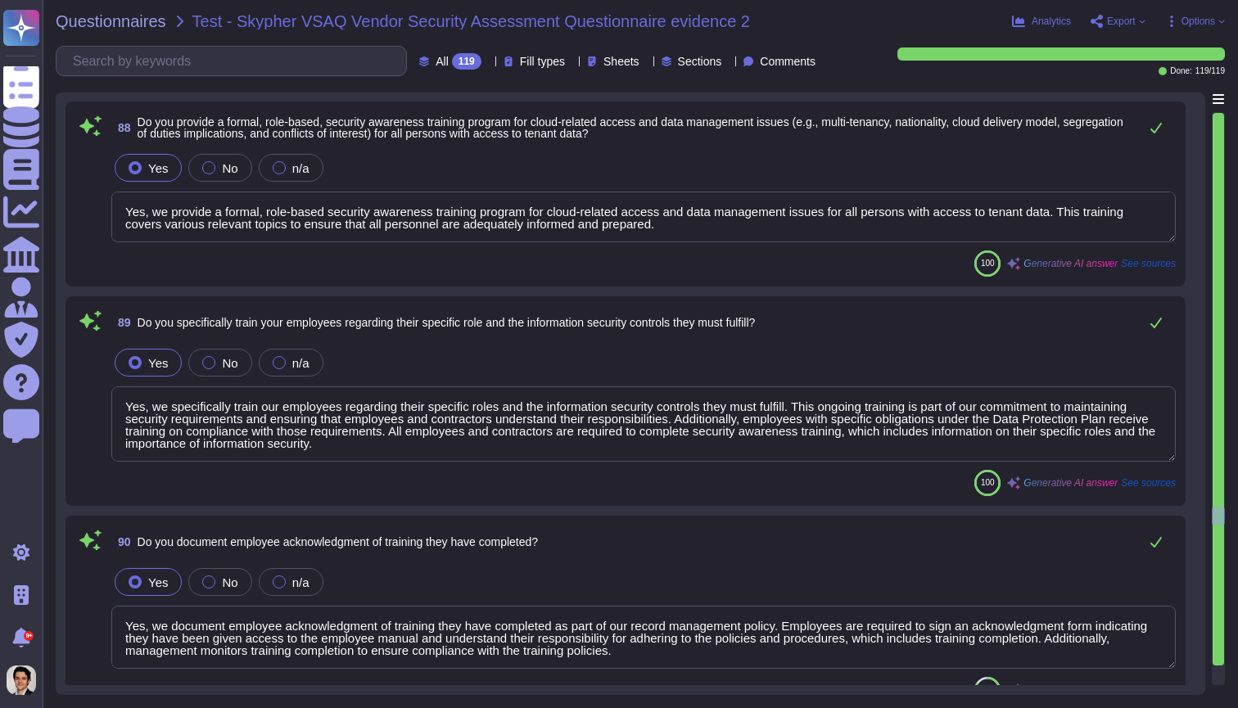
type textarea "Yes, we provide tenants with a role definition document that clarifies our admi…"
type textarea "Yes, XXX Company has established policies and procedures to manage the usage of…"
type textarea "Yes, we define allowances and conditions for BYOD devices and their application…"
type textarea "Yes, we provide a formal, role-based security awareness training program for cl…"
type textarea "Yes, we specifically train our employees regarding their specific roles and the…"
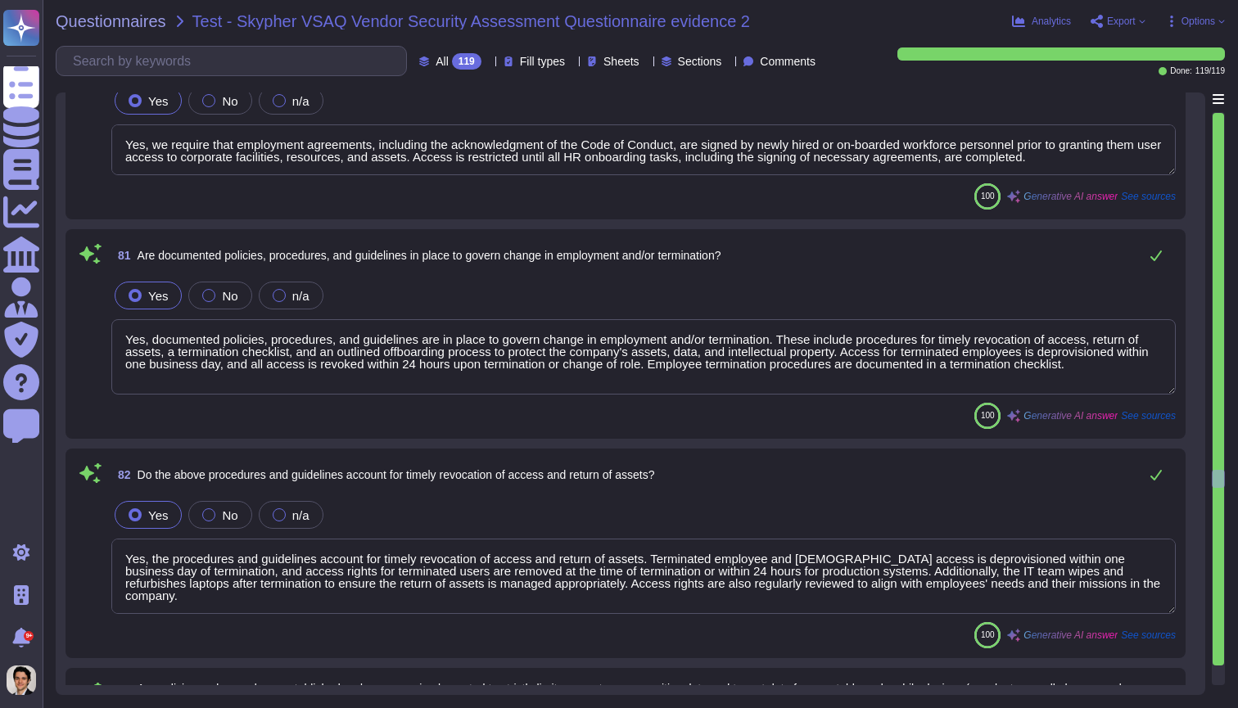
scroll to position [16012, 0]
type textarea "Yes, we have asset return procedures that outline how assets should be returned…"
type textarea "Yes, all employment candidates, contractors, and involved third parties are sub…"
type textarea "Yes, our employment agreements incorporate provisions and terms that adhere to …"
type textarea "Yes, we require that employment agreements, including the acknowledgment of the…"
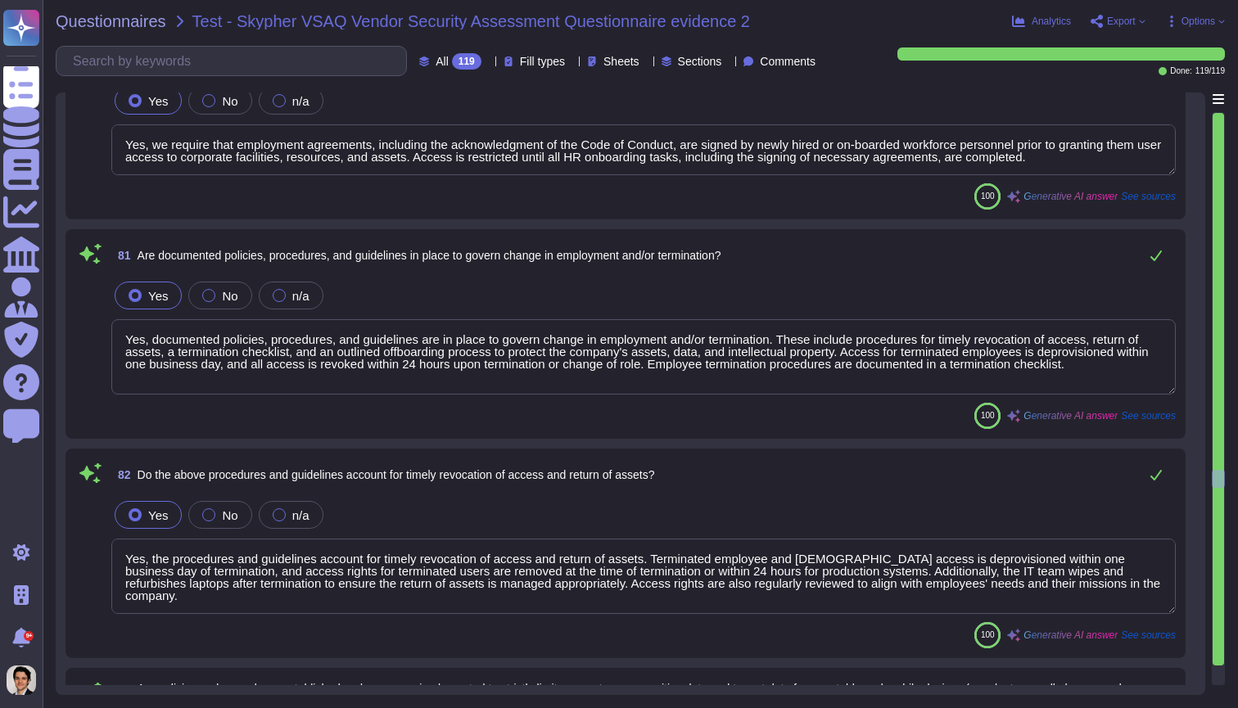
type textarea "Yes, documented policies, procedures, and guidelines are in place to govern cha…"
type textarea "Yes, the procedures and guidelines account for timely revocation of access and …"
type textarea "Yes, XXX Company has established policies and procedures to strictly limit acce…"
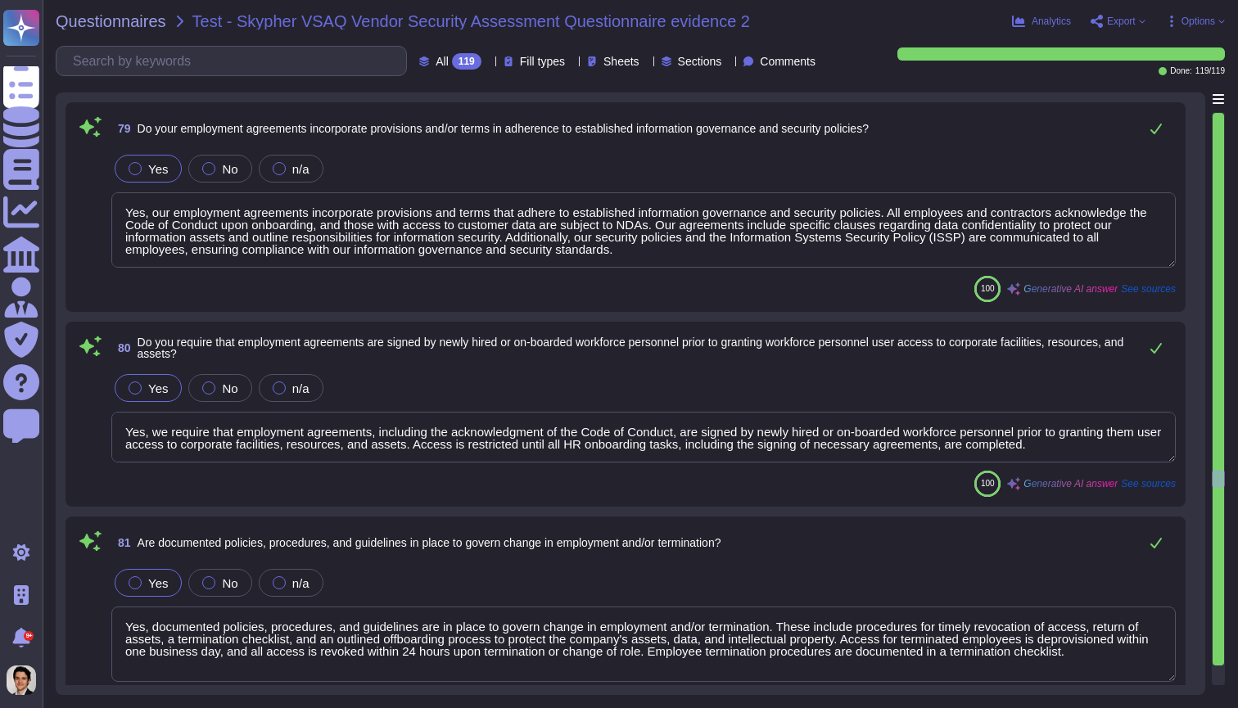
scroll to position [0, 0]
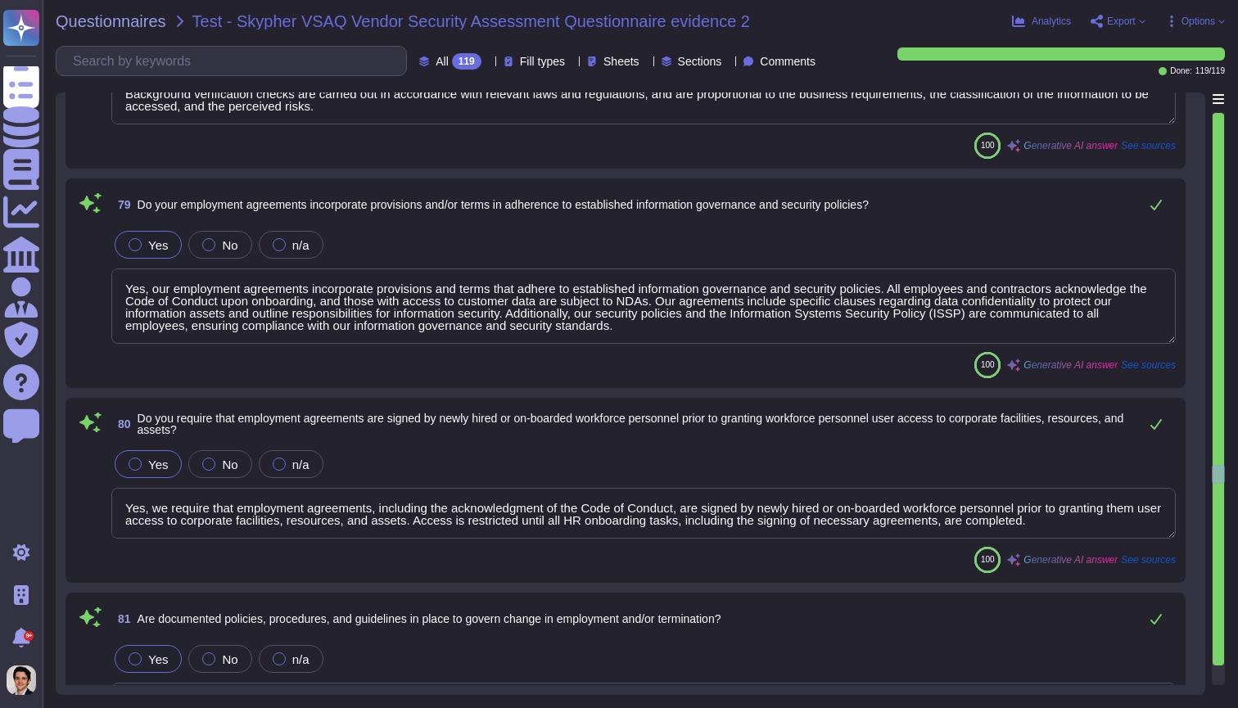
type textarea "Yes, we make available documentation of our organization-wide risk management p…"
type textarea "Yes, employees and business partners are adequately informed of their obligatio…"
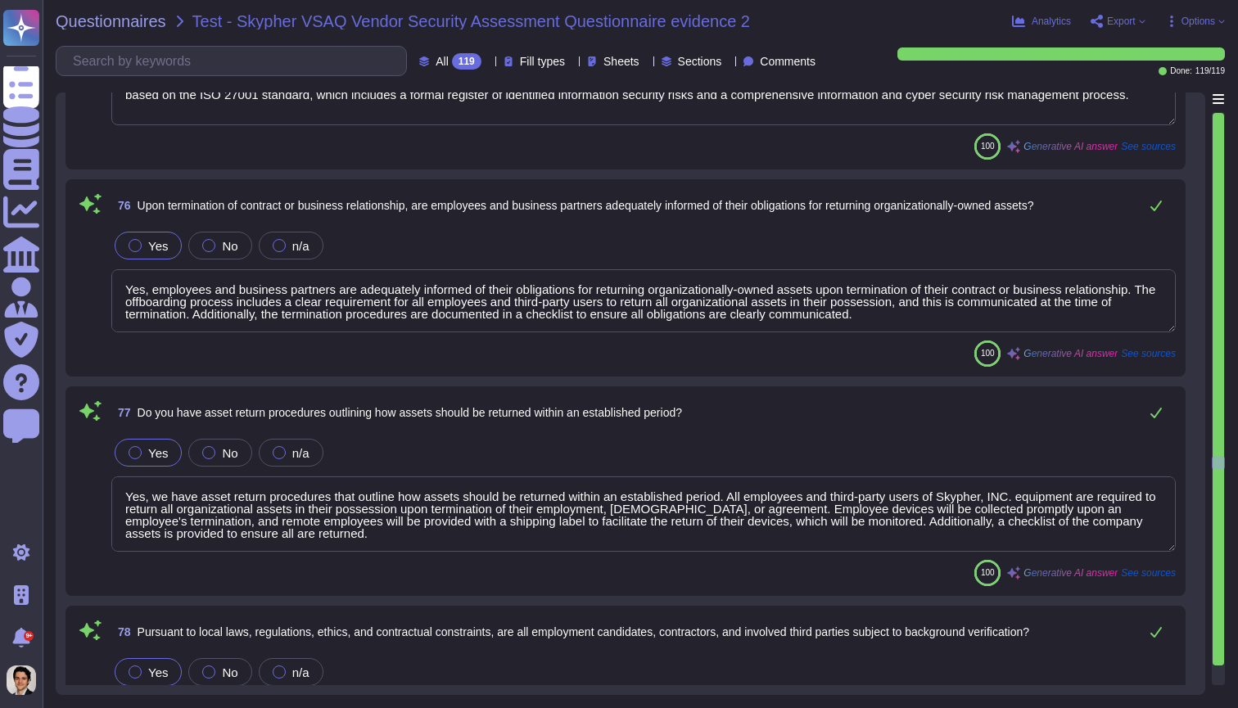
type textarea "Yes, the likelihood and impact associated with inherent and residual risk are d…"
type textarea "Yes, we have a documented, organization-wide risk management program in place. …"
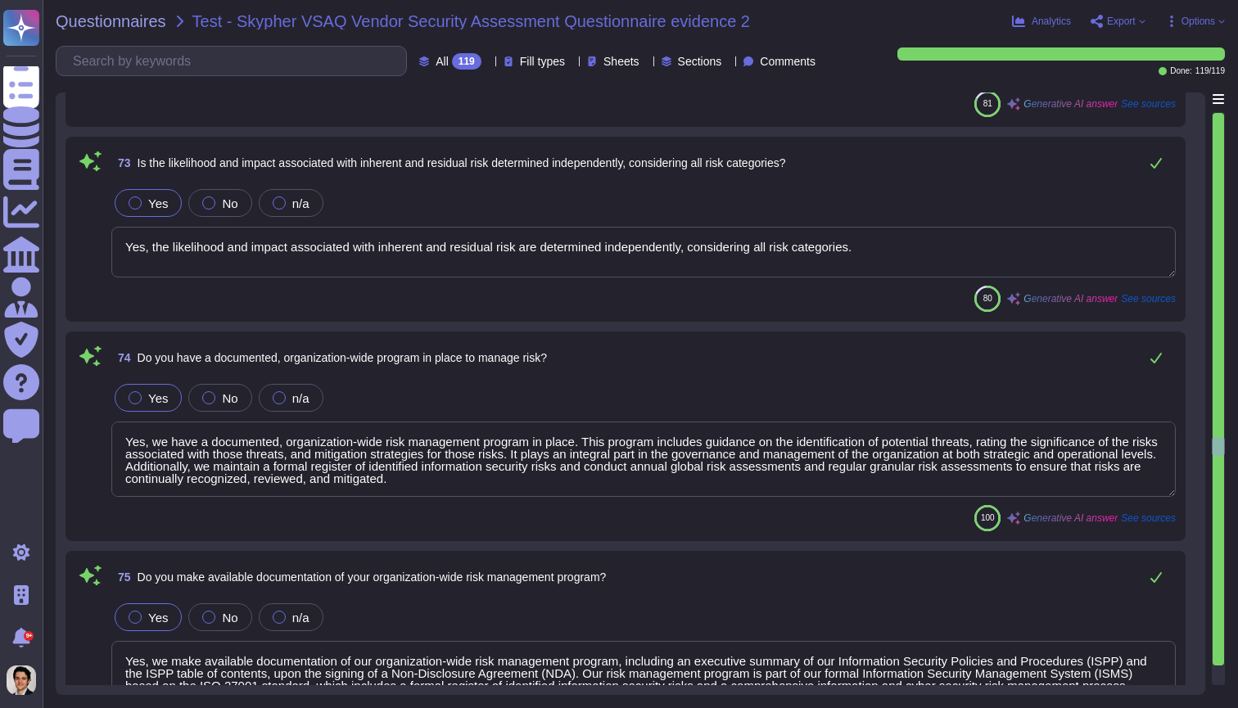
type textarea "Yes, we notify our tenants of any material changes to our information security …"
type textarea "Yes, we perform annual reviews of our privacy and security policies. The ISMS C…"
type textarea "Yes, formal risk assessments are aligned with the enterprise-wide framework and…"
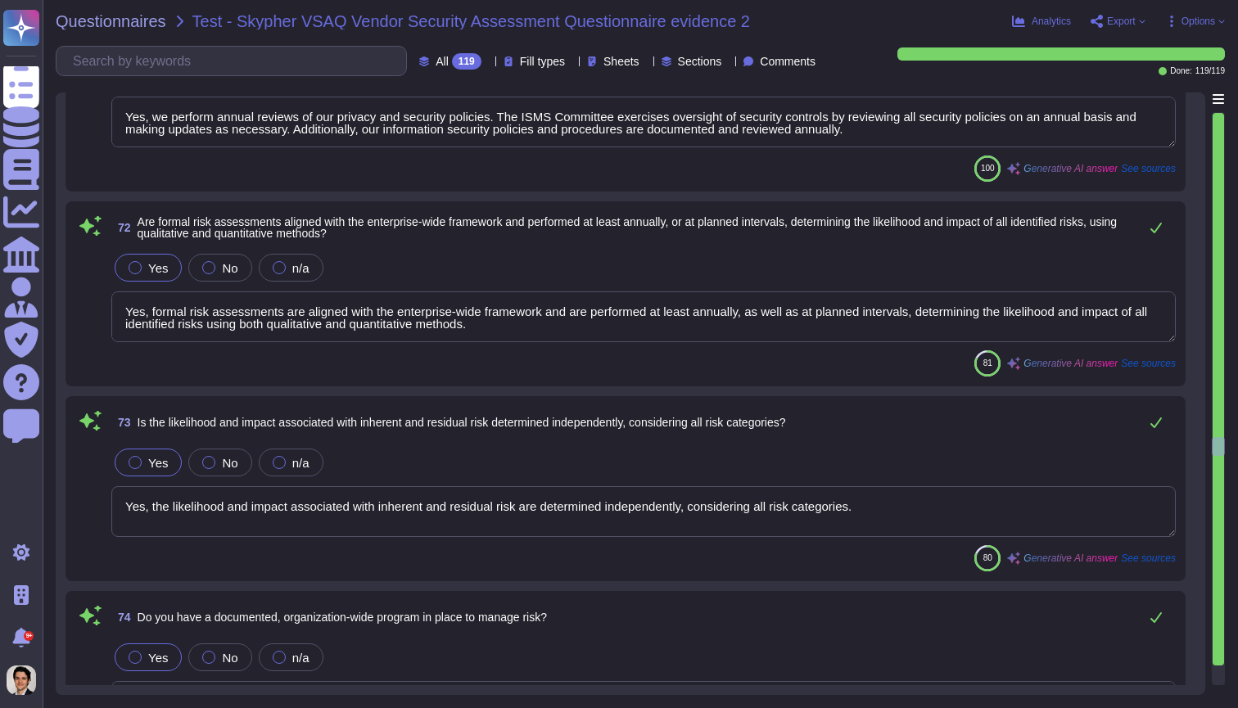
type textarea "Yes, risk assessment results include updates to security policies, procedures, …"
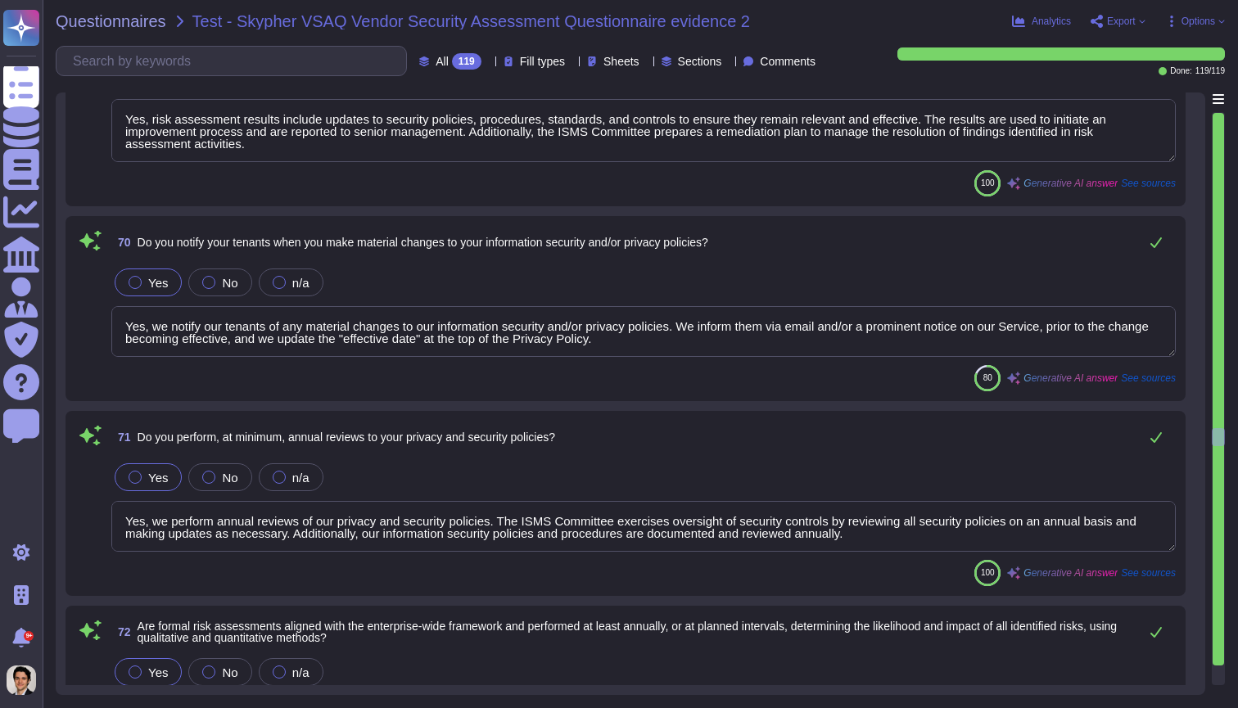
type textarea "Yes, employees are made aware of what actions could be taken in the event of a …"
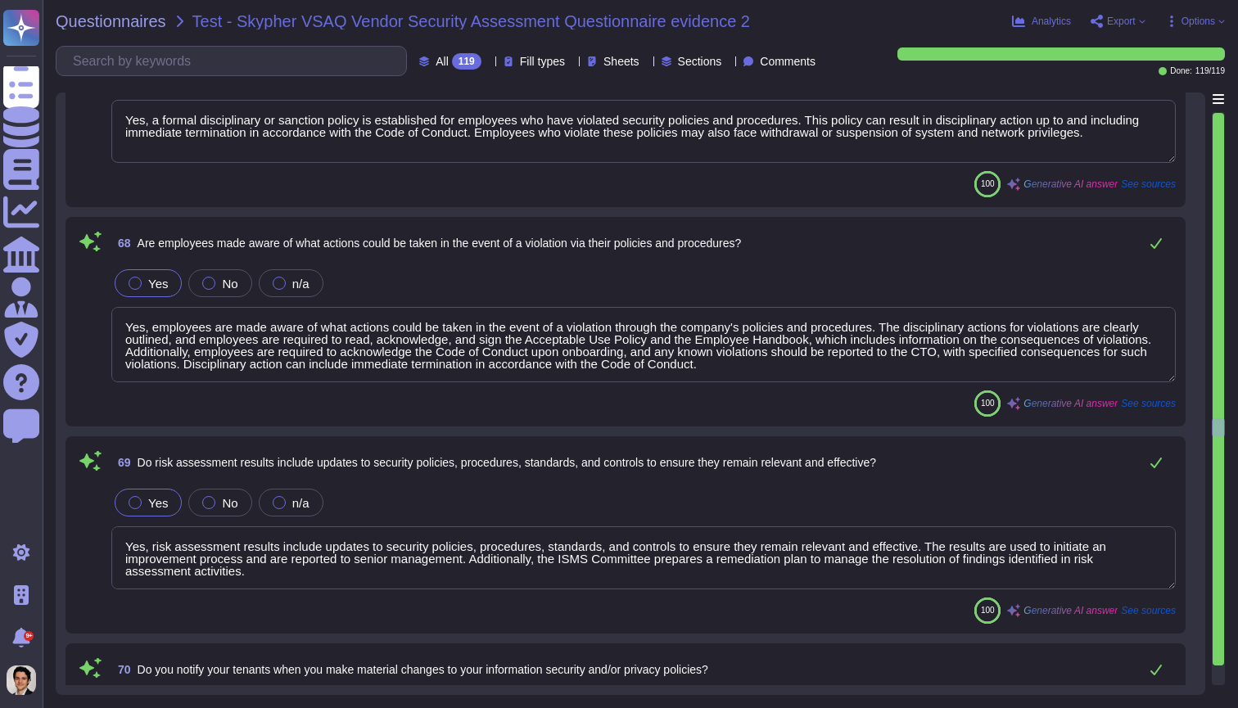
type textarea "Yes, we disclose which controls, standards, certifications, and regulations we …"
type textarea "Yes, a formal disciplinary or sanction policy is established for employees who …"
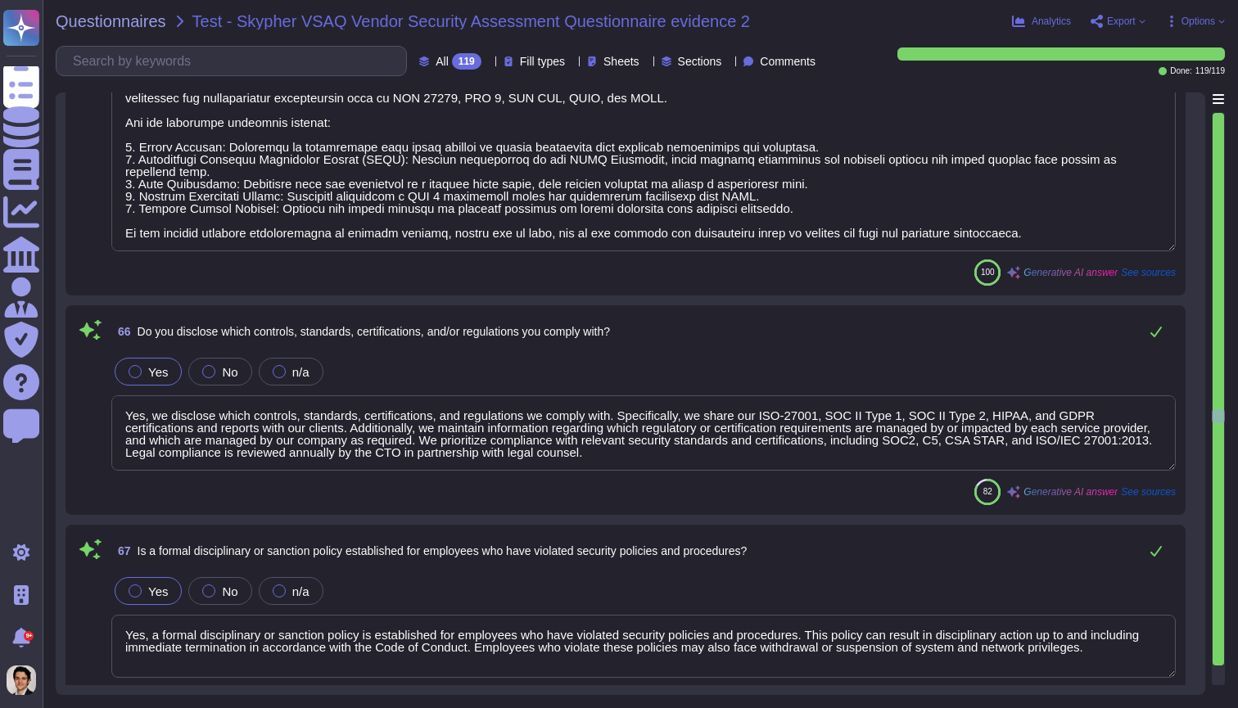
type textarea "Yes, information security policies are authorized by the organization's busines…"
type textarea "Yes, we have written agreements in place with our vendors and related third par…"
type textarea "Yes, we can provide evidence of due diligence mapping of our controls, architec…"
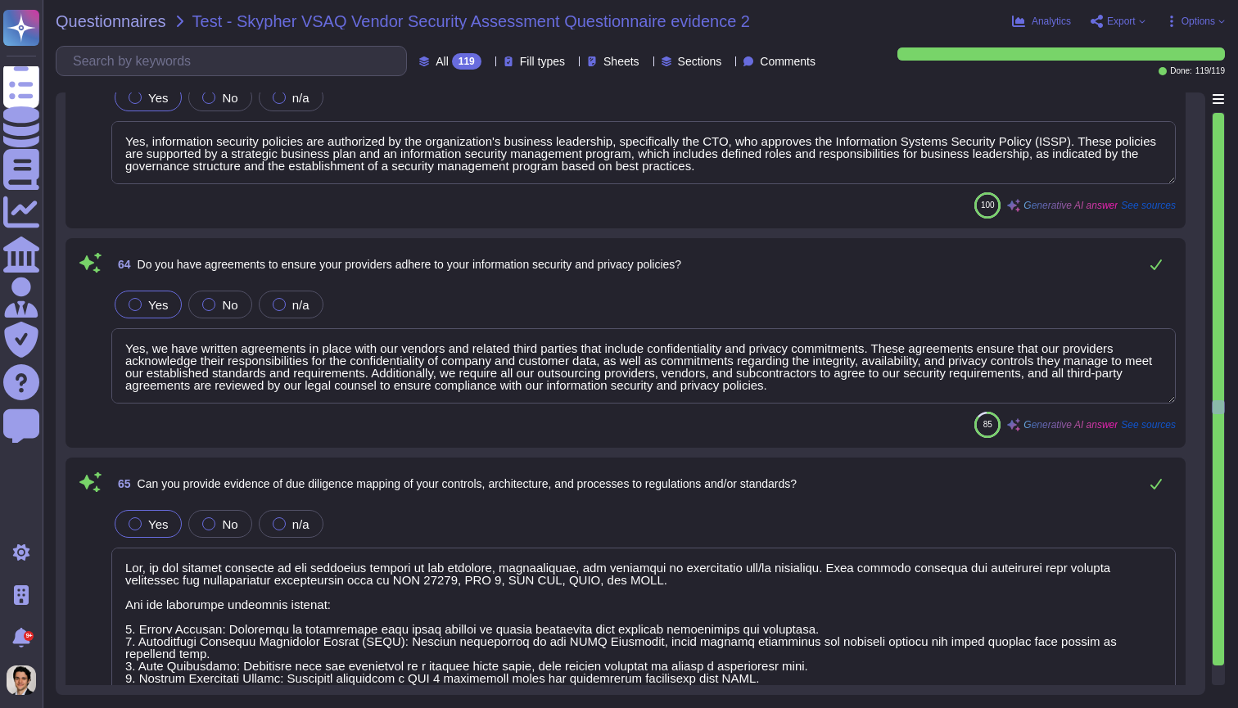
type textarea "Yes, executive and line management take formal action to support information se…"
type textarea "Yes, our information security policies and procedures are made available to all…"
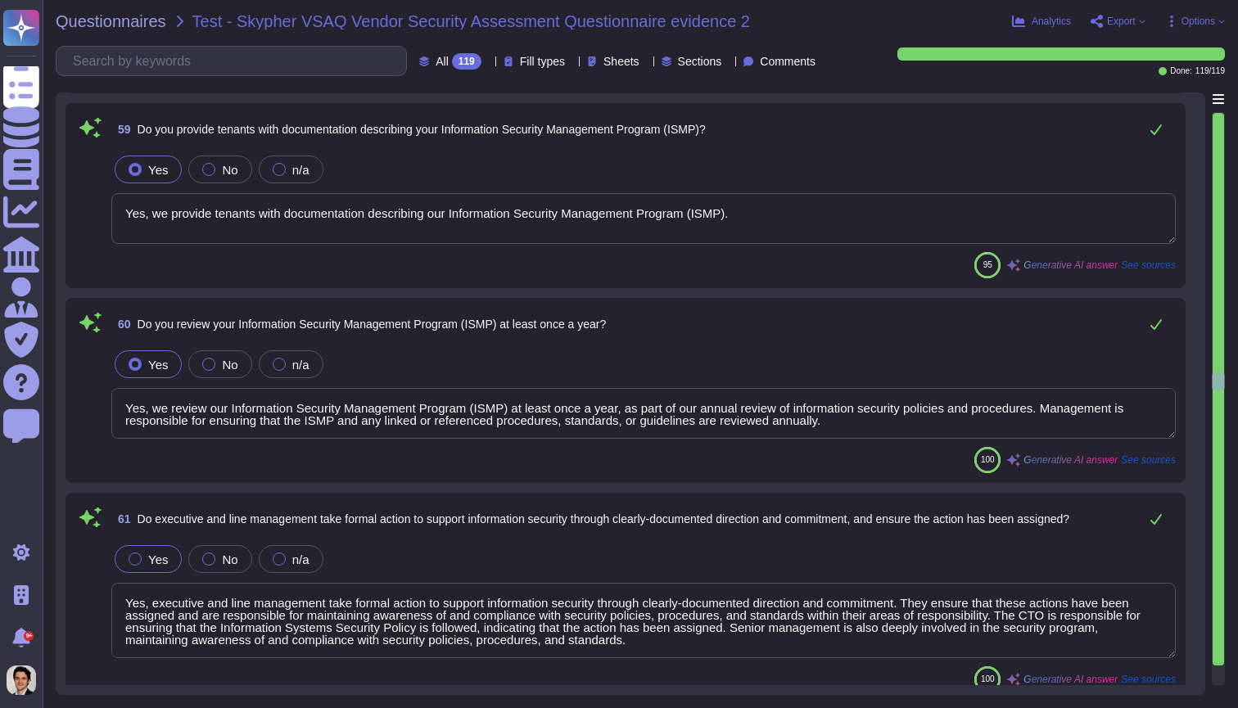
scroll to position [11790, 0]
type textarea "Yes, we refrain from using customer derived data for our own purposes. We only …"
type textarea "Yes, we conduct risk assessments associated with data governance requirements a…"
type textarea "Yes, our technical, business, and executive managers are responsible for mainta…"
type textarea "Yes, we provide tenants with documentation describing our Information Security …"
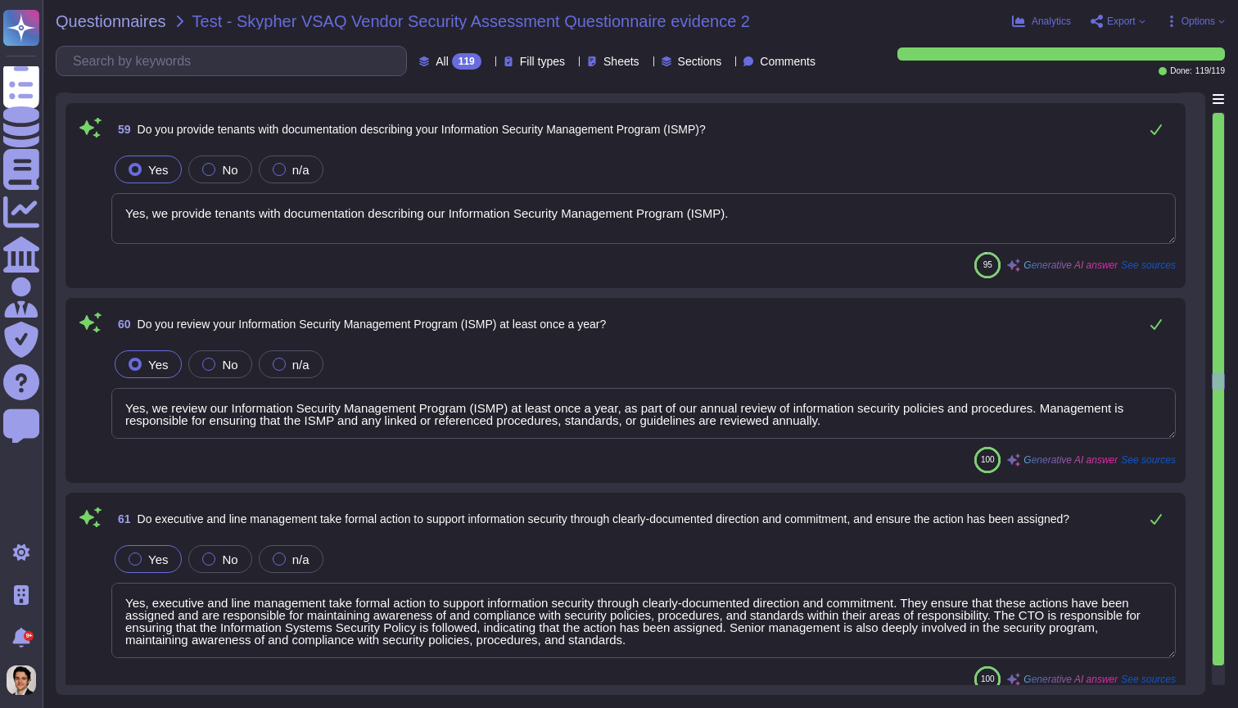
type textarea "Yes, we review our Information Security Management Program (ISMP) at least once…"
